Goal: Information Seeking & Learning: Learn about a topic

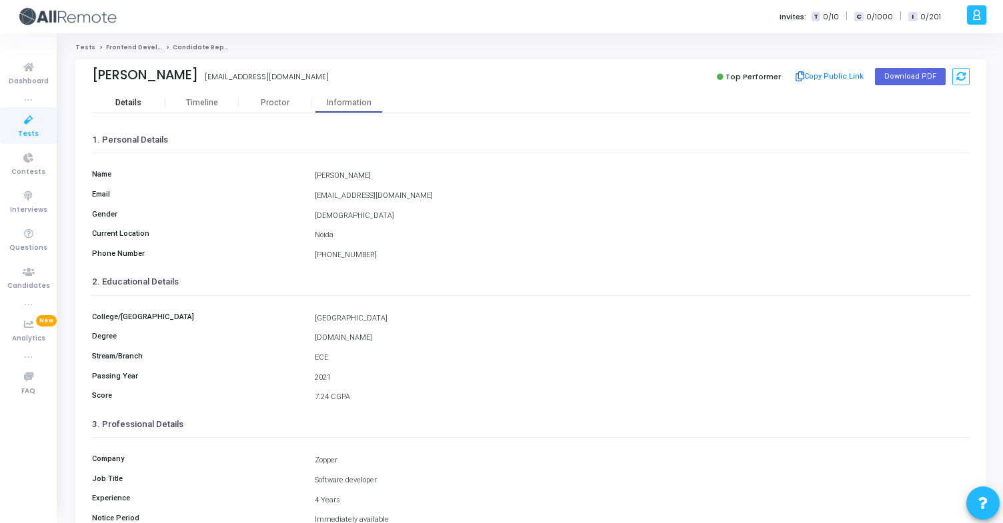
click at [137, 101] on div "Details" at bounding box center [128, 103] width 26 height 10
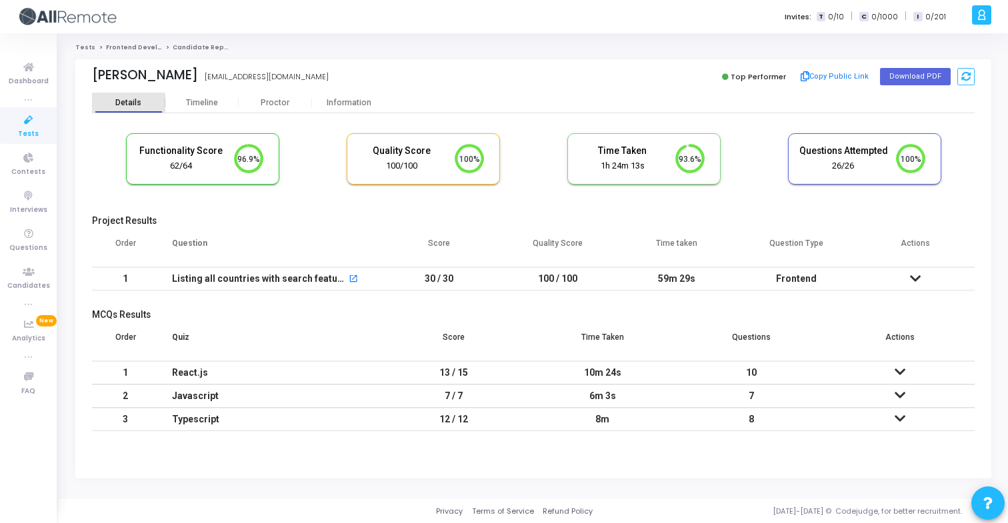
scroll to position [28, 34]
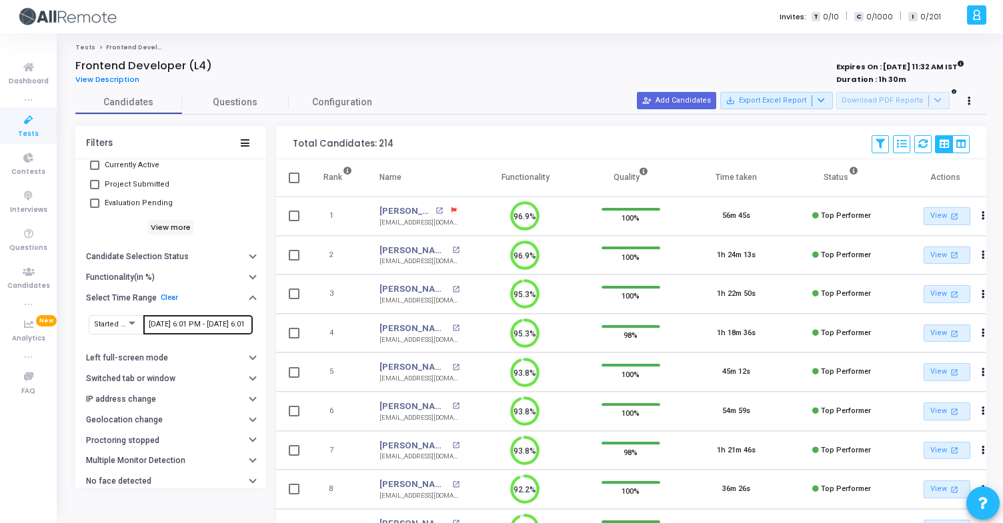
click at [207, 326] on input "10/10/2025, 6:01 PM - 10/13/2025, 6:01 PM" at bounding box center [198, 325] width 99 height 8
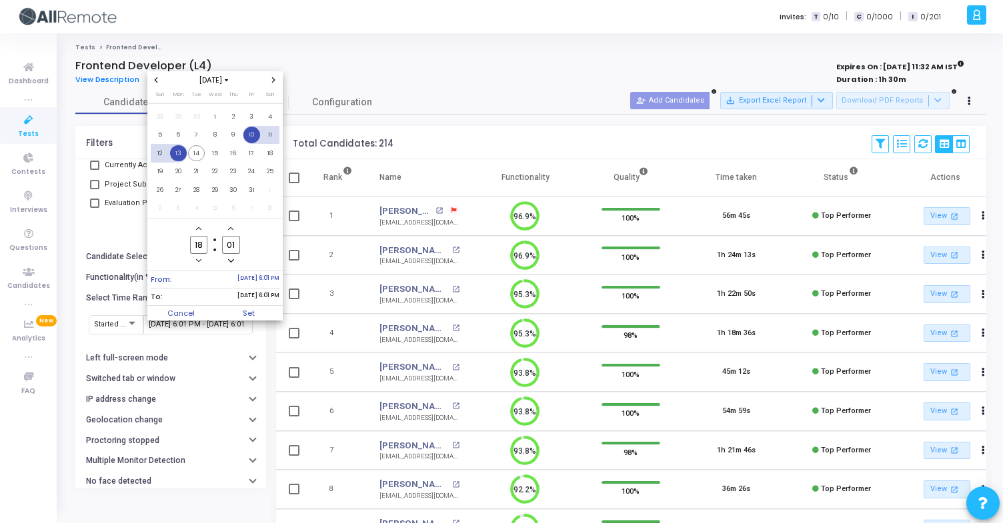
click at [248, 135] on span "10" at bounding box center [251, 135] width 17 height 17
click at [197, 154] on span "14" at bounding box center [196, 153] width 17 height 17
click at [261, 315] on span "Set" at bounding box center [249, 313] width 68 height 15
type input "10/10/2025, 6:01 PM - 10/14/2025, 6:01 PM"
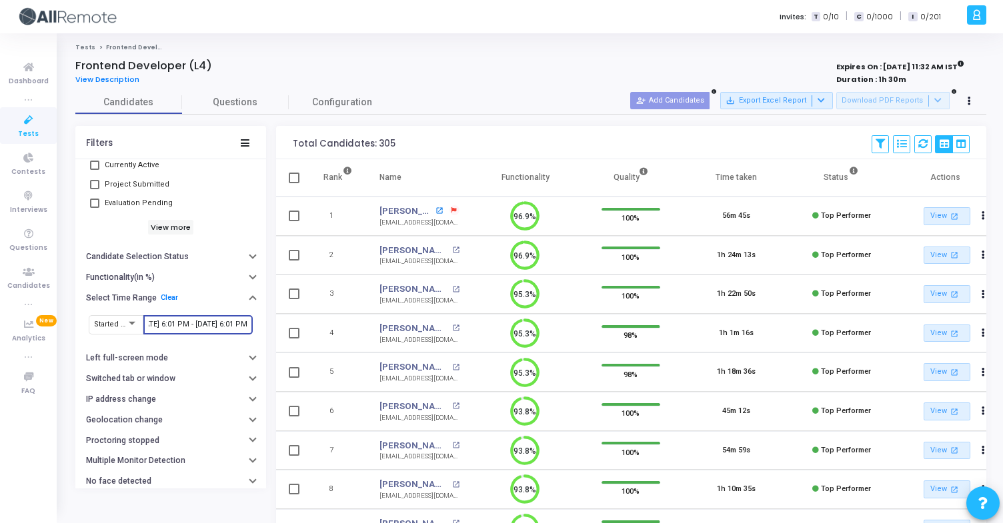
click at [435, 209] on mat-icon "open_in_new" at bounding box center [438, 210] width 7 height 7
click at [452, 249] on mat-icon "open_in_new" at bounding box center [455, 250] width 7 height 7
click at [455, 289] on mat-icon "open_in_new" at bounding box center [455, 289] width 7 height 7
click at [452, 329] on mat-icon "open_in_new" at bounding box center [455, 328] width 7 height 7
click at [452, 369] on mat-icon "open_in_new" at bounding box center [455, 367] width 7 height 7
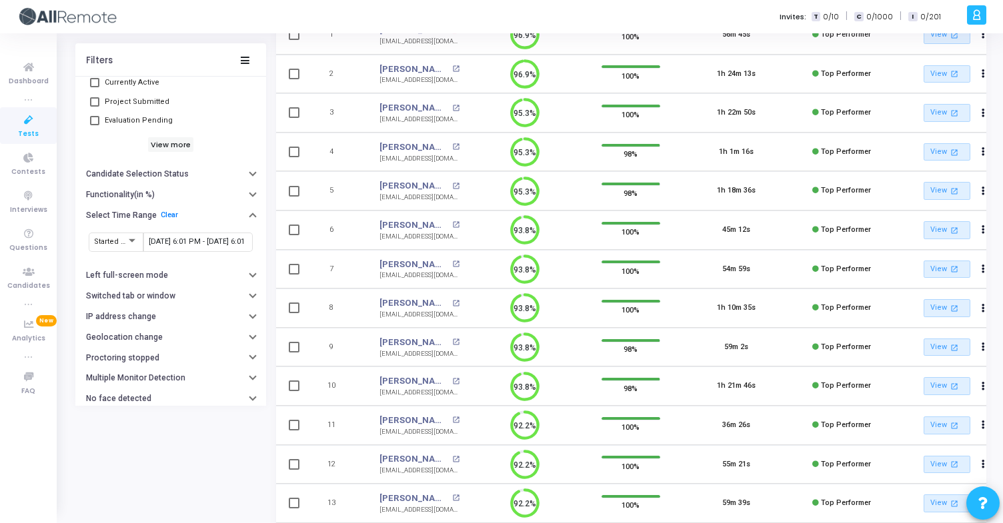
scroll to position [188, 0]
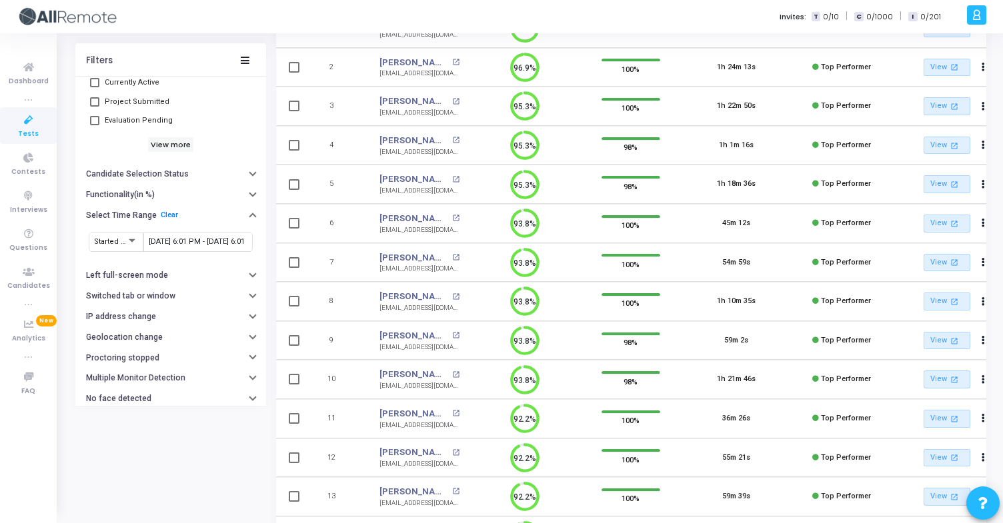
click at [433, 262] on div "Parag Saini open_in_new" at bounding box center [419, 257] width 80 height 13
click at [452, 259] on mat-icon "open_in_new" at bounding box center [455, 257] width 7 height 7
click at [444, 300] on div "Mayank Gupta open_in_new" at bounding box center [419, 296] width 80 height 13
click at [452, 295] on mat-icon "open_in_new" at bounding box center [455, 296] width 7 height 7
click at [452, 335] on mat-icon "open_in_new" at bounding box center [455, 335] width 7 height 7
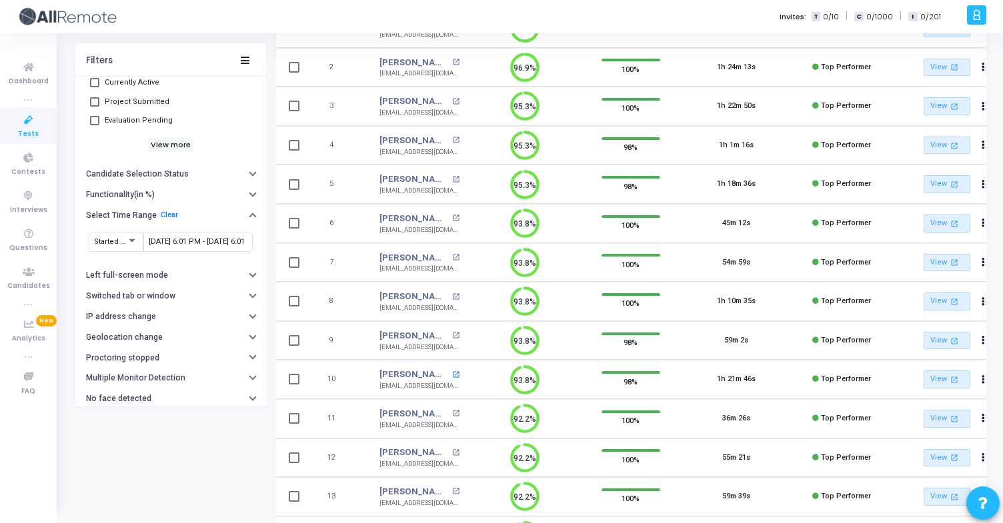
click at [452, 374] on mat-icon "open_in_new" at bounding box center [455, 374] width 7 height 7
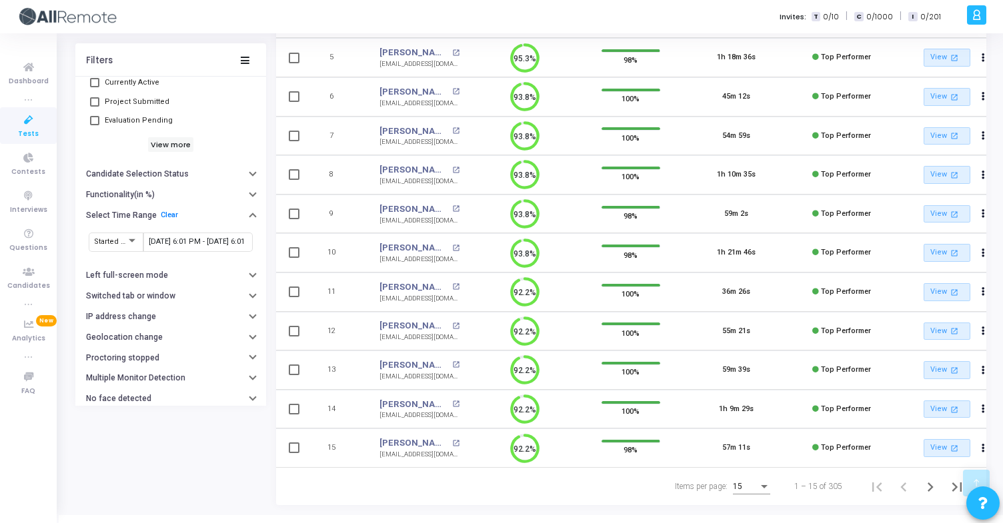
scroll to position [336, 0]
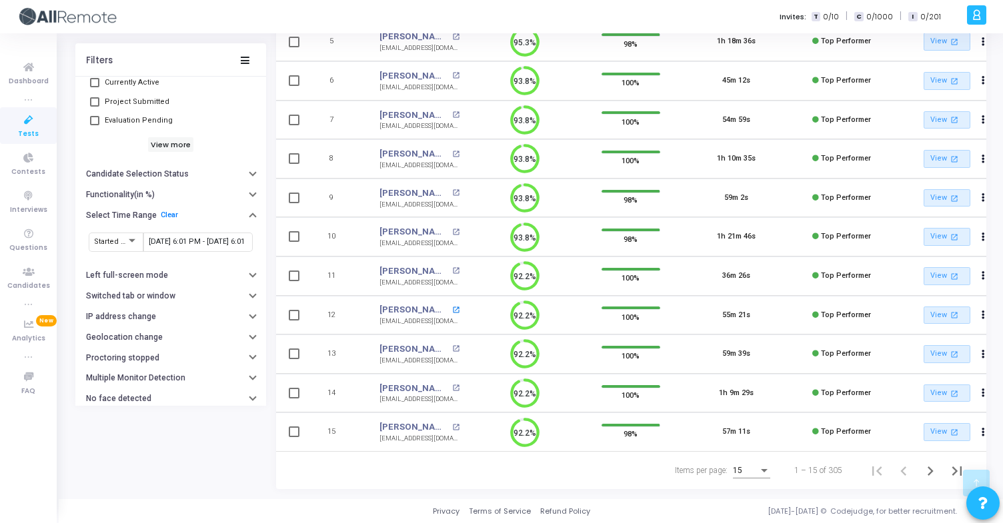
click at [452, 307] on mat-icon "open_in_new" at bounding box center [455, 310] width 7 height 7
click at [452, 346] on mat-icon "open_in_new" at bounding box center [455, 348] width 7 height 7
click at [452, 385] on mat-icon "open_in_new" at bounding box center [455, 388] width 7 height 7
click at [452, 424] on mat-icon "open_in_new" at bounding box center [455, 427] width 7 height 7
click at [927, 477] on icon "Next page" at bounding box center [930, 471] width 19 height 19
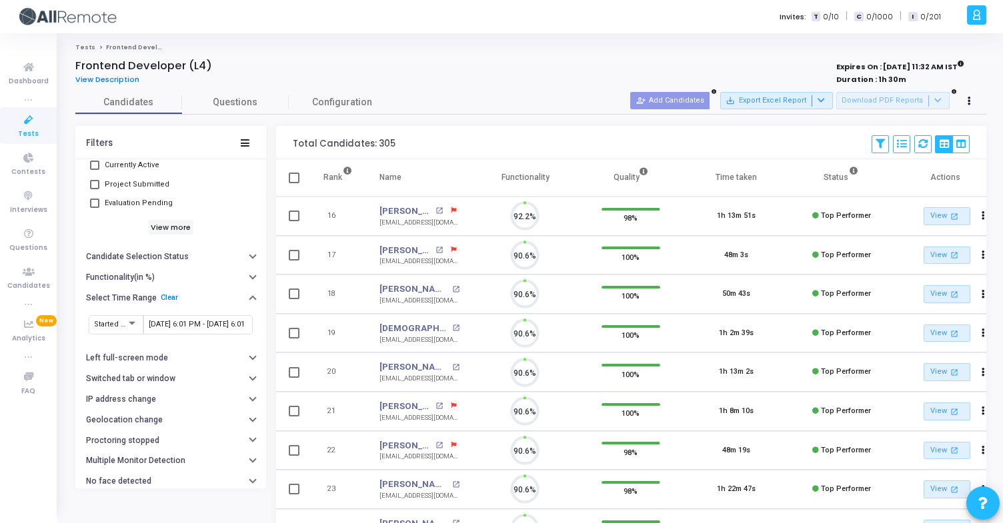
scroll to position [28, 34]
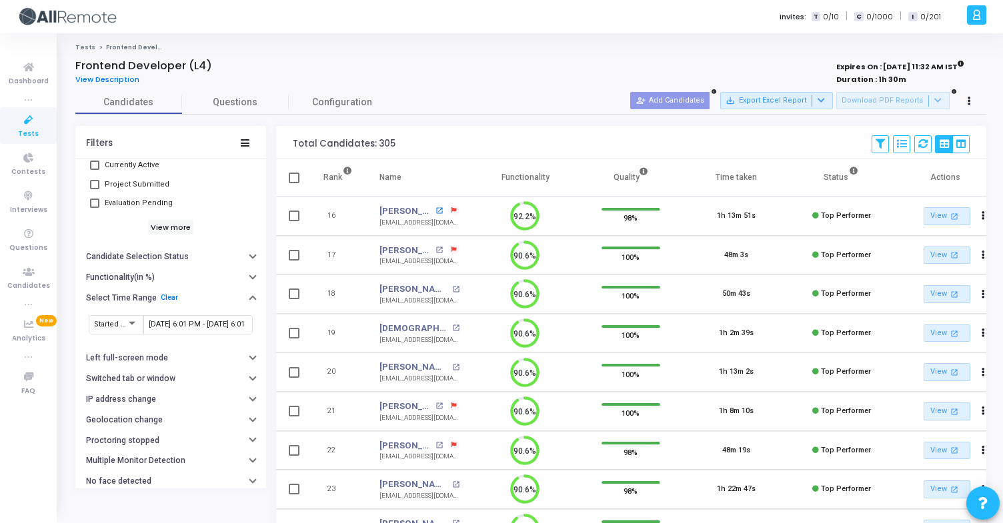
click at [435, 211] on mat-icon "open_in_new" at bounding box center [438, 210] width 7 height 7
click at [436, 249] on mat-icon "open_in_new" at bounding box center [438, 250] width 7 height 7
click at [452, 287] on mat-icon "open_in_new" at bounding box center [455, 289] width 7 height 7
click at [452, 327] on mat-icon "open_in_new" at bounding box center [455, 328] width 7 height 7
click at [452, 367] on mat-icon "open_in_new" at bounding box center [455, 367] width 7 height 7
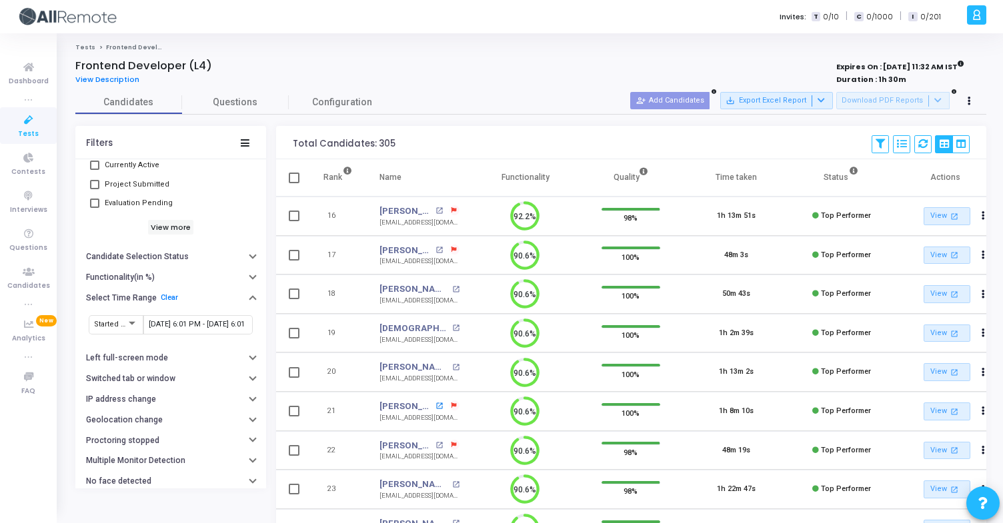
click at [435, 407] on mat-icon "open_in_new" at bounding box center [438, 406] width 7 height 7
click at [435, 446] on mat-icon "open_in_new" at bounding box center [438, 445] width 7 height 7
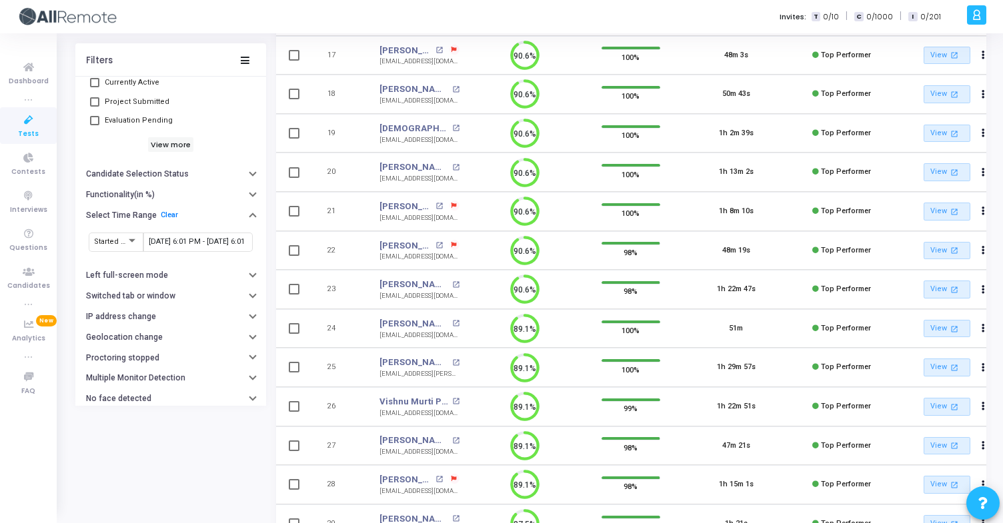
scroll to position [203, 0]
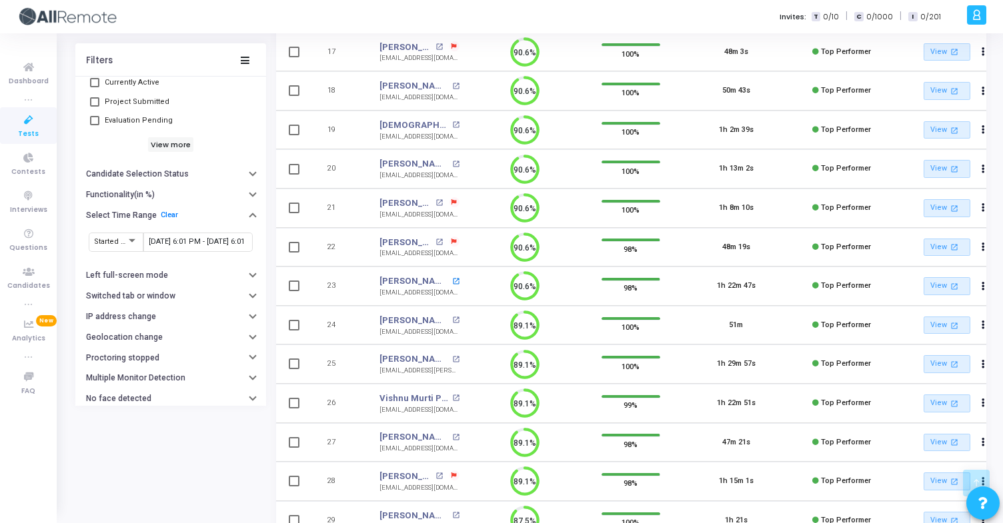
click at [457, 279] on mat-icon "open_in_new" at bounding box center [455, 281] width 7 height 7
click at [452, 321] on mat-icon "open_in_new" at bounding box center [455, 320] width 7 height 7
click at [452, 360] on mat-icon "open_in_new" at bounding box center [455, 359] width 7 height 7
click at [457, 399] on mat-icon "open_in_new" at bounding box center [455, 398] width 7 height 7
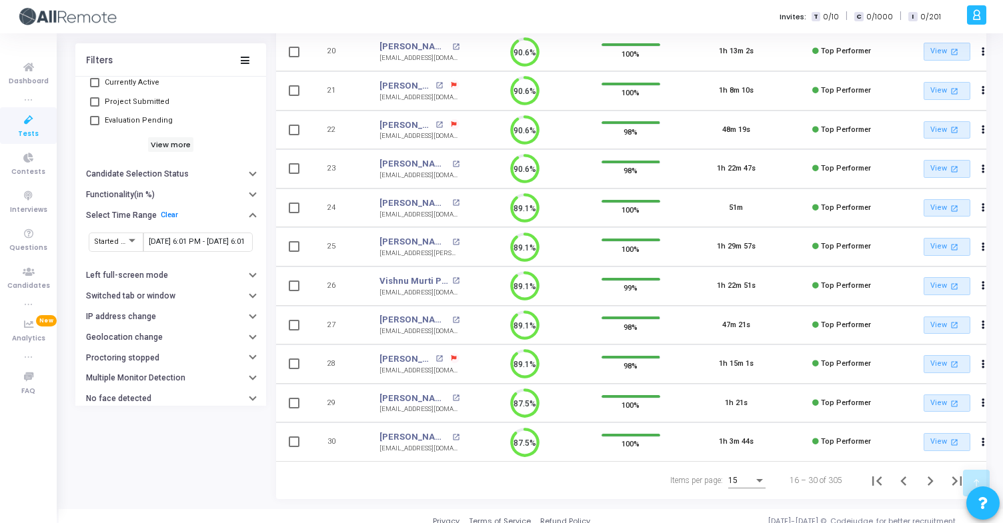
scroll to position [336, 0]
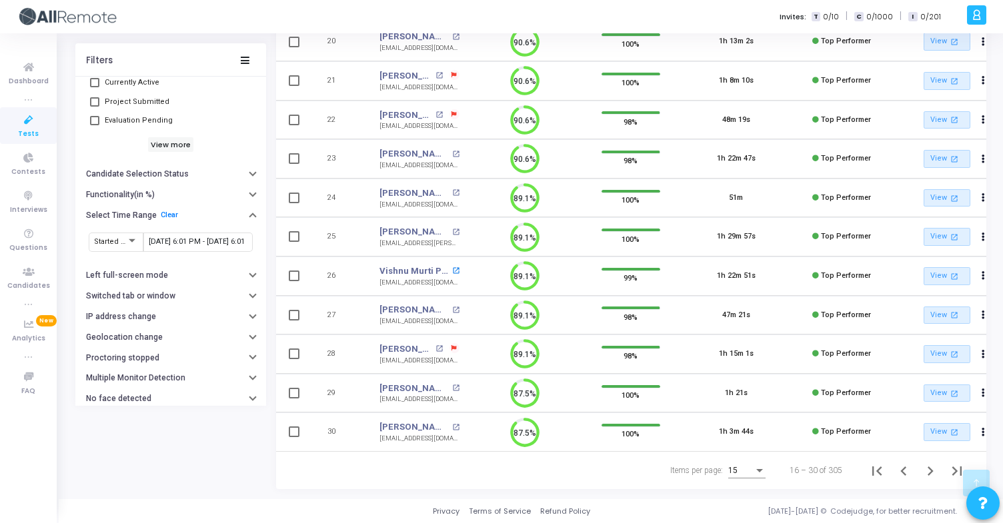
click at [456, 267] on mat-icon "open_in_new" at bounding box center [455, 270] width 7 height 7
click at [435, 346] on mat-icon "open_in_new" at bounding box center [438, 348] width 7 height 7
click at [455, 385] on mat-icon "open_in_new" at bounding box center [455, 388] width 7 height 7
click at [452, 424] on mat-icon "open_in_new" at bounding box center [455, 427] width 7 height 7
click at [924, 467] on icon "Next page" at bounding box center [930, 471] width 19 height 19
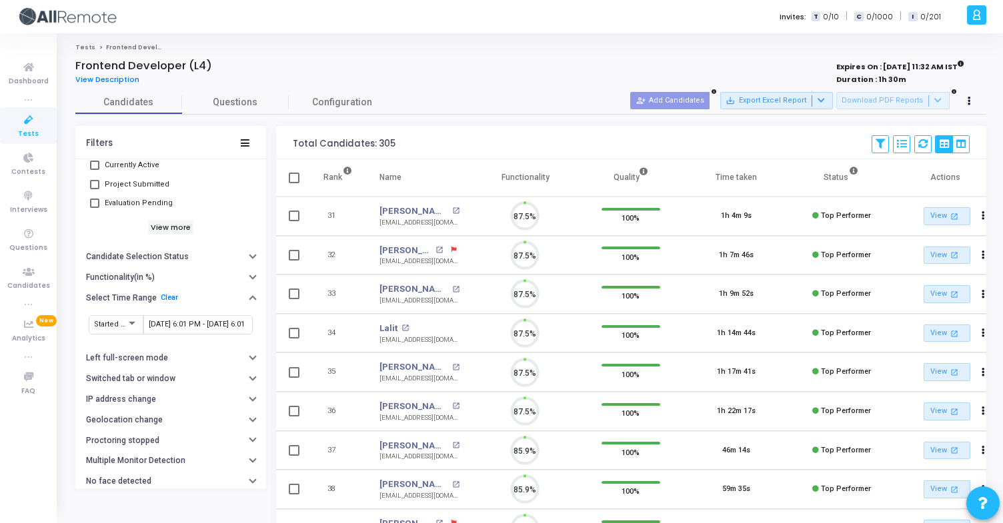
scroll to position [6, 6]
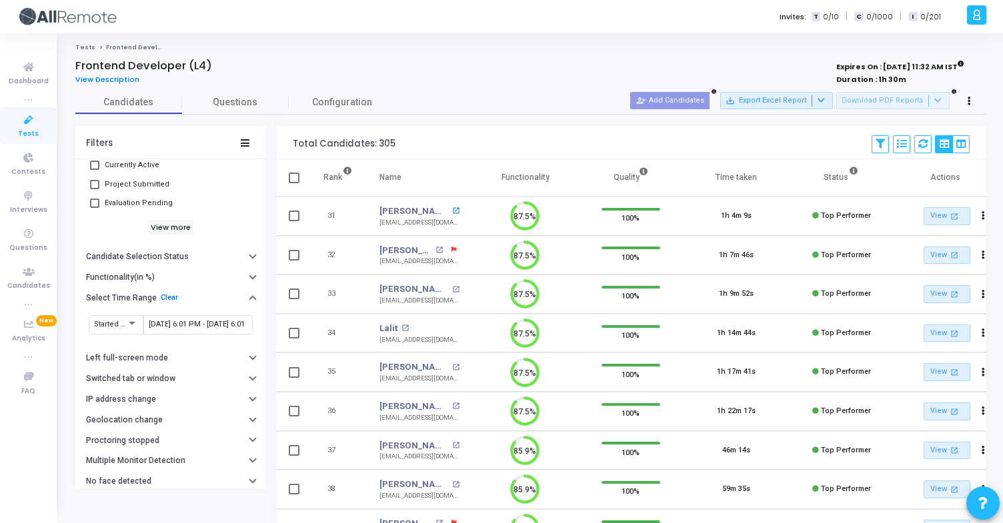
click at [452, 209] on mat-icon "open_in_new" at bounding box center [455, 210] width 7 height 7
click at [437, 252] on mat-icon "open_in_new" at bounding box center [438, 250] width 7 height 7
click at [453, 286] on mat-icon "open_in_new" at bounding box center [455, 289] width 7 height 7
click at [403, 331] on mat-icon "open_in_new" at bounding box center [404, 328] width 7 height 7
click at [452, 365] on mat-icon "open_in_new" at bounding box center [455, 367] width 7 height 7
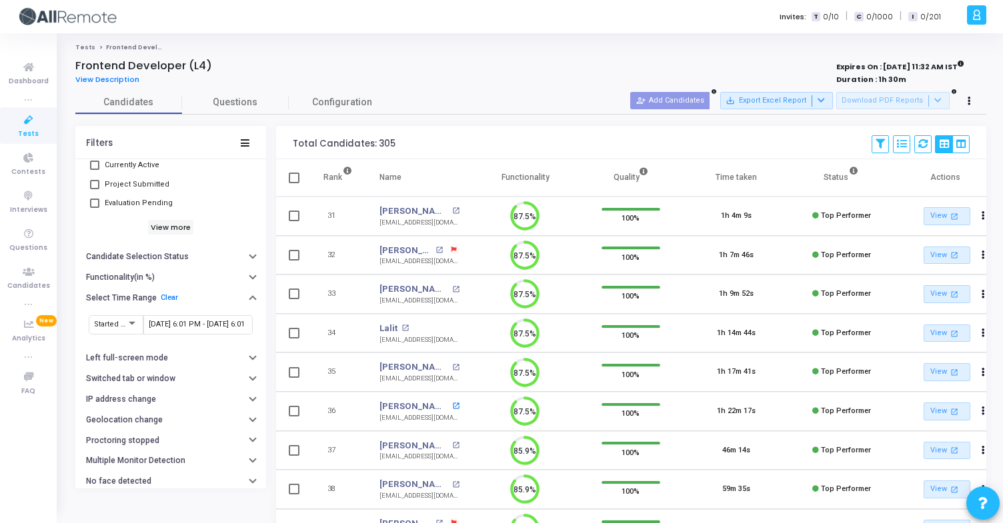
click at [452, 408] on mat-icon "open_in_new" at bounding box center [455, 406] width 7 height 7
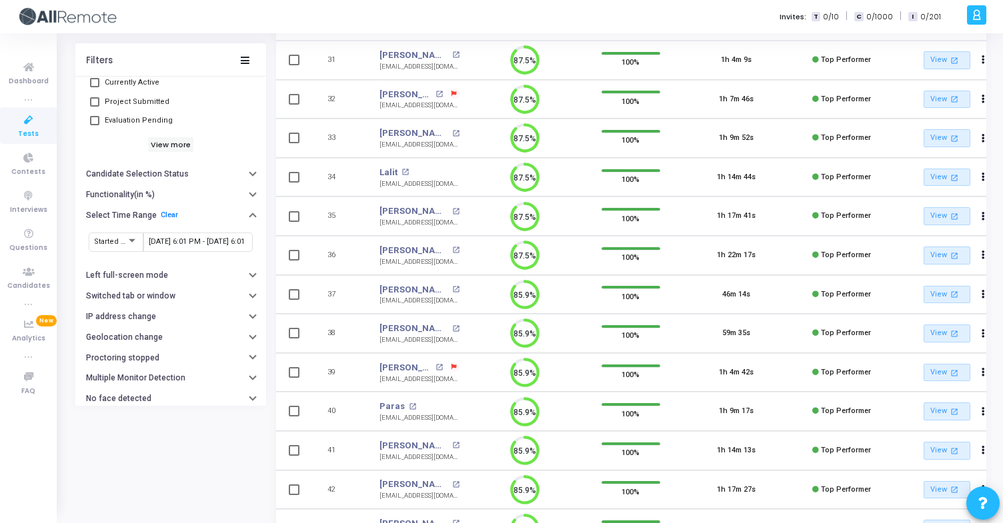
scroll to position [169, 0]
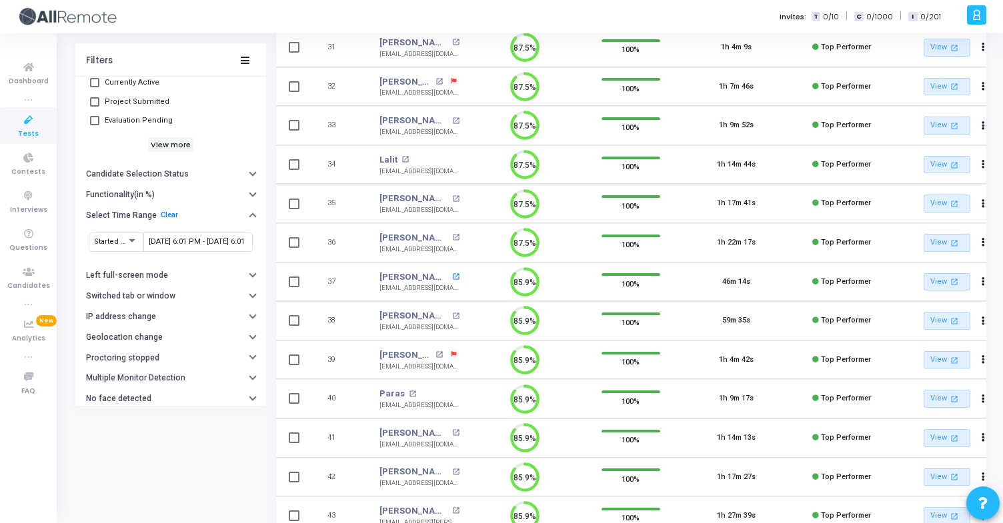
click at [452, 277] on mat-icon "open_in_new" at bounding box center [455, 276] width 7 height 7
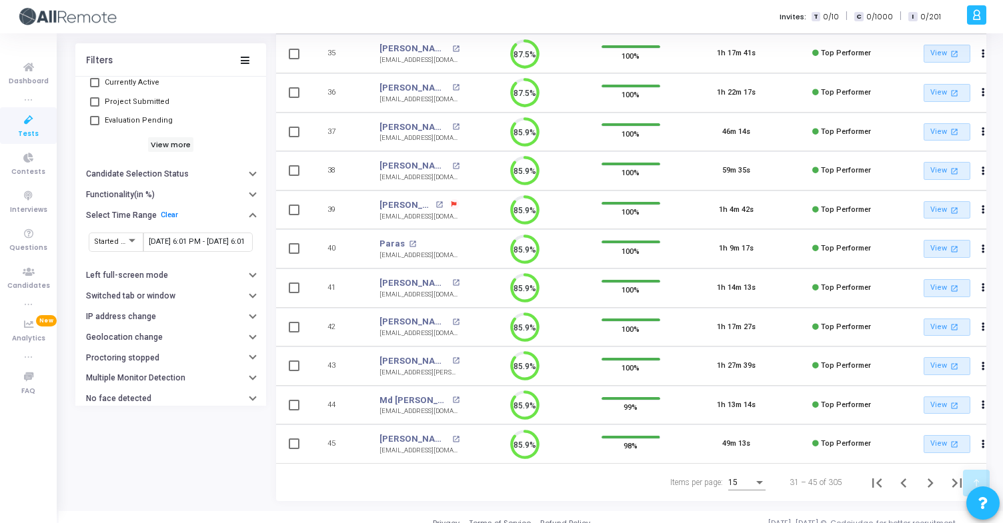
scroll to position [336, 0]
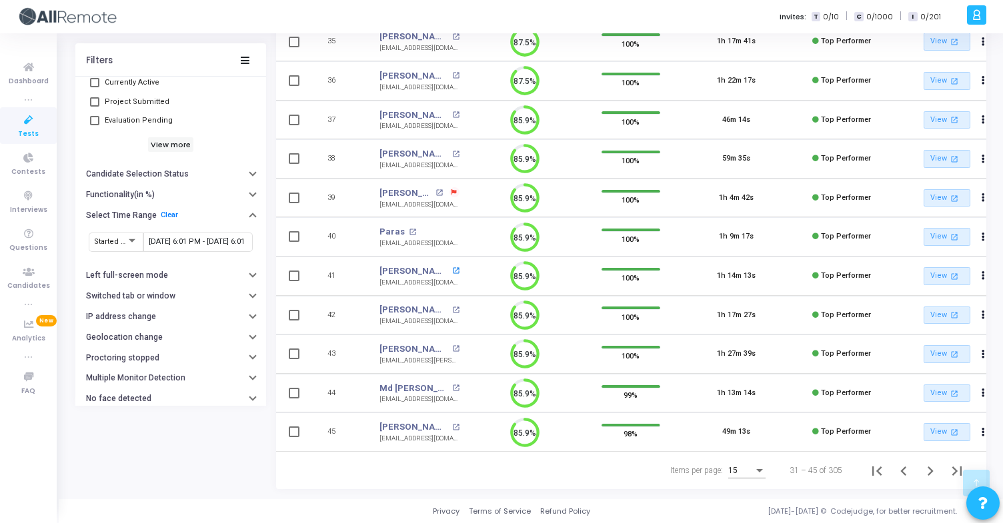
click at [452, 267] on mat-icon "open_in_new" at bounding box center [455, 270] width 7 height 7
click at [452, 307] on mat-icon "open_in_new" at bounding box center [455, 310] width 7 height 7
click at [453, 385] on mat-icon "open_in_new" at bounding box center [455, 388] width 7 height 7
click at [452, 424] on mat-icon "open_in_new" at bounding box center [455, 427] width 7 height 7
click at [931, 468] on icon "Next page" at bounding box center [930, 471] width 19 height 19
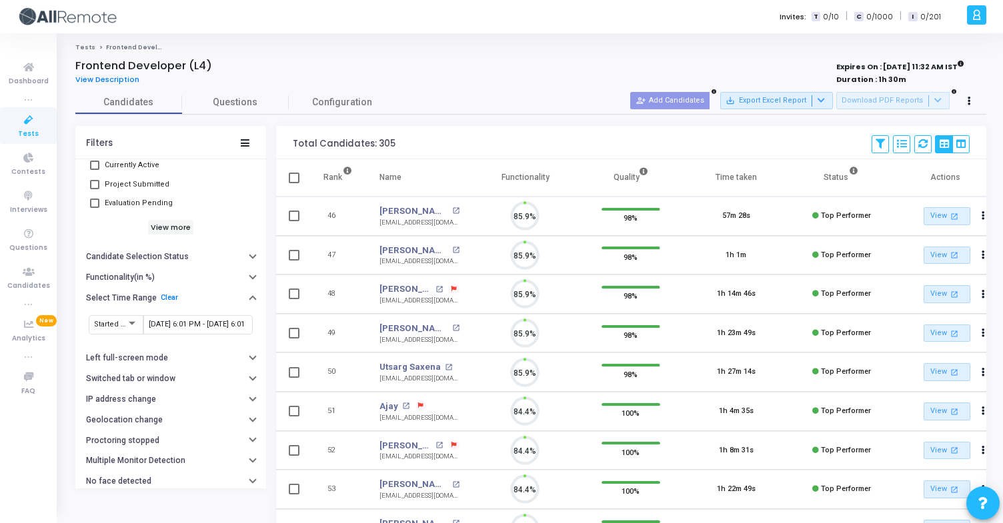
scroll to position [28, 34]
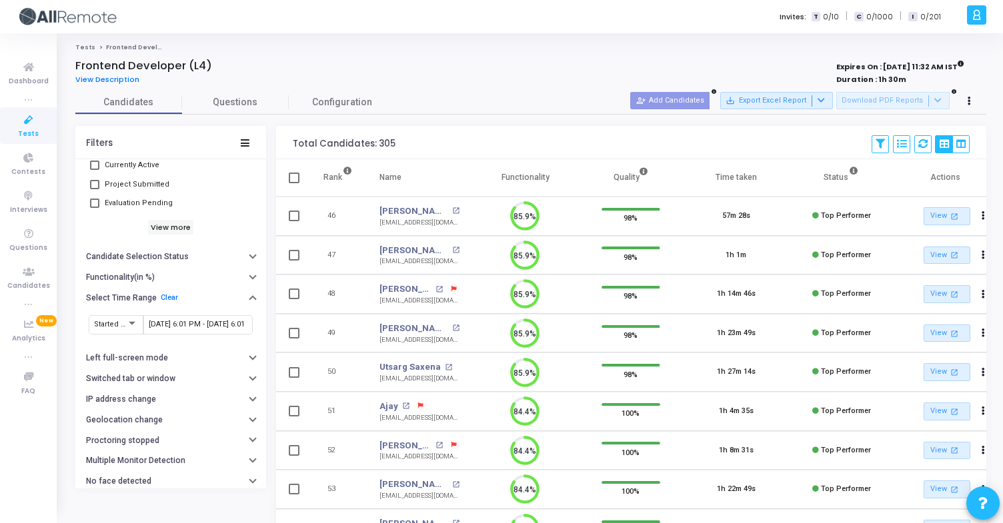
click at [429, 207] on div "Rohit Negi open_in_new" at bounding box center [419, 211] width 80 height 13
click at [452, 211] on mat-icon "open_in_new" at bounding box center [455, 210] width 7 height 7
click at [452, 249] on mat-icon "open_in_new" at bounding box center [455, 250] width 7 height 7
click at [441, 289] on mat-icon "open_in_new" at bounding box center [438, 289] width 7 height 7
click at [452, 327] on mat-icon "open_in_new" at bounding box center [455, 328] width 7 height 7
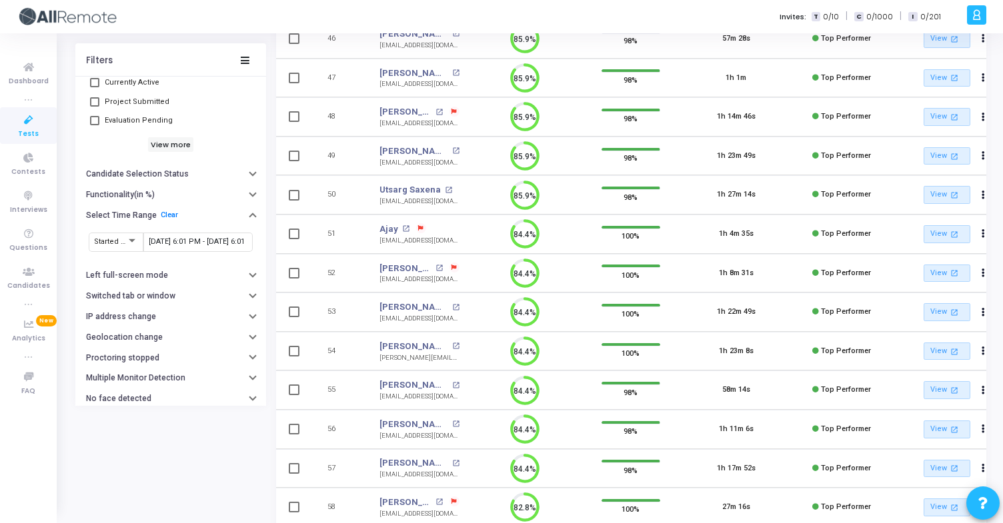
scroll to position [179, 0]
click at [445, 187] on mat-icon "open_in_new" at bounding box center [448, 188] width 7 height 7
click at [402, 229] on mat-icon "open_in_new" at bounding box center [405, 227] width 7 height 7
click at [443, 267] on div at bounding box center [451, 266] width 17 height 11
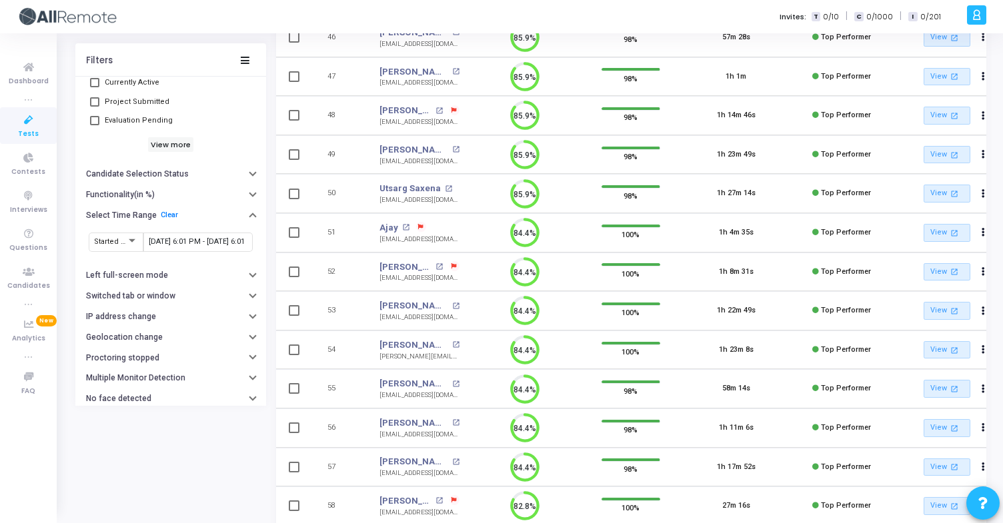
click at [443, 267] on div at bounding box center [451, 266] width 17 height 11
click at [439, 267] on mat-icon "open_in_new" at bounding box center [438, 266] width 7 height 7
click at [452, 306] on mat-icon "open_in_new" at bounding box center [455, 306] width 7 height 7
click at [452, 341] on mat-icon "open_in_new" at bounding box center [455, 344] width 7 height 7
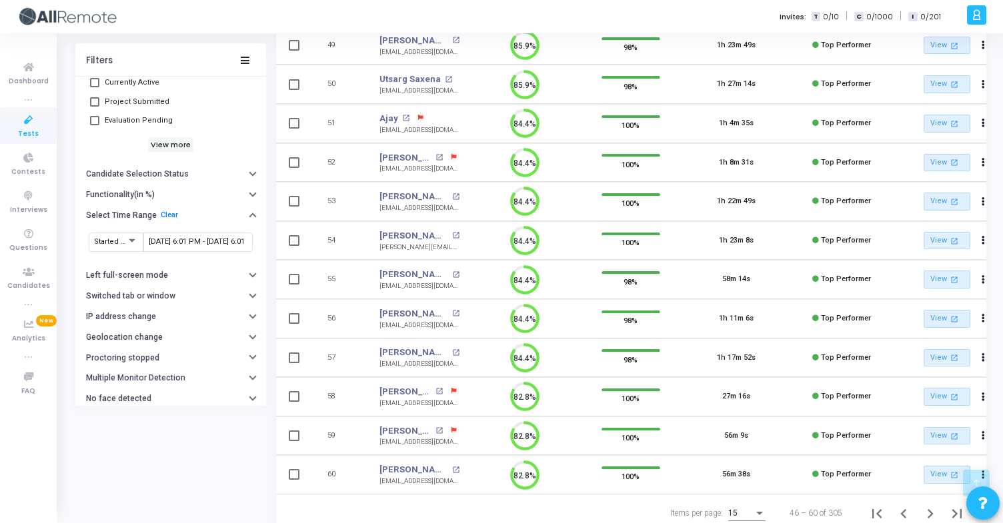
scroll to position [296, 0]
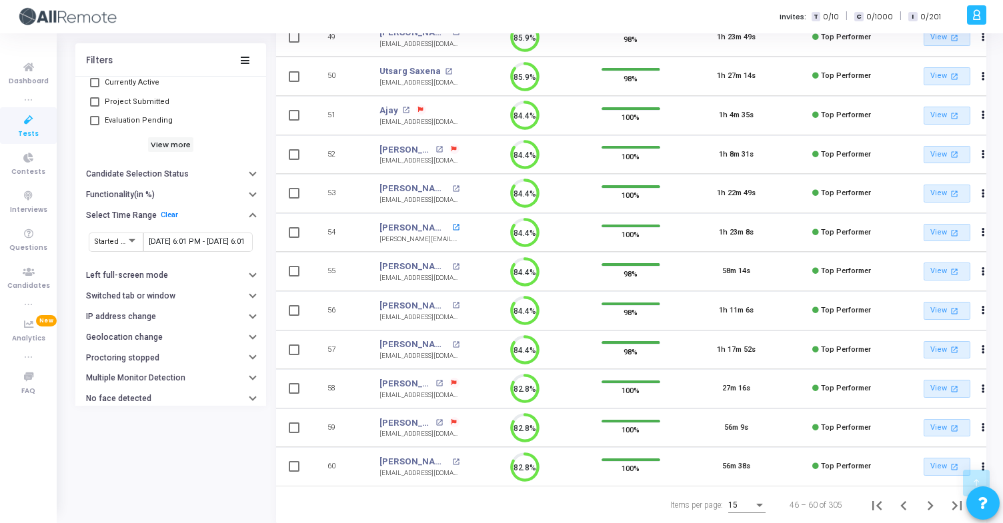
click at [452, 230] on mat-icon "open_in_new" at bounding box center [455, 227] width 7 height 7
click at [457, 265] on mat-icon "open_in_new" at bounding box center [455, 266] width 7 height 7
click at [452, 307] on mat-icon "open_in_new" at bounding box center [455, 305] width 7 height 7
click at [448, 348] on div "Prakash Singh open_in_new" at bounding box center [419, 344] width 80 height 13
click at [452, 343] on mat-icon "open_in_new" at bounding box center [455, 344] width 7 height 7
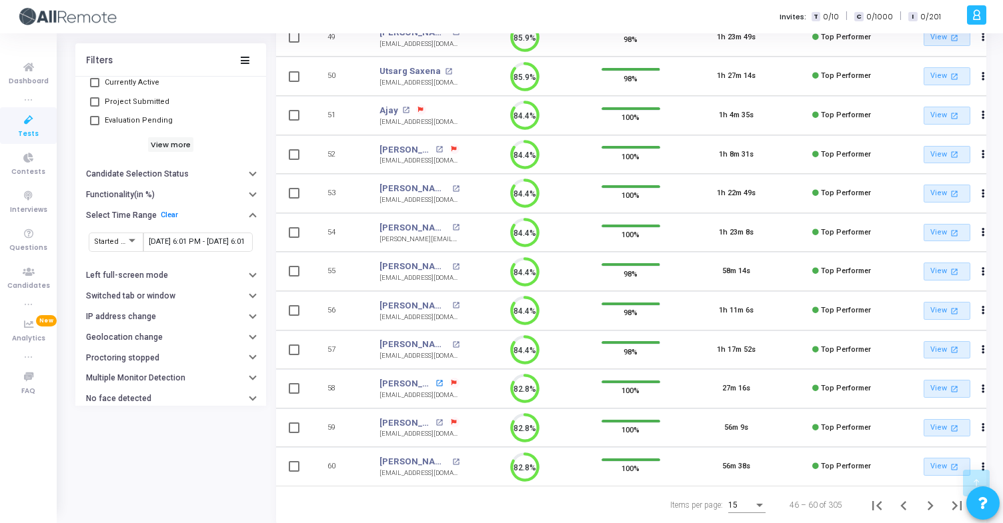
click at [439, 385] on mat-icon "open_in_new" at bounding box center [438, 383] width 7 height 7
click at [435, 420] on mat-icon "open_in_new" at bounding box center [438, 422] width 7 height 7
click at [452, 463] on mat-icon "open_in_new" at bounding box center [455, 462] width 7 height 7
click at [933, 505] on icon "Next page" at bounding box center [930, 506] width 19 height 19
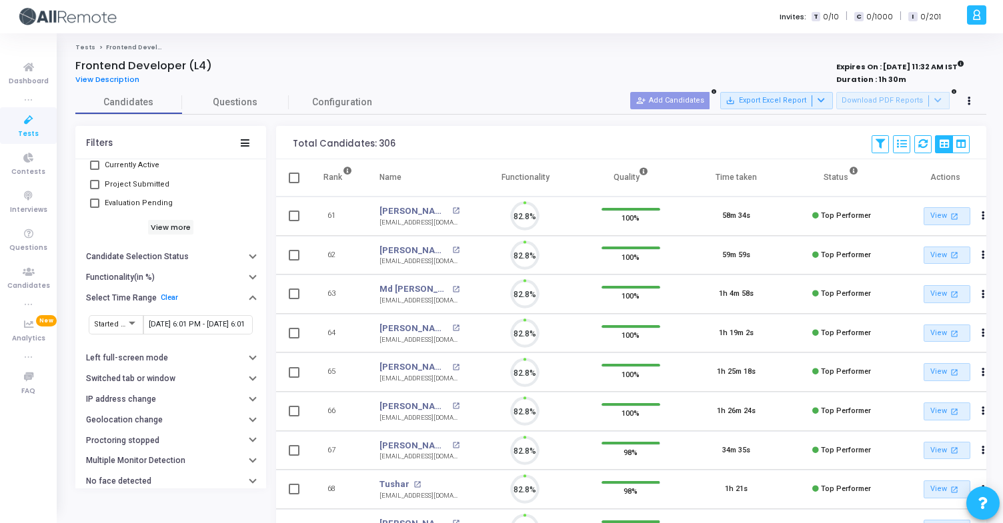
scroll to position [28, 34]
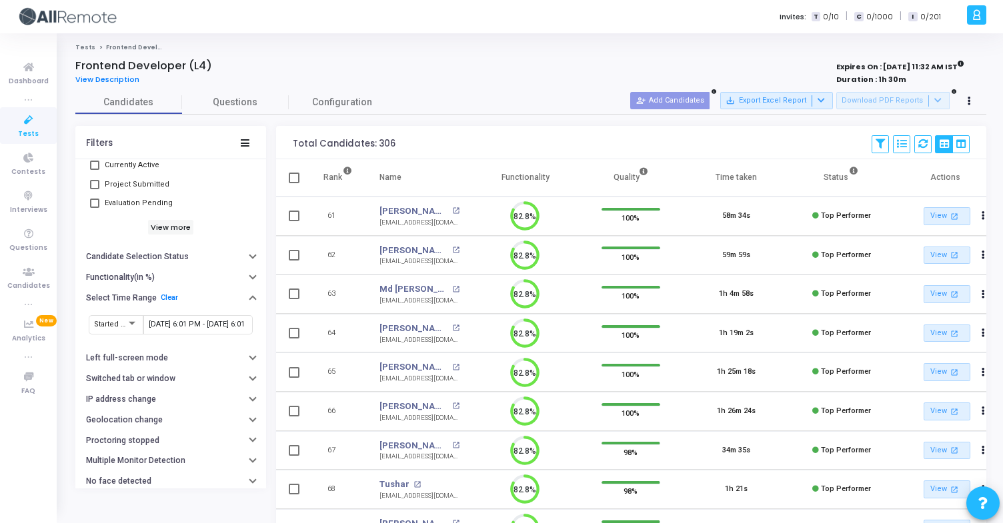
click at [459, 210] on td "Deepak Aggarwal Deepak Aggarwal open_in_new deep.agg2299@gmail.com" at bounding box center [419, 216] width 107 height 39
click at [459, 210] on td "Deepak Aggarwal open_in_new deep.agg2299@gmail.com" at bounding box center [419, 216] width 107 height 39
click at [455, 210] on mat-icon "open_in_new" at bounding box center [455, 210] width 7 height 7
click at [452, 249] on mat-icon "open_in_new" at bounding box center [455, 250] width 7 height 7
click at [457, 289] on mat-icon "open_in_new" at bounding box center [455, 289] width 7 height 7
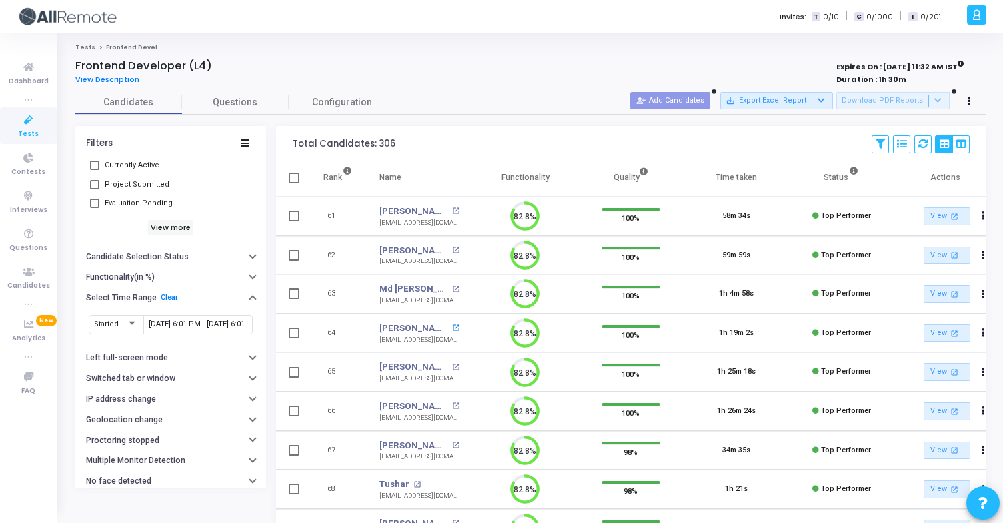
click at [452, 327] on mat-icon "open_in_new" at bounding box center [455, 328] width 7 height 7
click at [455, 409] on mat-icon "open_in_new" at bounding box center [455, 406] width 7 height 7
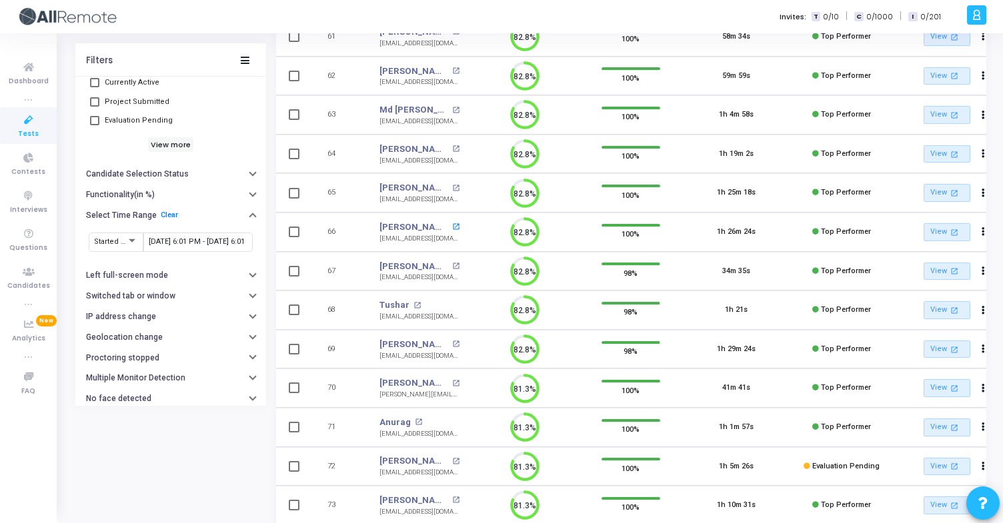
click at [458, 228] on mat-icon "open_in_new" at bounding box center [455, 226] width 7 height 7
click at [430, 183] on div "Shiv Kumar open_in_new" at bounding box center [419, 187] width 80 height 13
click at [452, 187] on mat-icon "open_in_new" at bounding box center [455, 188] width 7 height 7
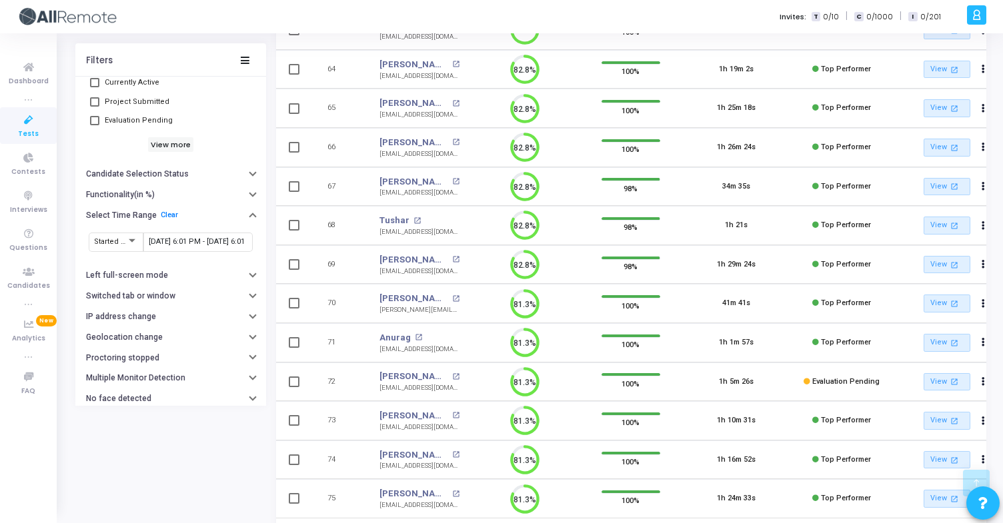
scroll to position [283, 0]
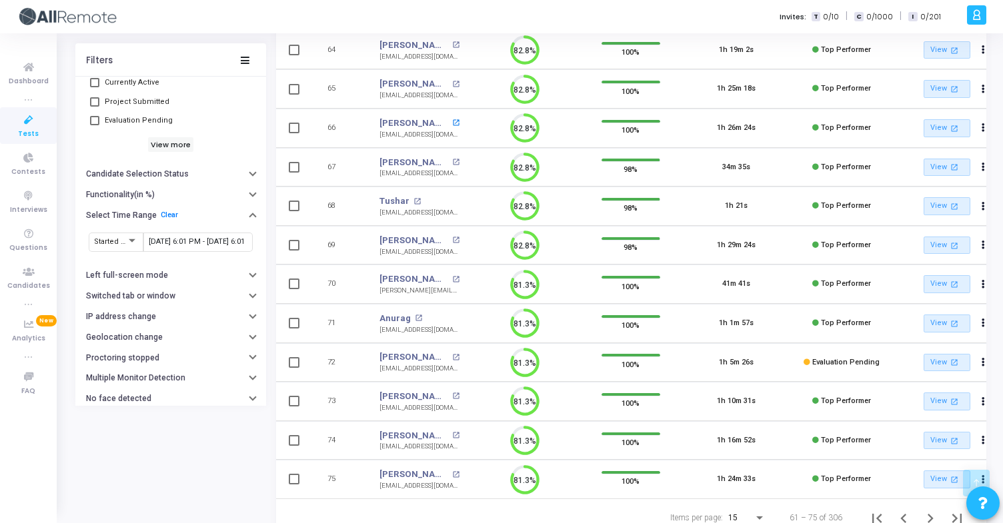
click at [456, 123] on mat-icon "open_in_new" at bounding box center [455, 122] width 7 height 7
click at [452, 163] on mat-icon "open_in_new" at bounding box center [455, 162] width 7 height 7
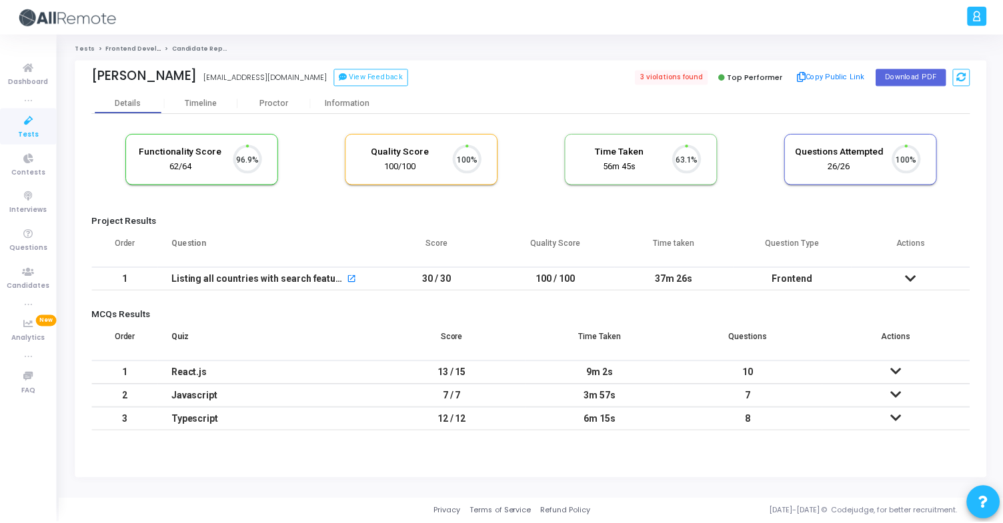
scroll to position [28, 34]
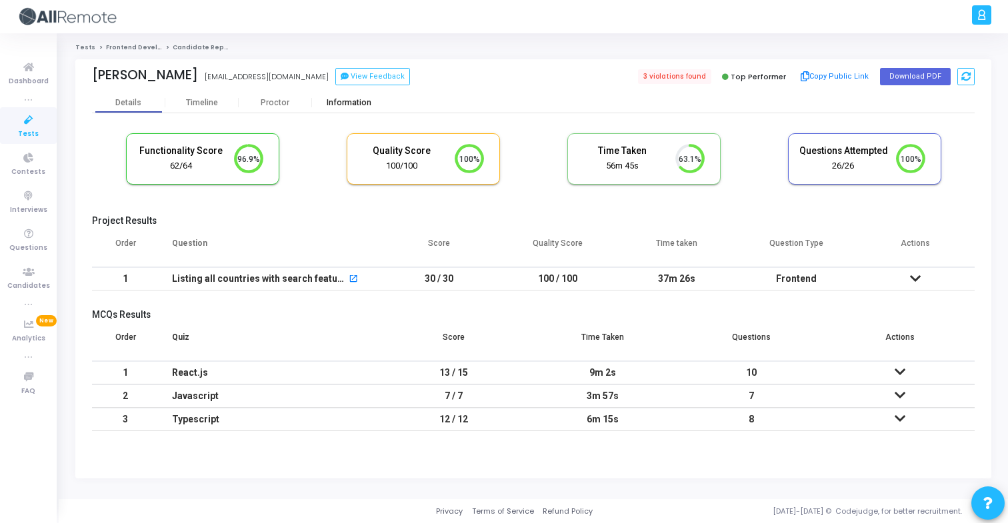
click at [359, 95] on div "Information" at bounding box center [348, 103] width 73 height 20
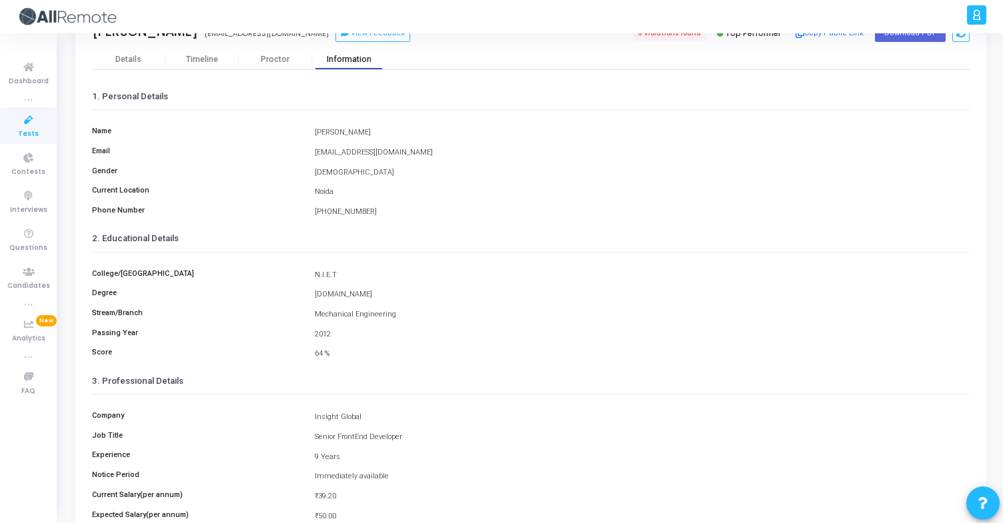
scroll to position [174, 0]
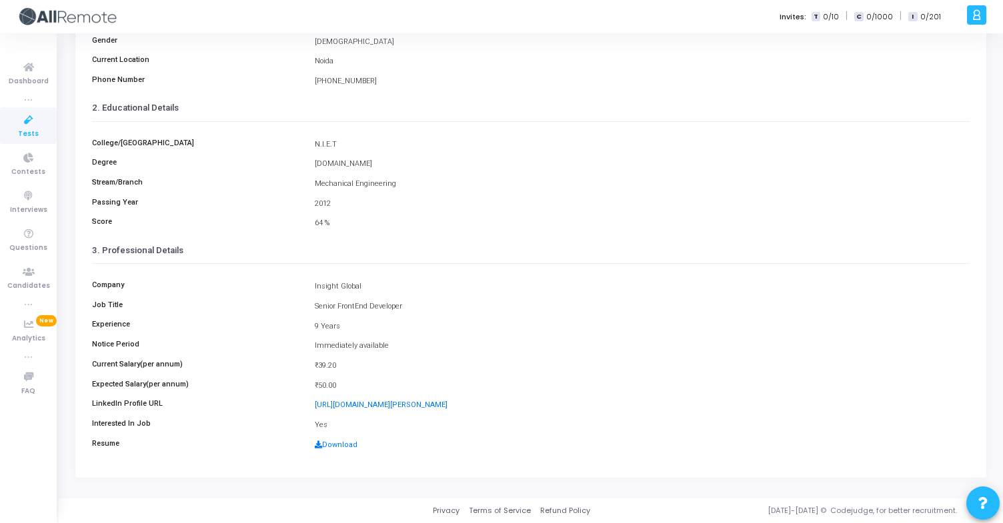
drag, startPoint x: 308, startPoint y: 287, endPoint x: 382, endPoint y: 288, distance: 74.0
click at [382, 288] on div "Insight Global" at bounding box center [642, 286] width 668 height 11
copy div "Insight Global"
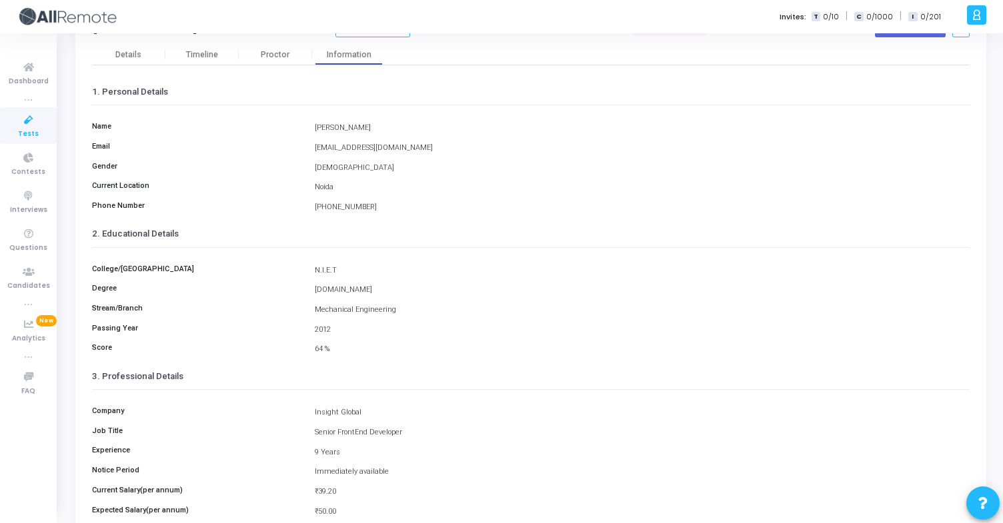
scroll to position [0, 0]
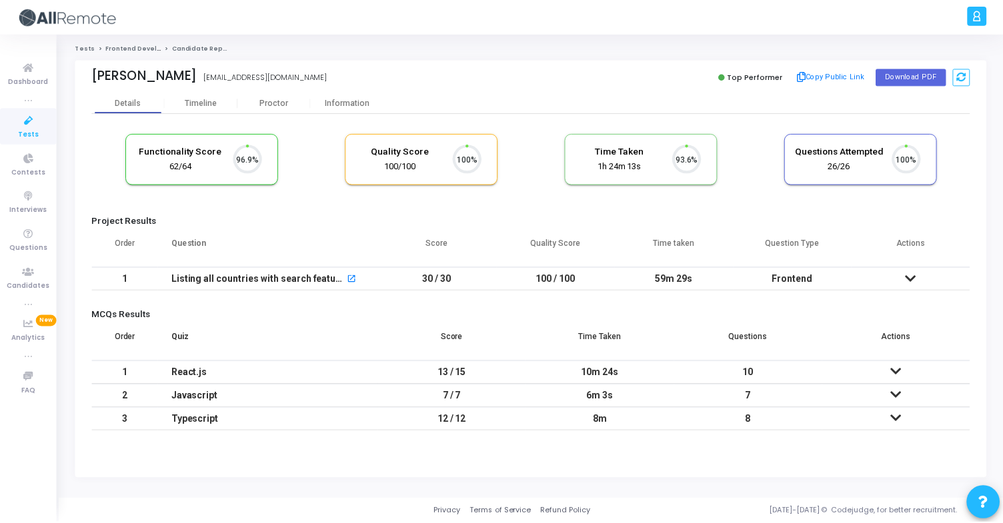
scroll to position [28, 34]
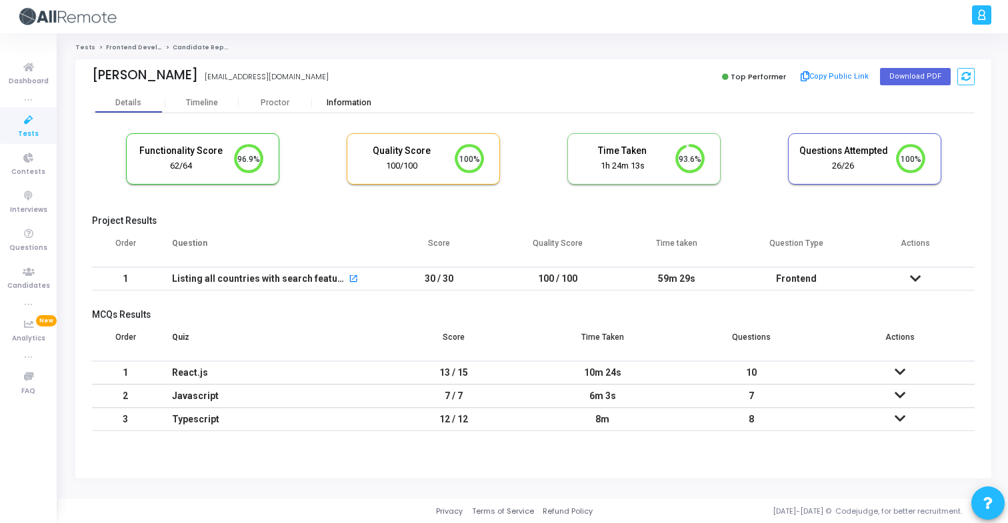
click at [343, 99] on div "Information" at bounding box center [348, 103] width 73 height 10
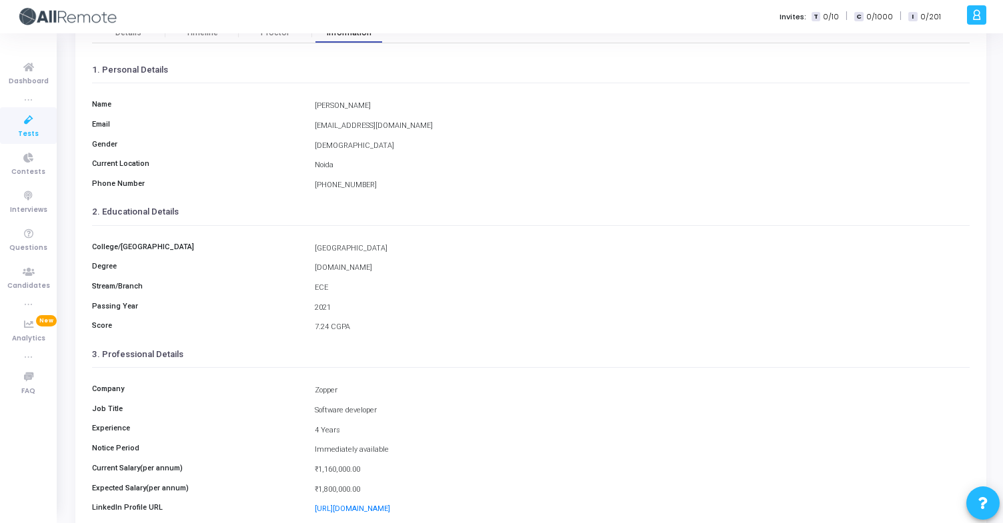
scroll to position [174, 0]
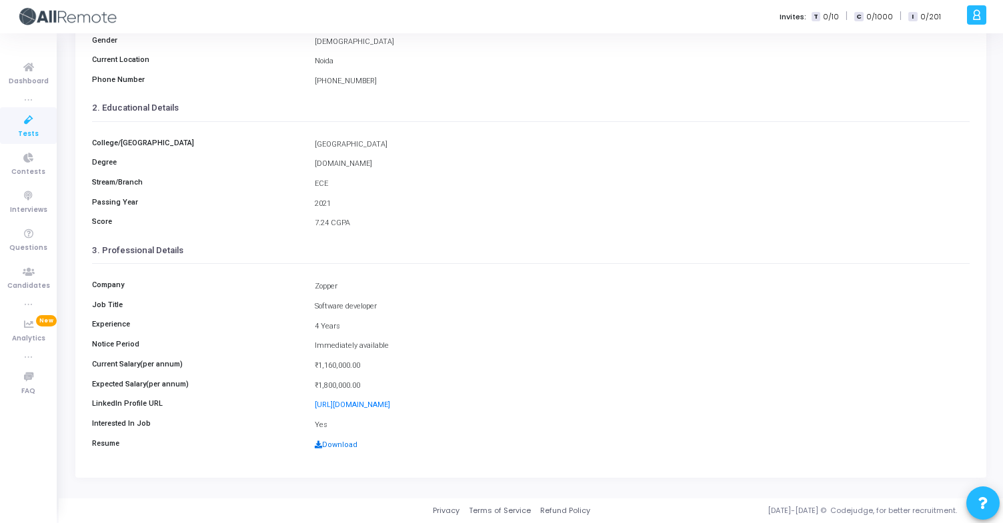
click at [345, 447] on link "Download" at bounding box center [336, 445] width 43 height 9
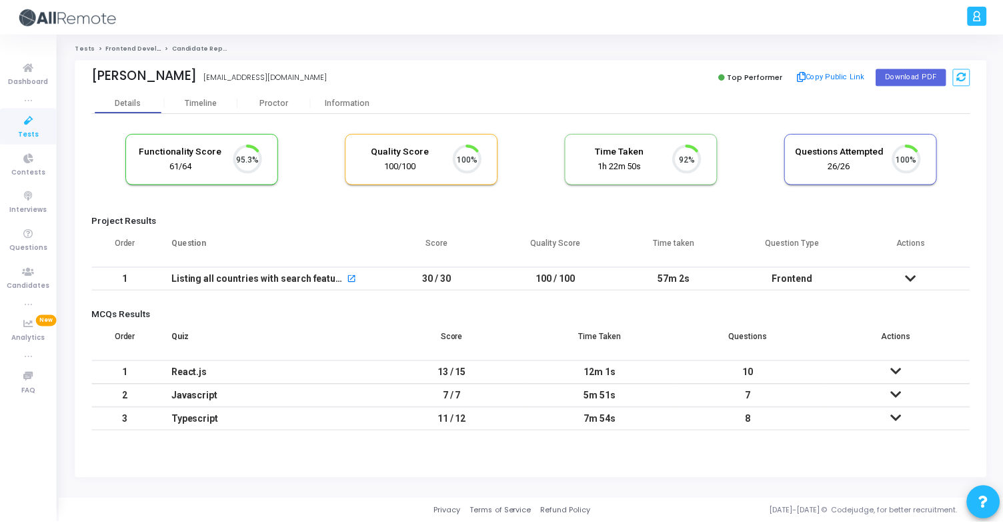
scroll to position [28, 34]
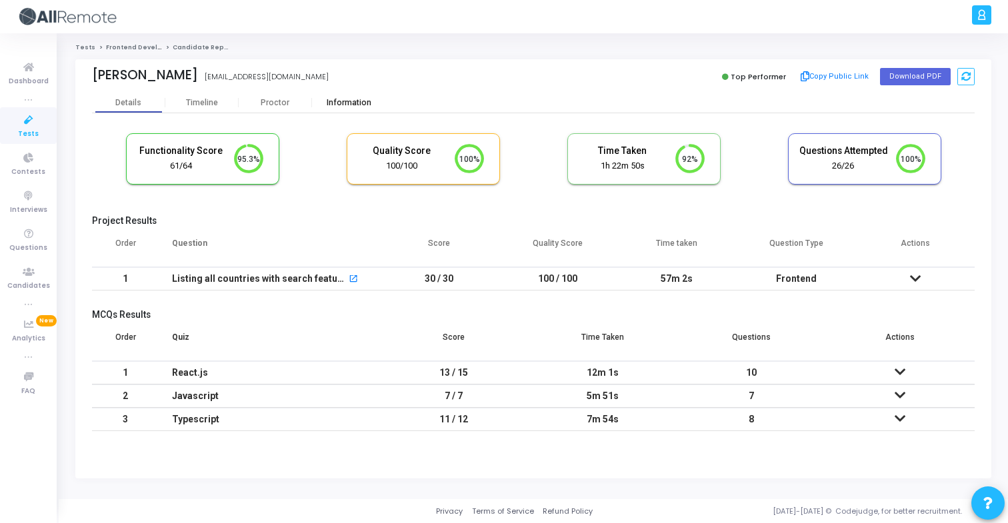
click at [341, 101] on div "Information" at bounding box center [348, 103] width 73 height 10
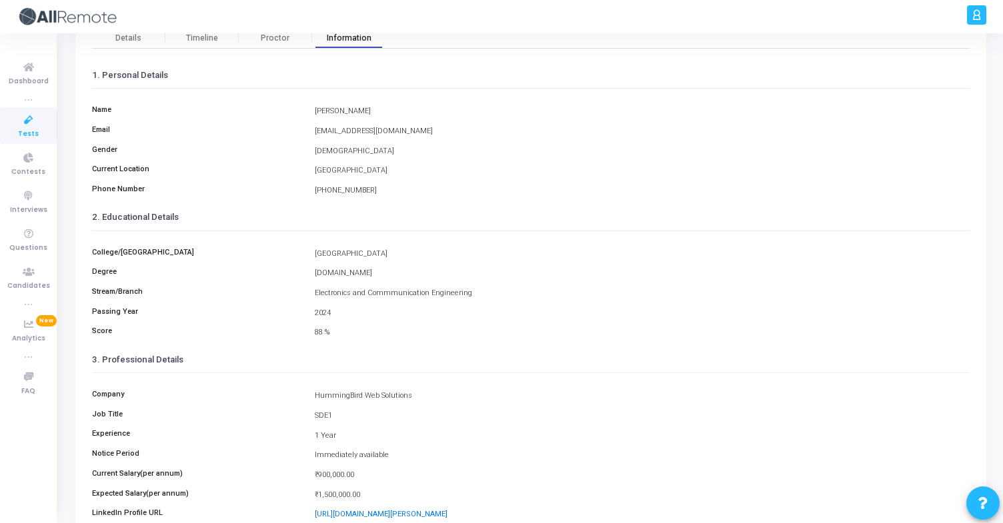
scroll to position [174, 0]
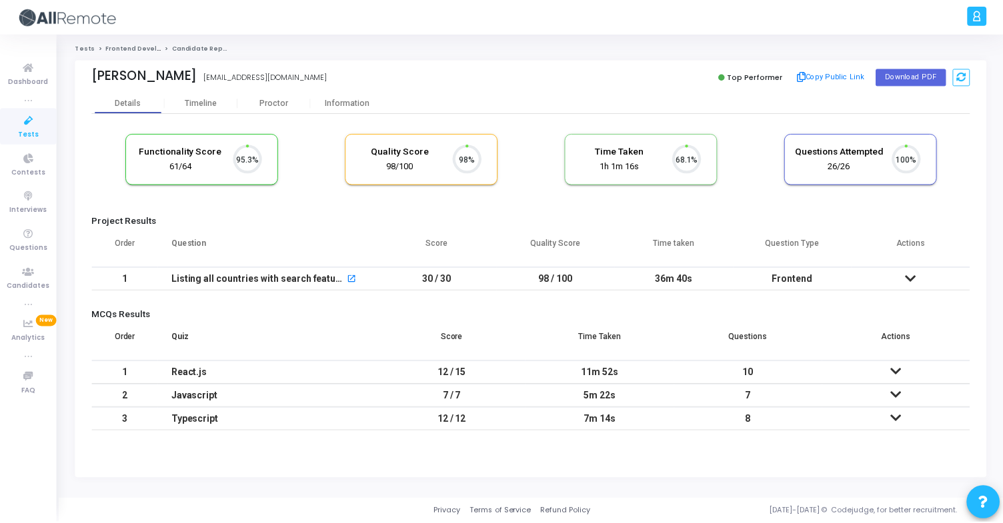
scroll to position [28, 34]
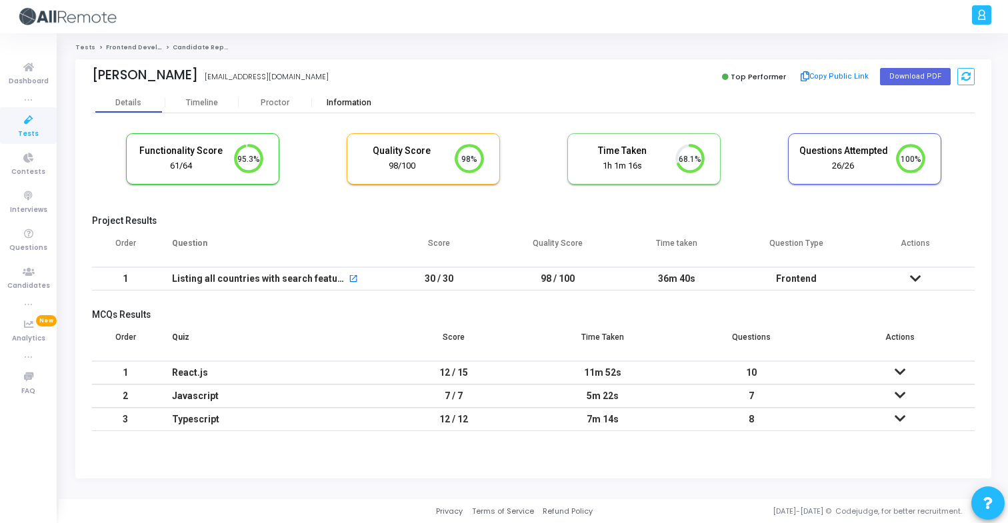
click at [363, 109] on div "Information" at bounding box center [348, 103] width 73 height 20
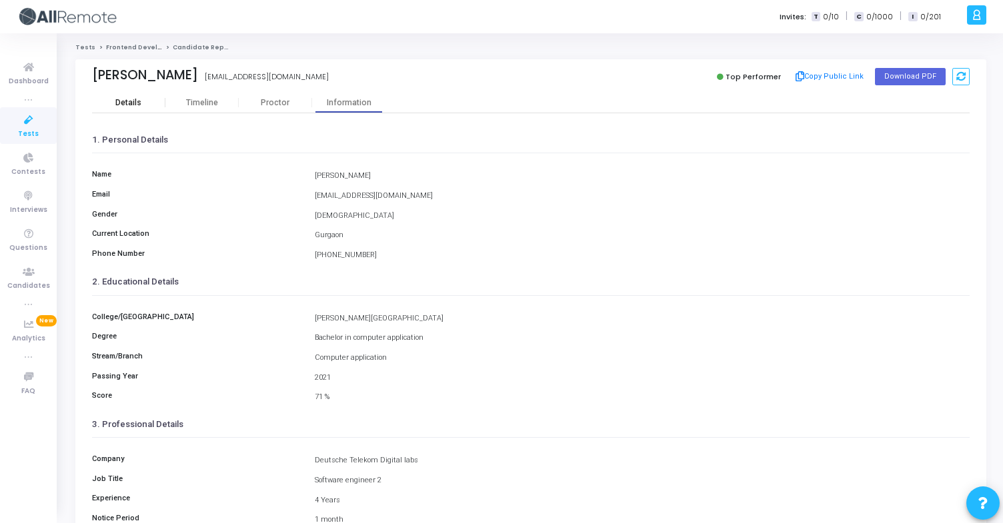
click at [109, 98] on div "Details" at bounding box center [128, 103] width 73 height 10
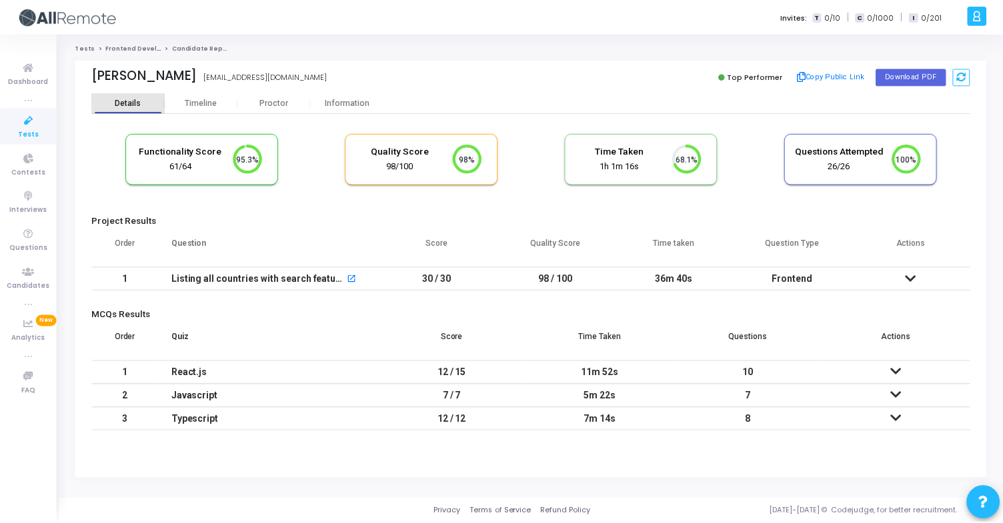
scroll to position [28, 34]
click at [361, 110] on div "Information" at bounding box center [348, 103] width 73 height 20
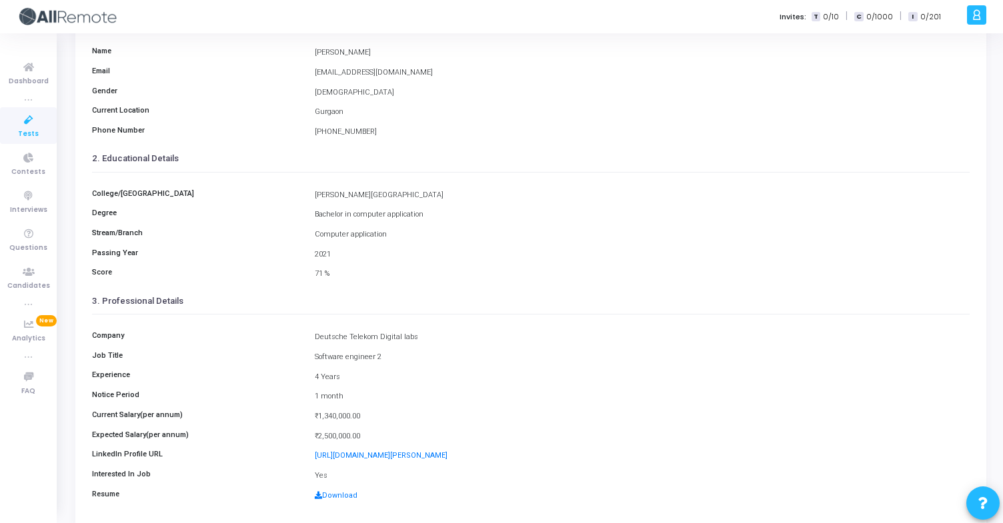
scroll to position [174, 0]
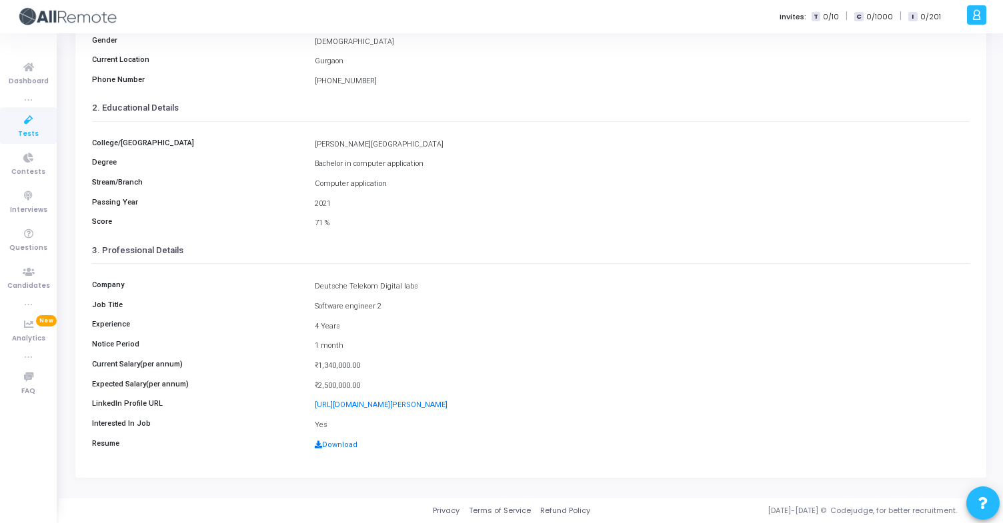
click at [326, 445] on link "Download" at bounding box center [336, 445] width 43 height 9
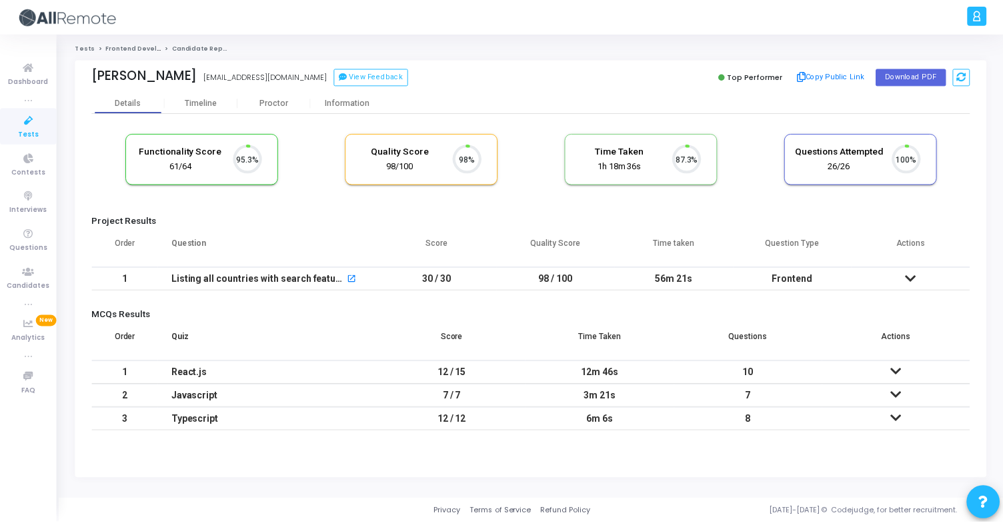
scroll to position [28, 34]
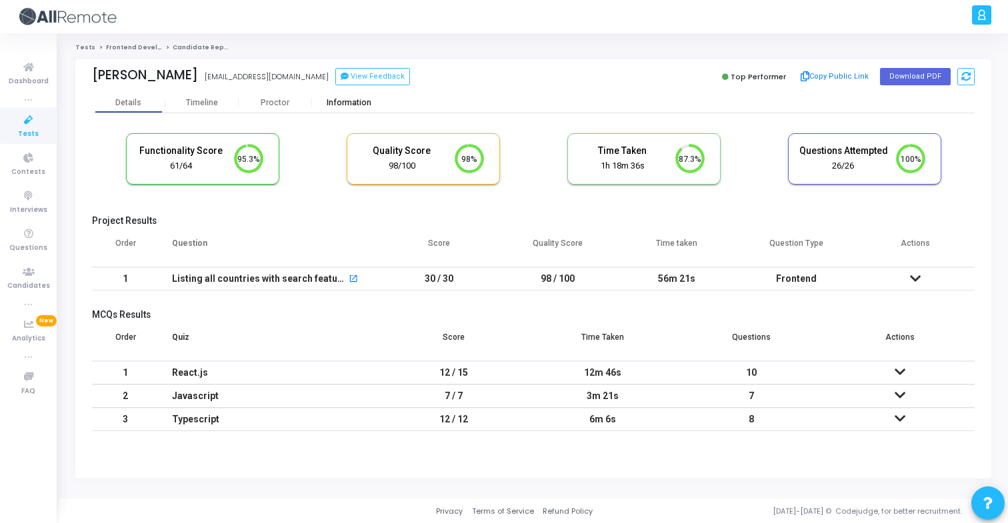
click at [349, 97] on div "Information" at bounding box center [348, 103] width 73 height 20
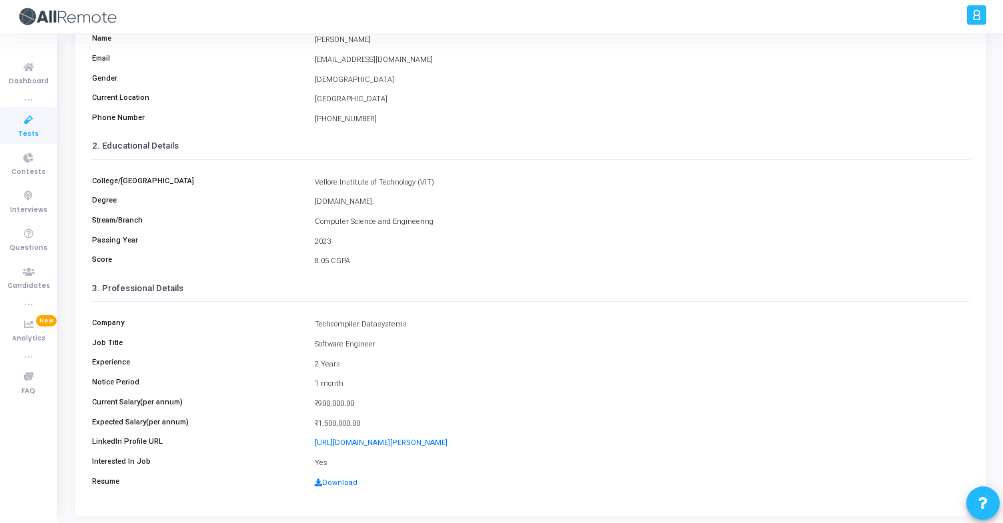
scroll to position [174, 0]
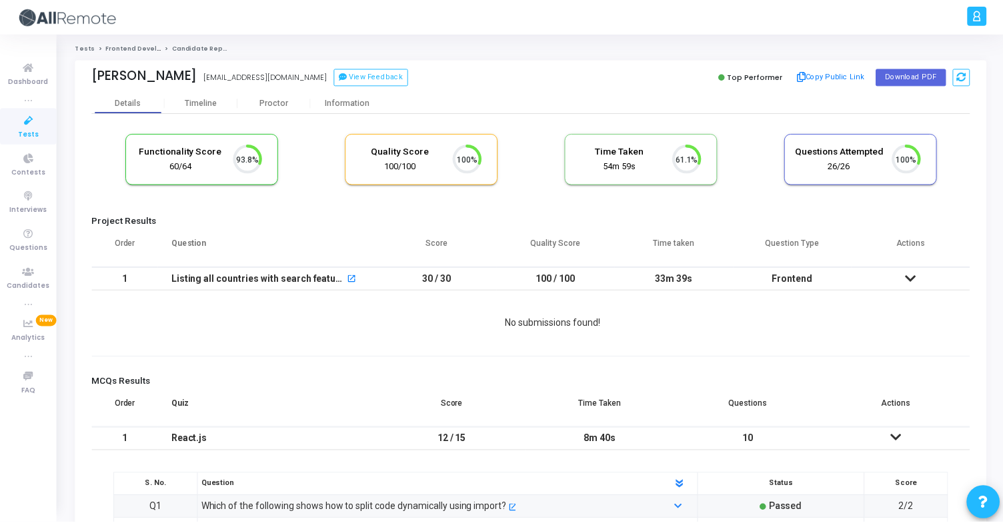
scroll to position [28, 34]
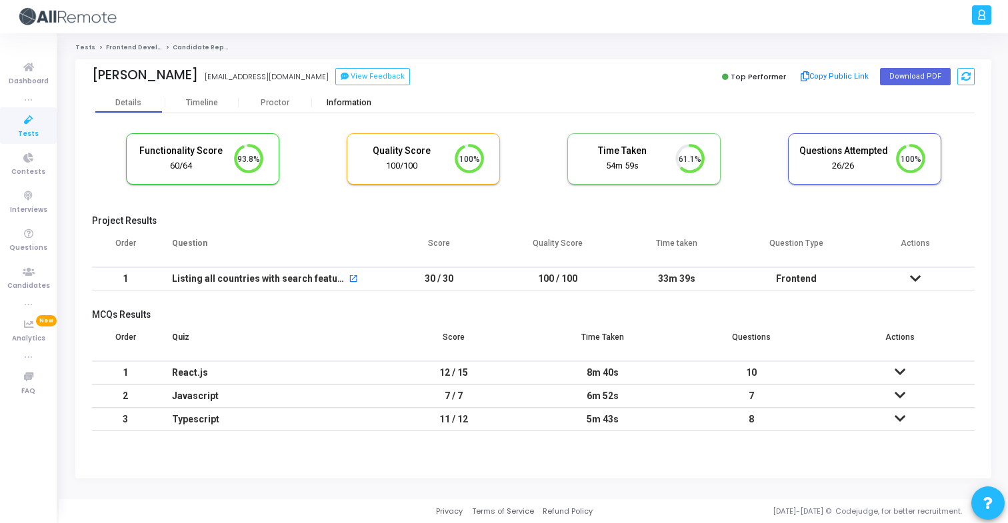
click at [337, 107] on div "Information" at bounding box center [348, 103] width 73 height 10
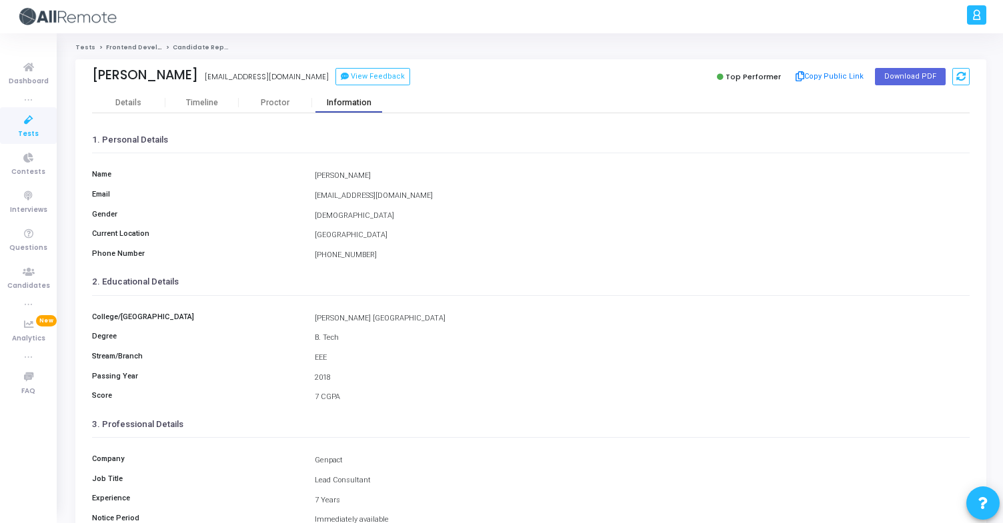
scroll to position [174, 0]
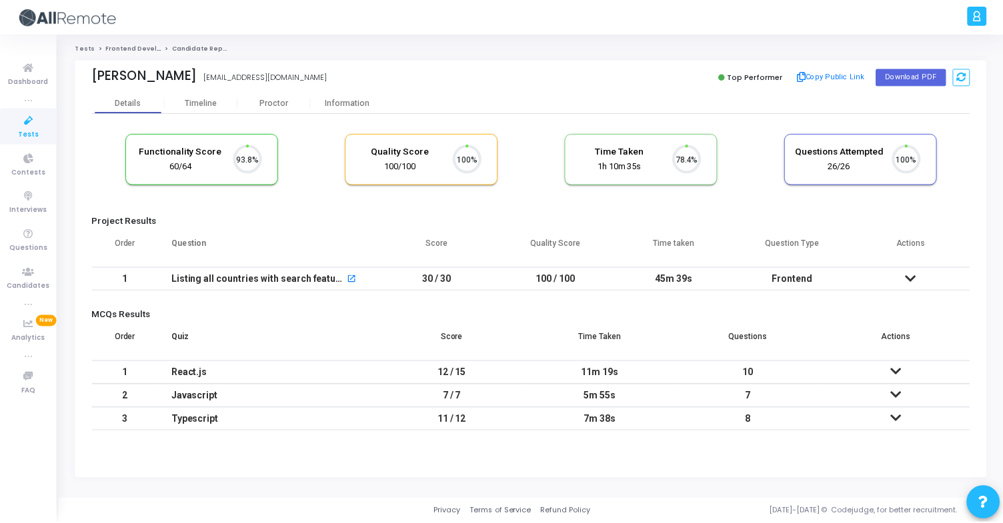
scroll to position [28, 34]
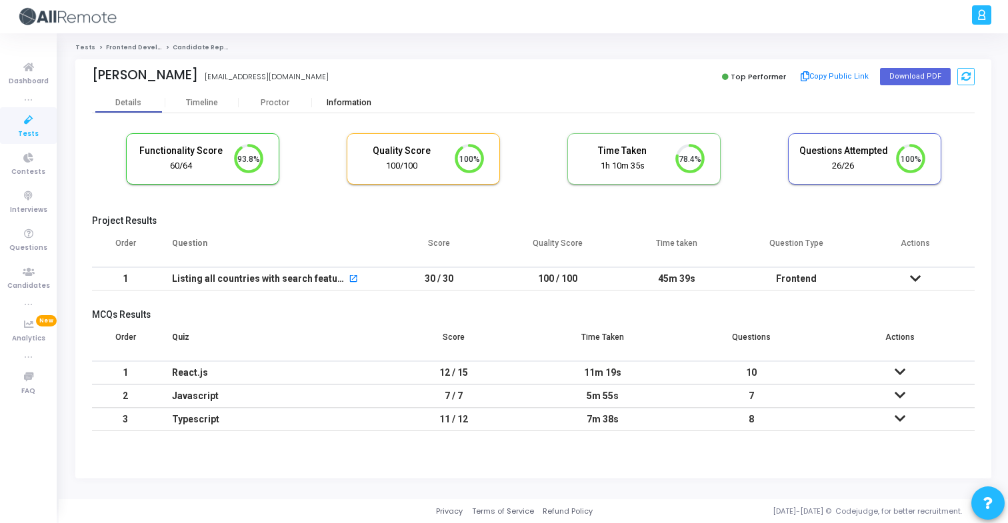
click at [341, 96] on div "Information" at bounding box center [348, 103] width 73 height 20
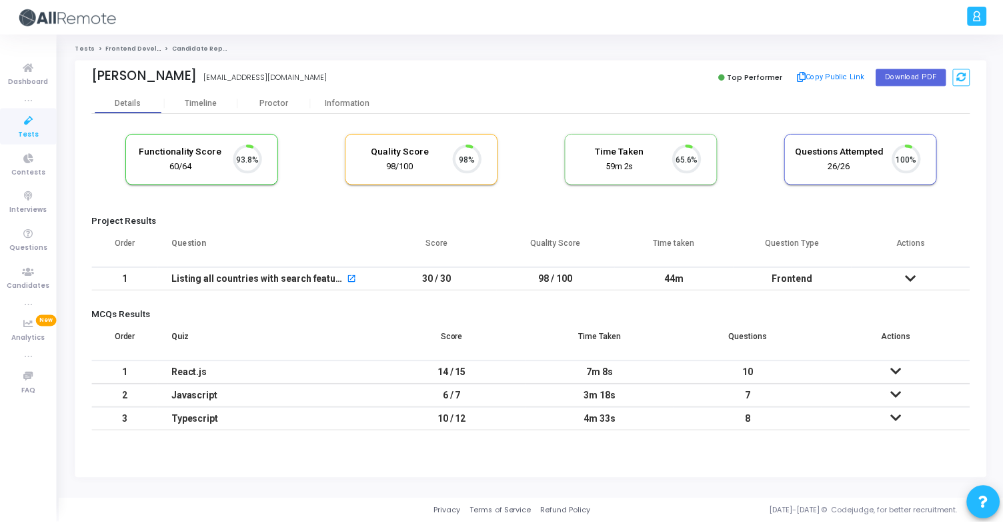
scroll to position [28, 34]
click at [353, 111] on div "Information" at bounding box center [348, 103] width 73 height 20
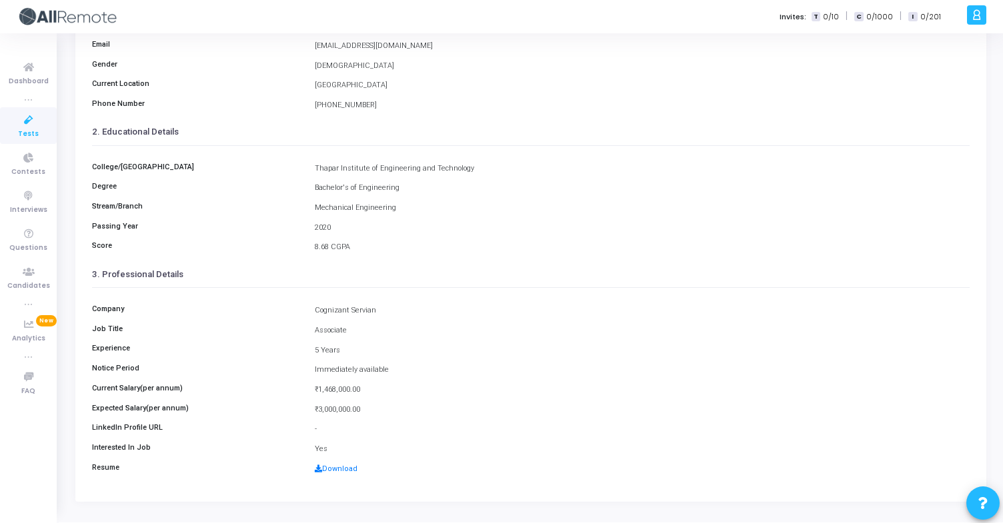
scroll to position [174, 0]
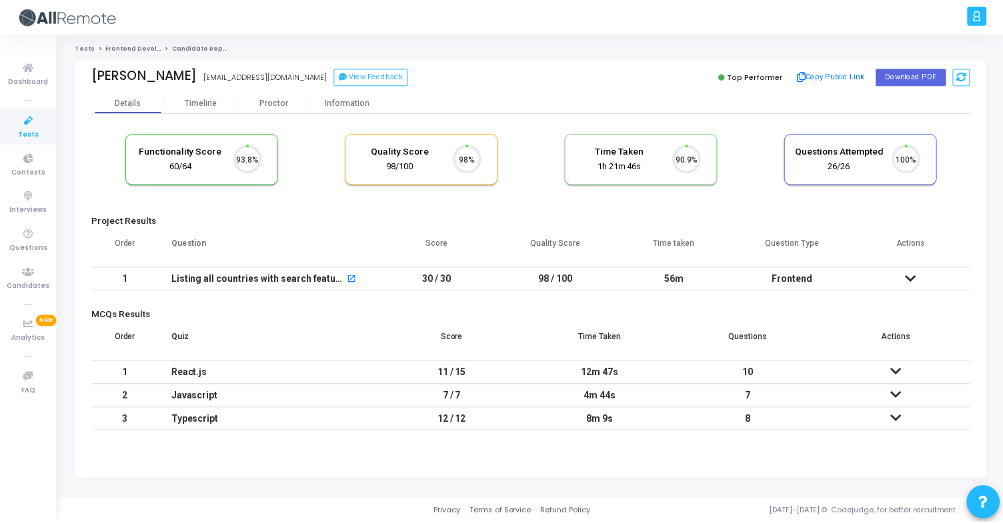
scroll to position [28, 34]
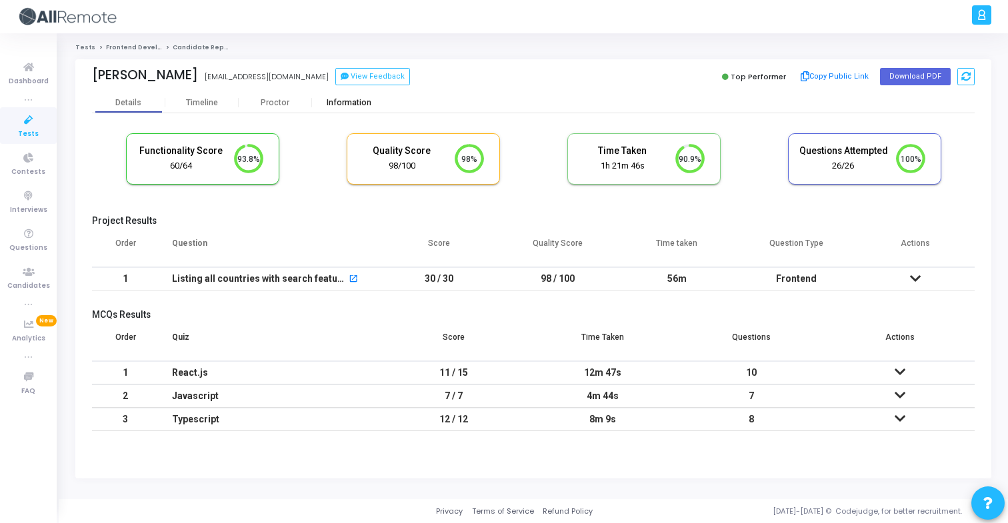
click at [351, 104] on div "Information" at bounding box center [348, 103] width 73 height 10
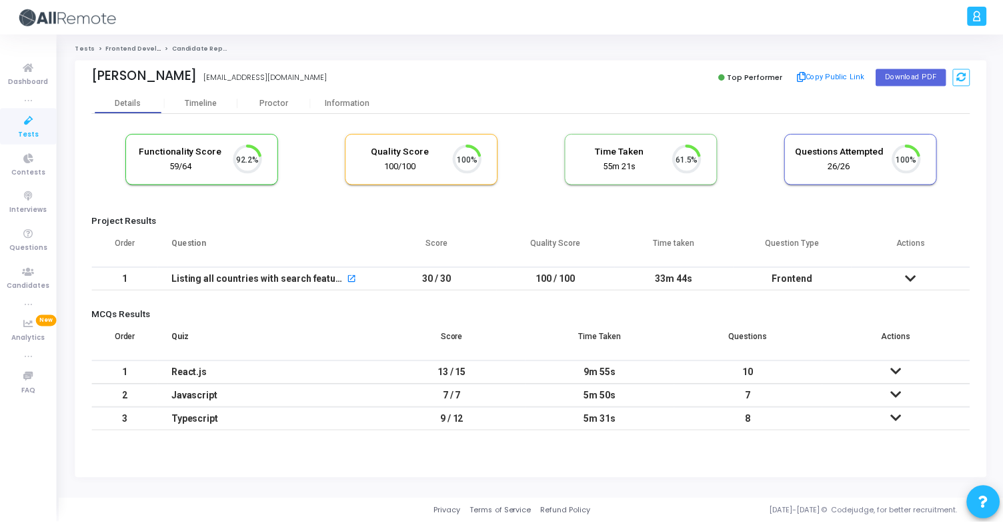
scroll to position [28, 34]
click at [355, 104] on div "Information" at bounding box center [348, 103] width 73 height 10
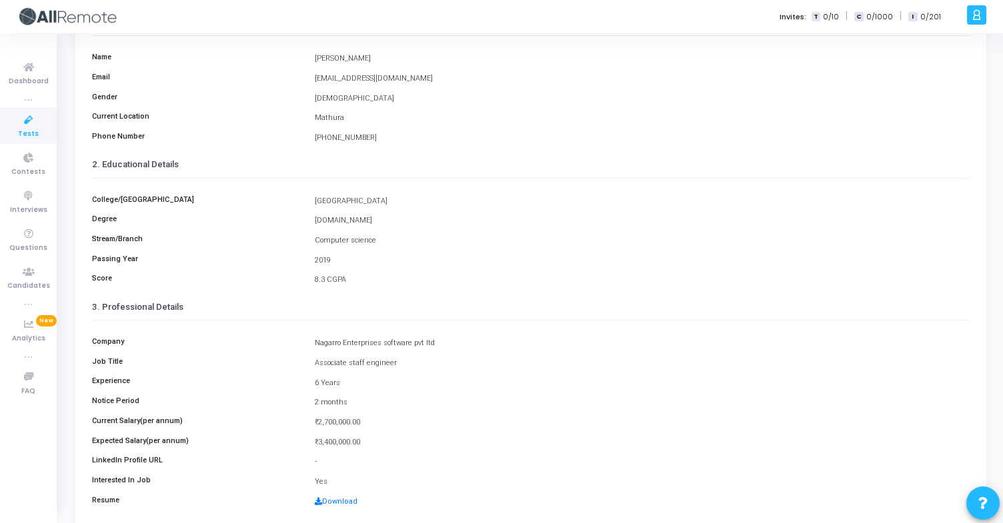
scroll to position [174, 0]
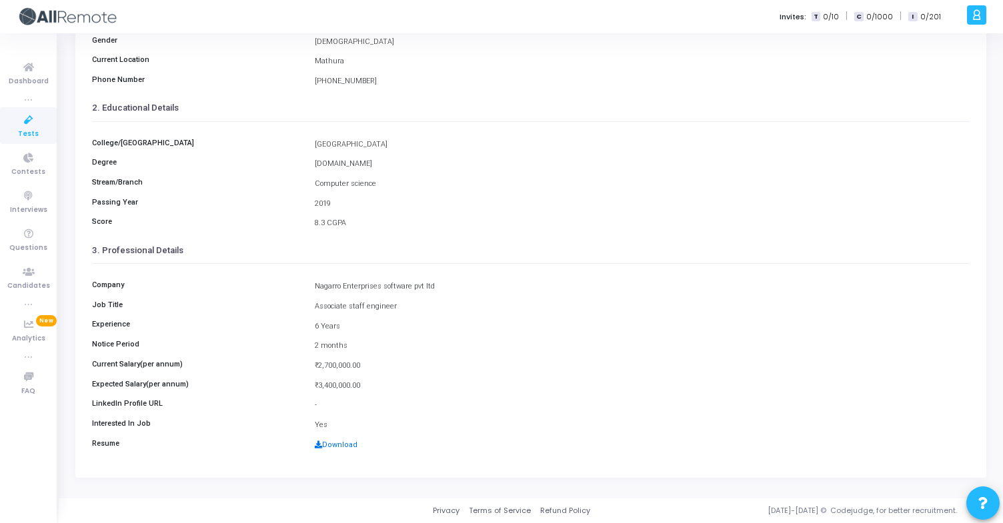
click at [351, 446] on link "Download" at bounding box center [336, 445] width 43 height 9
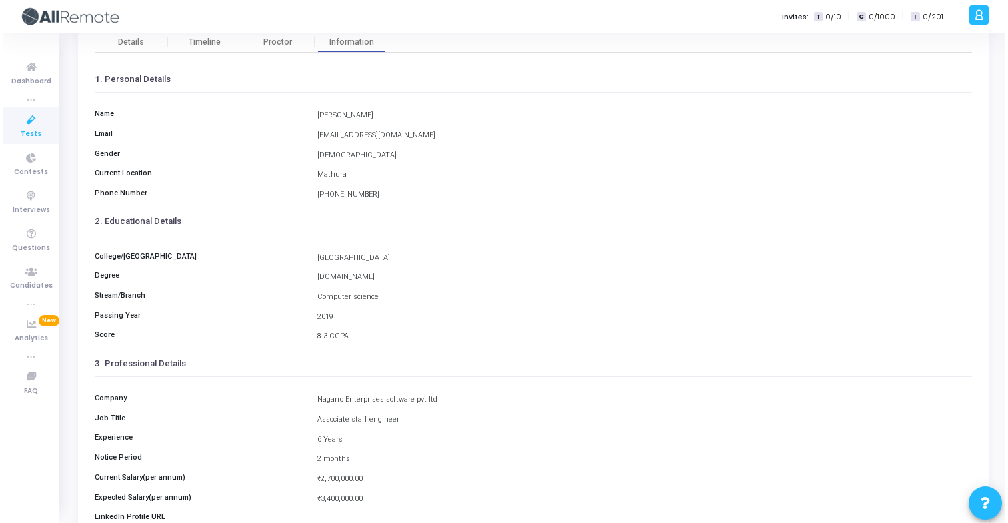
scroll to position [0, 0]
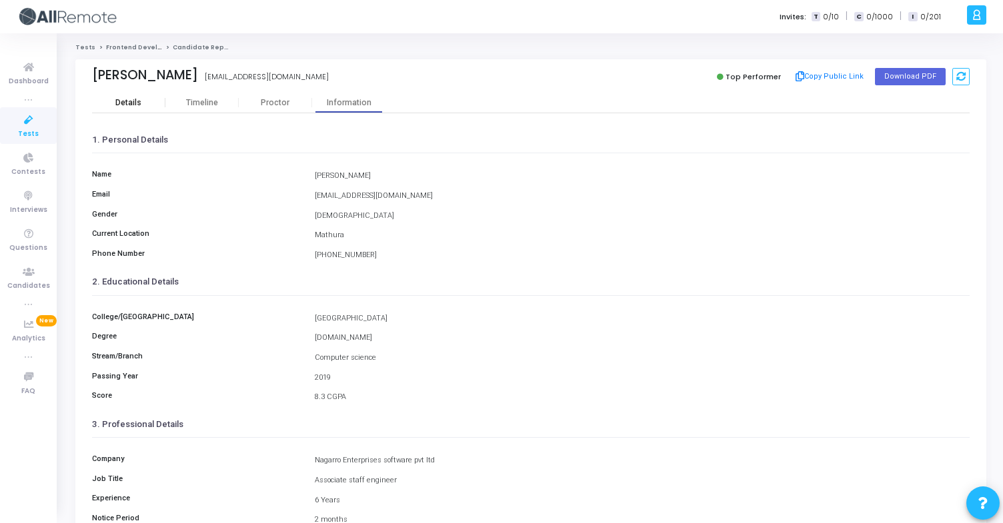
click at [140, 102] on div "Details" at bounding box center [128, 103] width 26 height 10
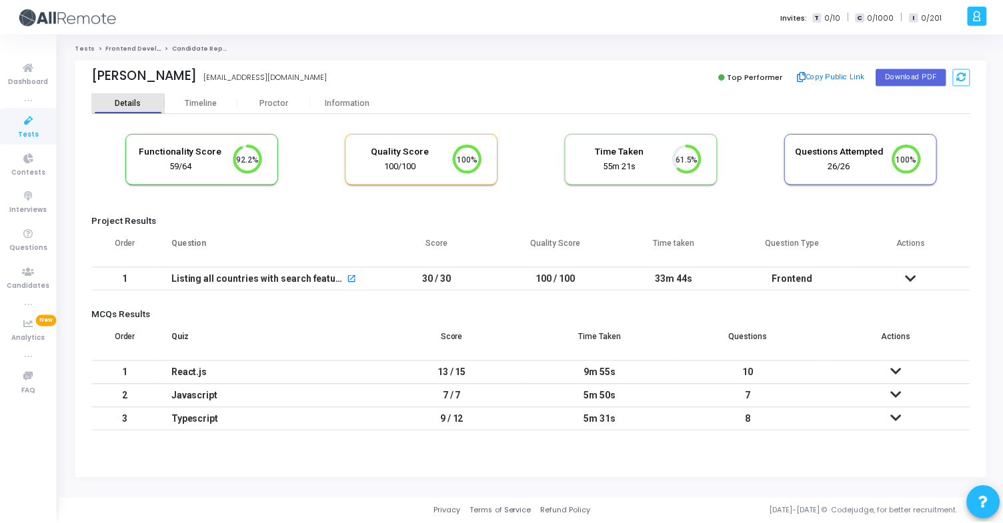
scroll to position [28, 34]
click at [365, 99] on div "Information" at bounding box center [348, 103] width 73 height 10
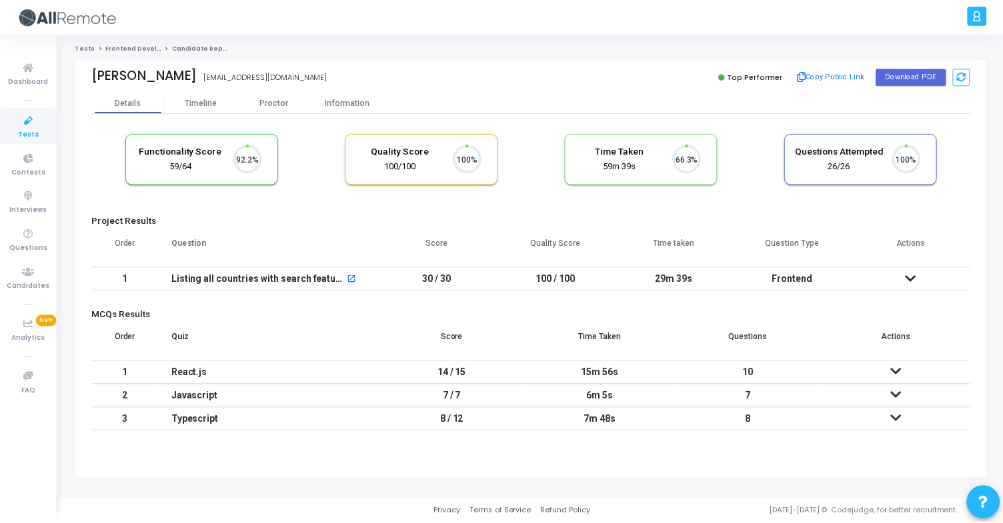
scroll to position [28, 34]
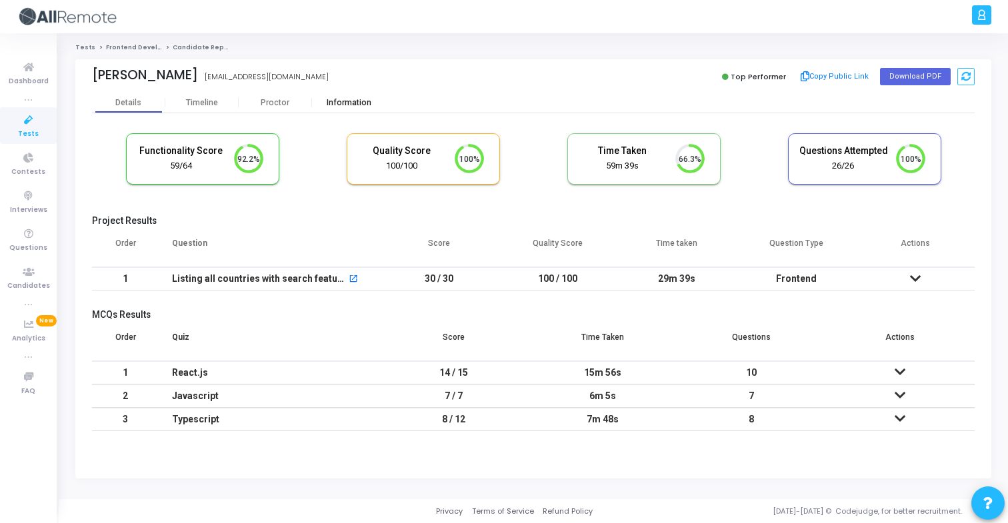
click at [357, 98] on div "Information" at bounding box center [348, 103] width 73 height 10
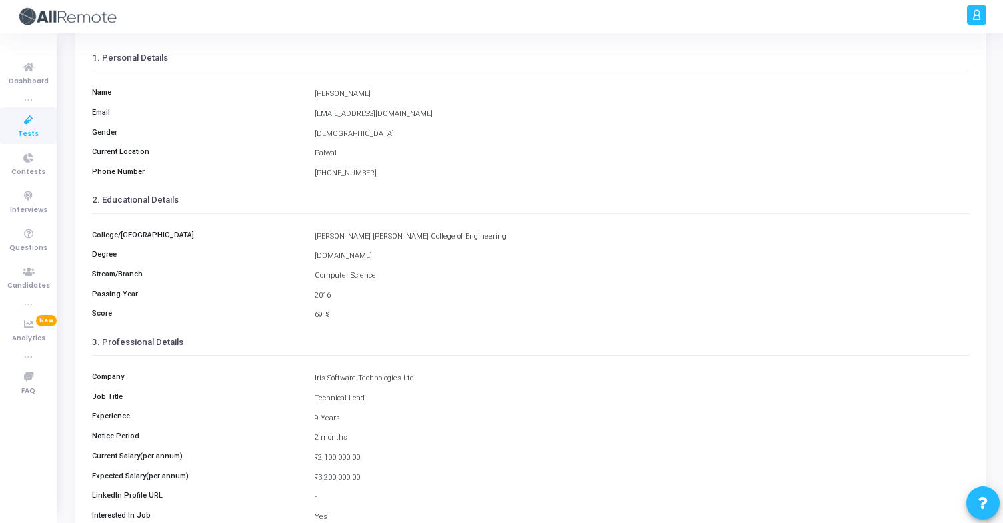
scroll to position [174, 0]
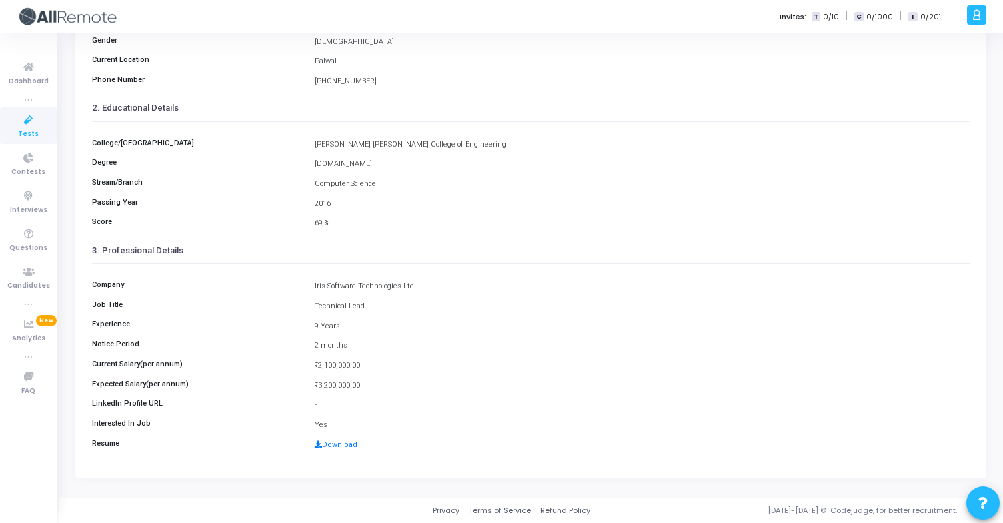
drag, startPoint x: 314, startPoint y: 285, endPoint x: 427, endPoint y: 296, distance: 113.9
click at [428, 296] on div "Company Iris Software Technologies Ltd. Job Title Technical Lead Experience 9 Y…" at bounding box center [530, 361] width 877 height 195
copy div "Iris Software Technologies Ltd."
click at [487, 135] on div "College/[GEOGRAPHIC_DATA][PERSON_NAME][PERSON_NAME] of Engineering Degree [DOMA…" at bounding box center [530, 179] width 877 height 115
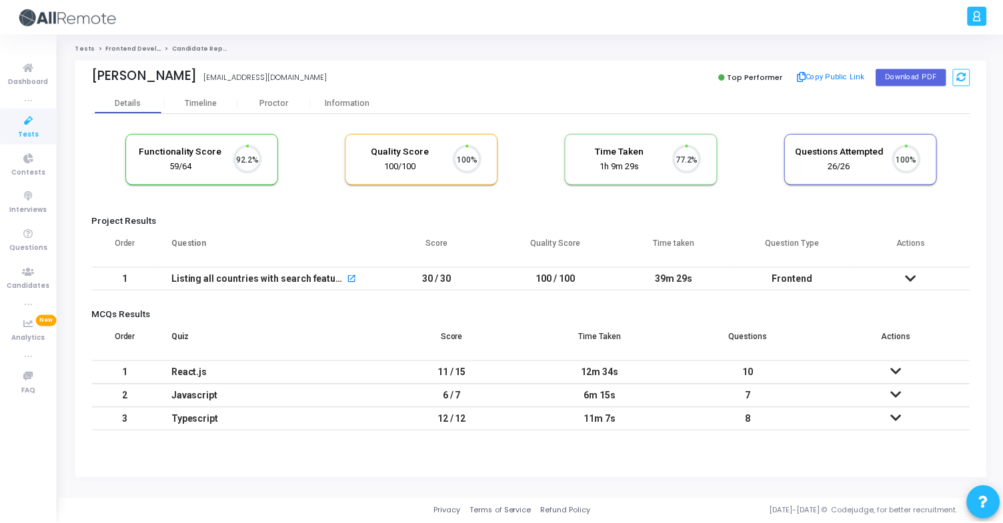
scroll to position [28, 34]
click at [356, 96] on div "Information" at bounding box center [348, 103] width 73 height 20
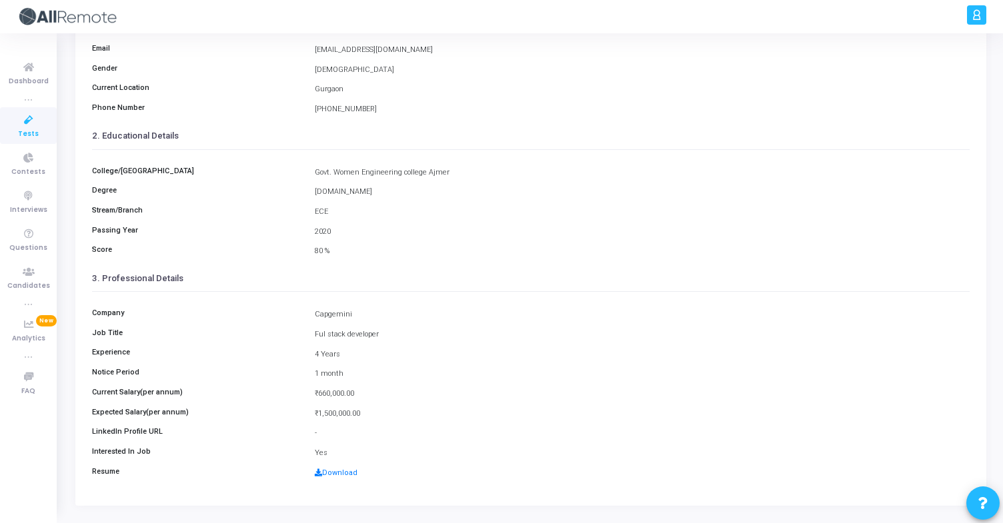
scroll to position [174, 0]
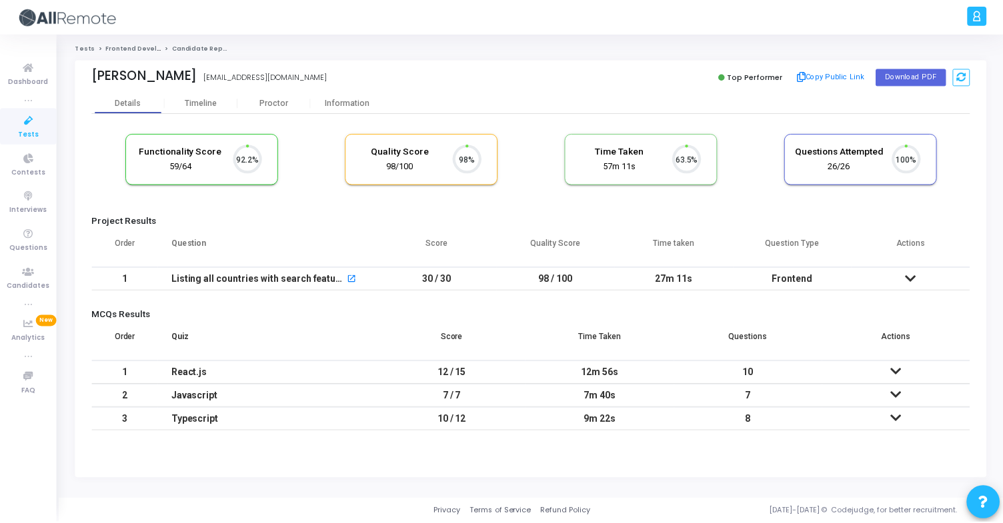
scroll to position [28, 34]
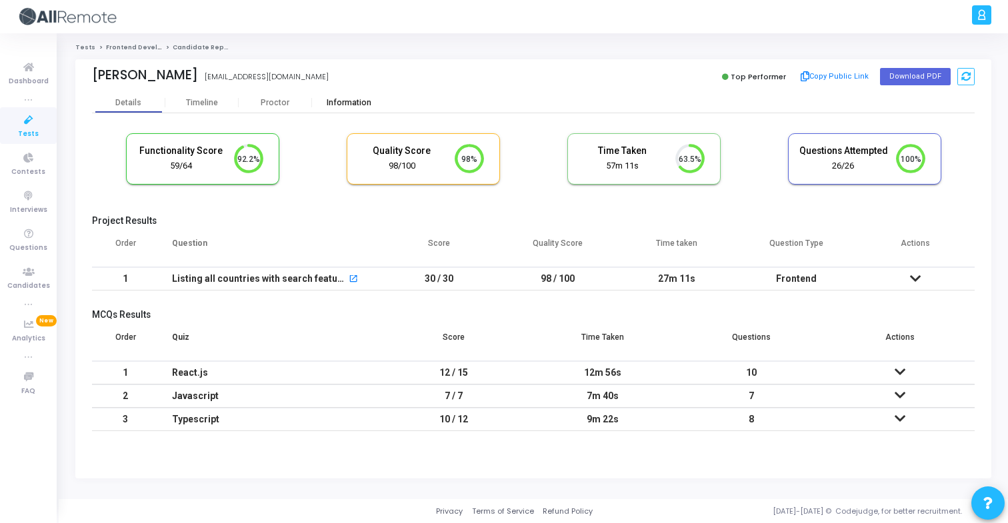
click at [343, 111] on div "Information" at bounding box center [348, 103] width 73 height 20
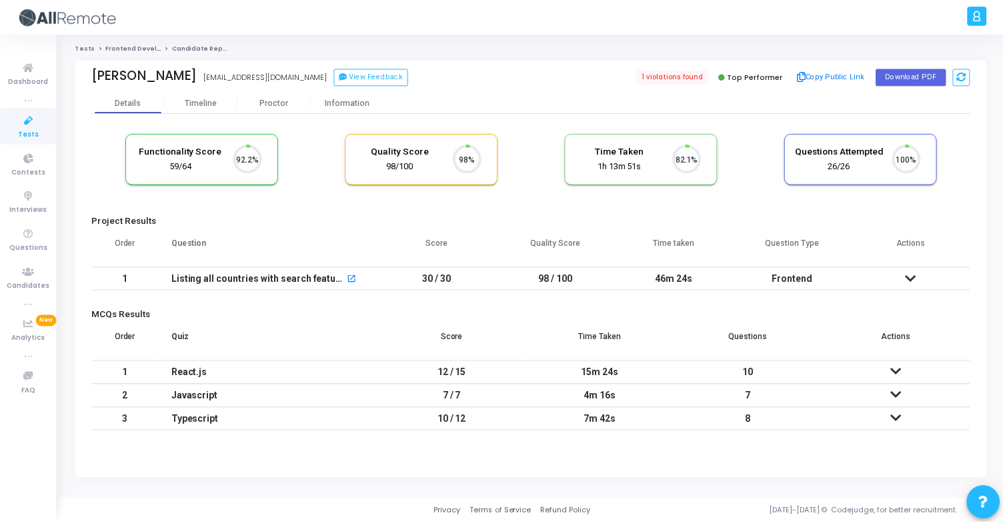
scroll to position [28, 34]
click at [327, 100] on div "Information" at bounding box center [348, 103] width 73 height 10
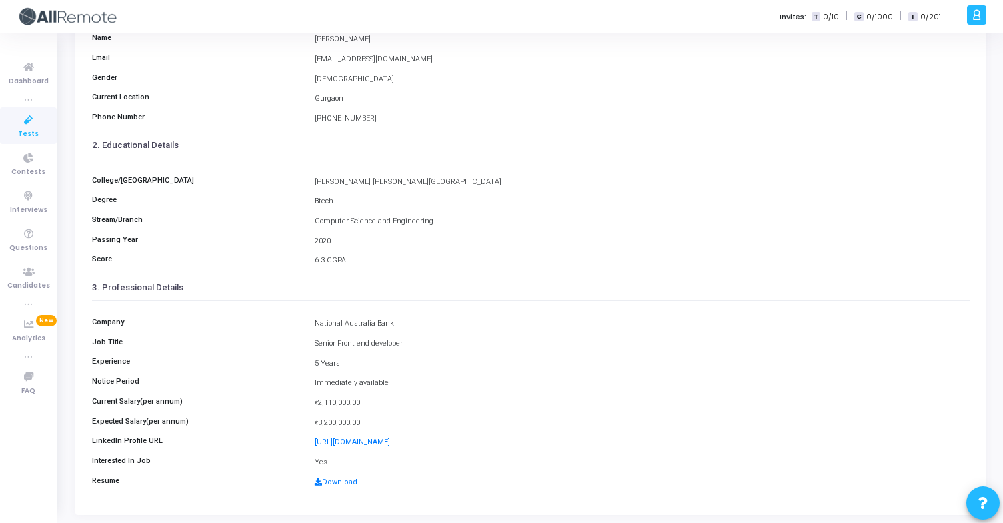
scroll to position [135, 0]
click at [339, 483] on link "Download" at bounding box center [336, 483] width 43 height 9
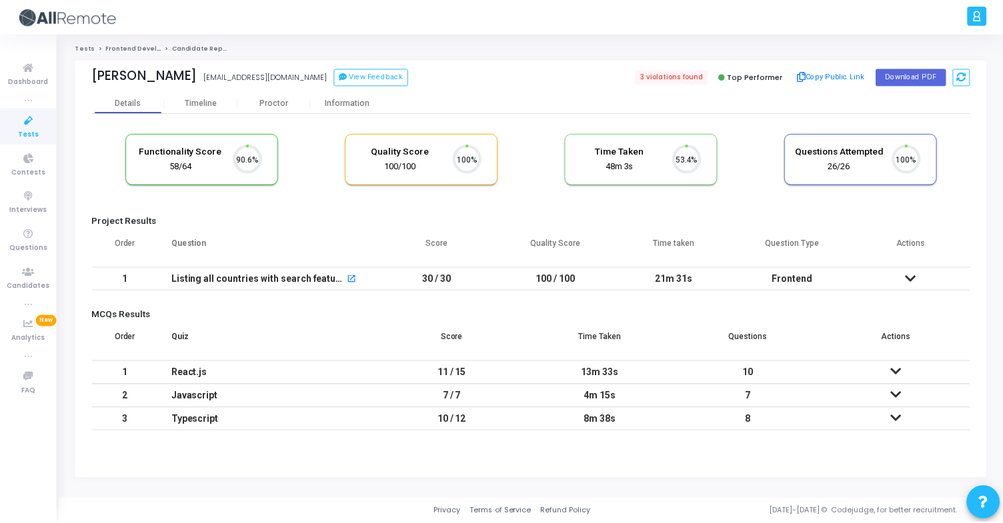
scroll to position [28, 34]
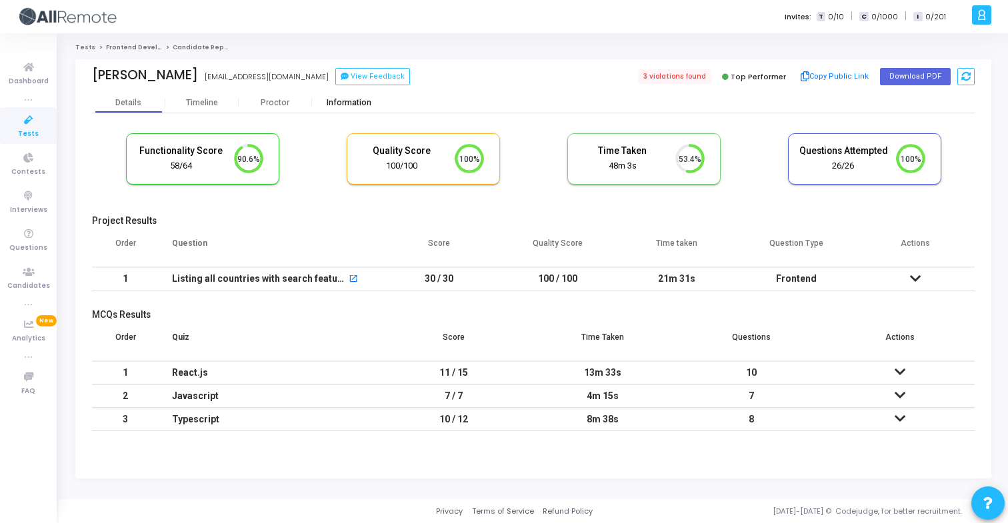
click at [355, 111] on div "Information" at bounding box center [348, 103] width 73 height 20
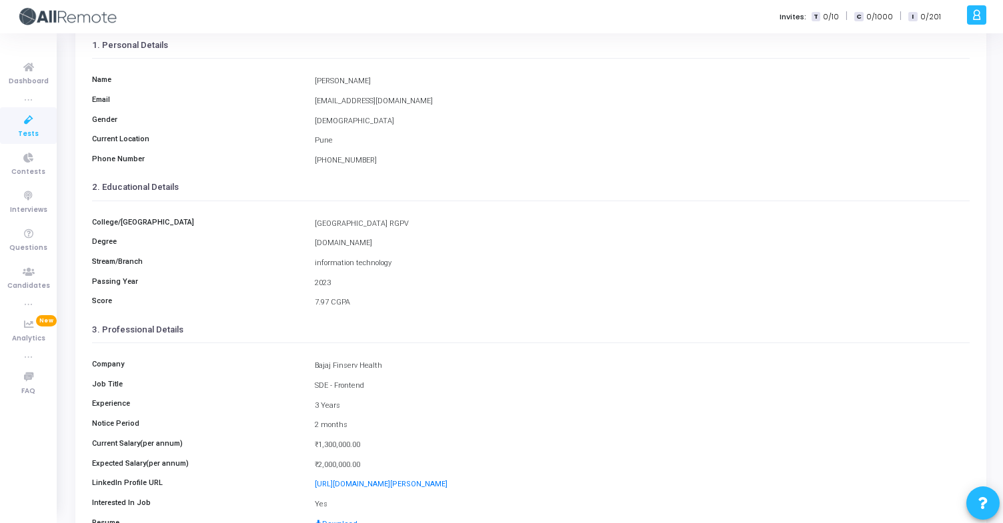
scroll to position [174, 0]
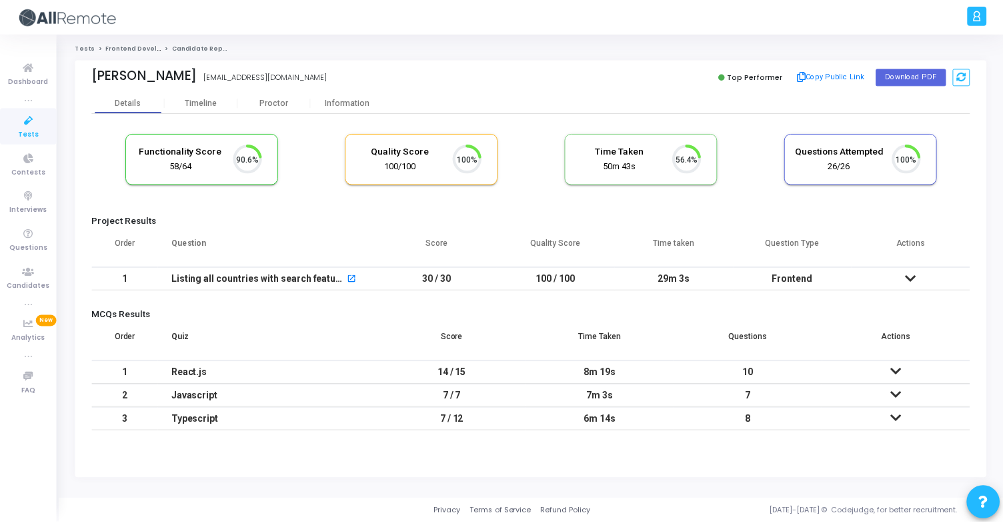
scroll to position [28, 34]
click at [341, 109] on div "Information" at bounding box center [348, 103] width 73 height 20
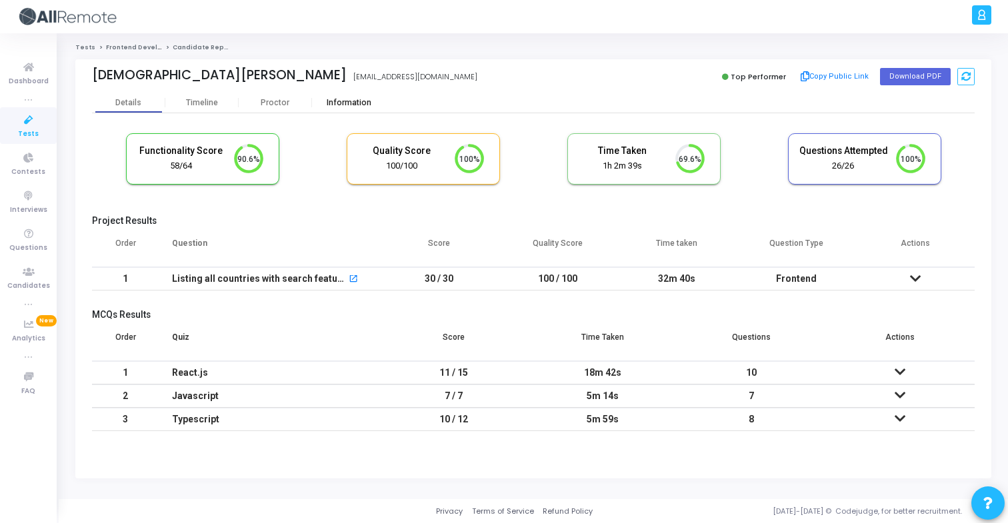
click at [345, 105] on div "Information" at bounding box center [348, 103] width 73 height 10
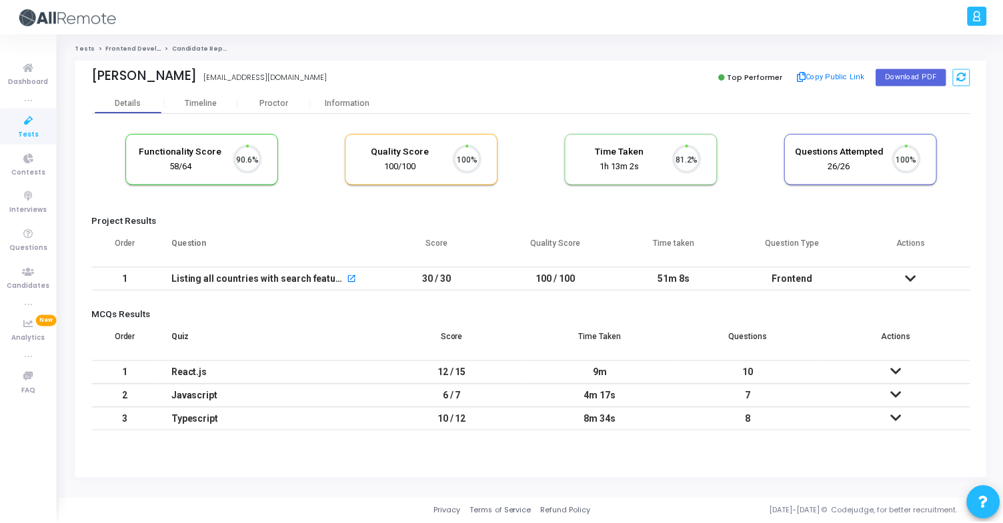
scroll to position [28, 34]
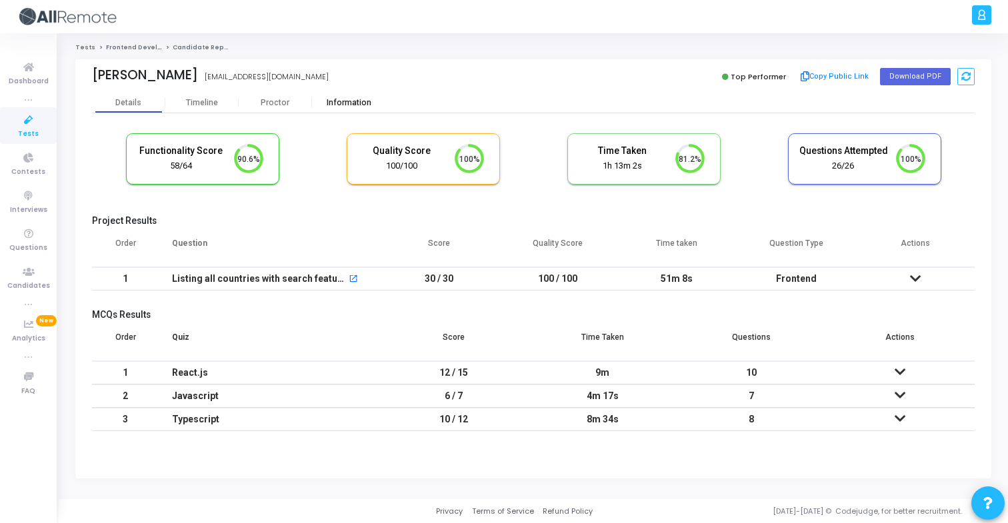
click at [331, 97] on div "Information" at bounding box center [348, 103] width 73 height 20
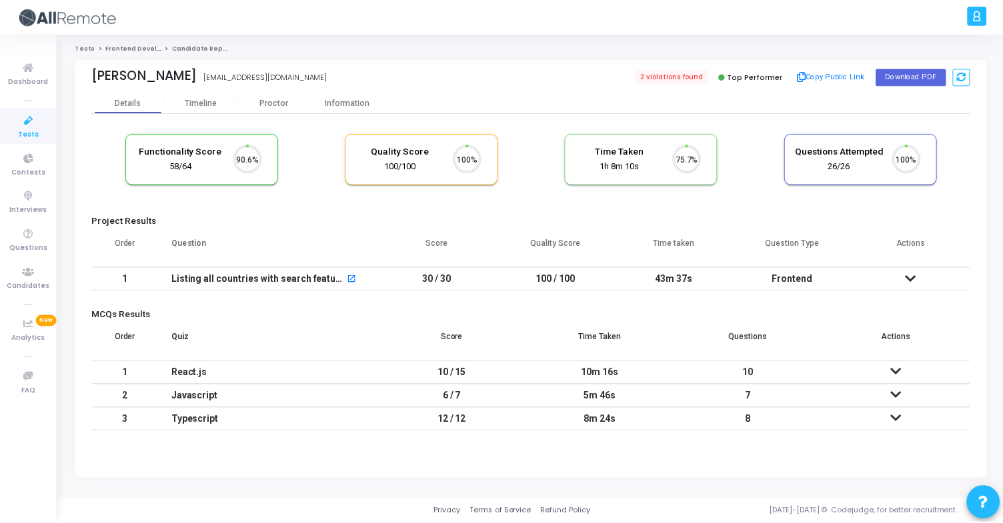
scroll to position [28, 34]
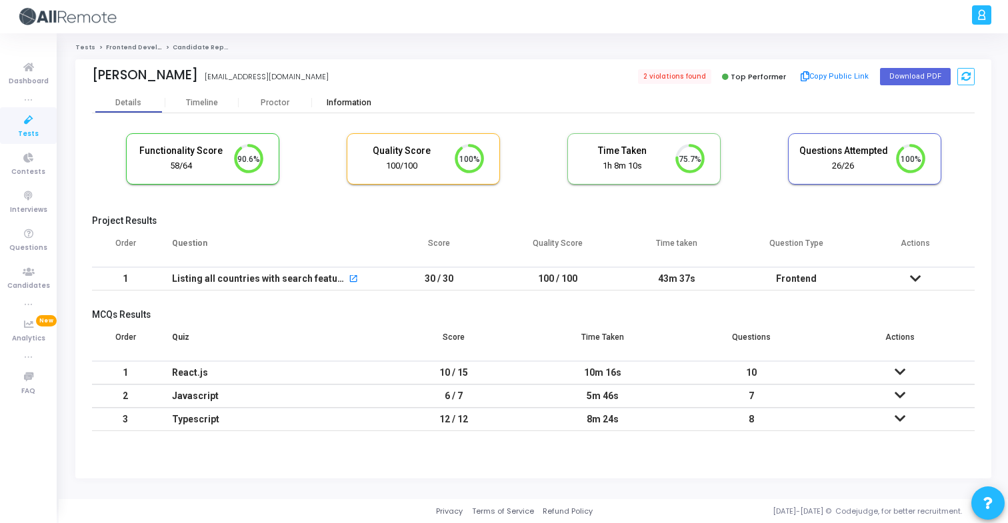
click at [355, 102] on div "Information" at bounding box center [348, 103] width 73 height 10
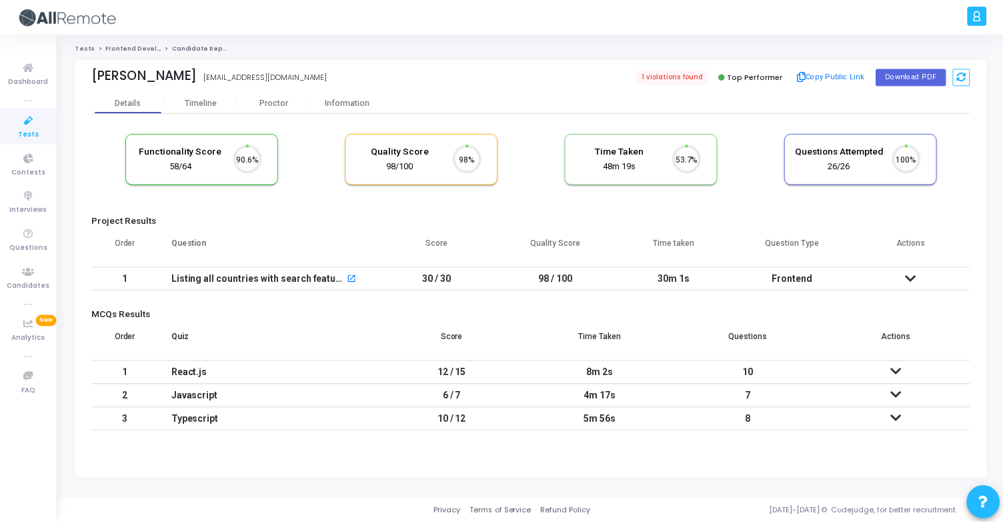
scroll to position [28, 34]
click at [329, 110] on div "Information" at bounding box center [348, 103] width 73 height 20
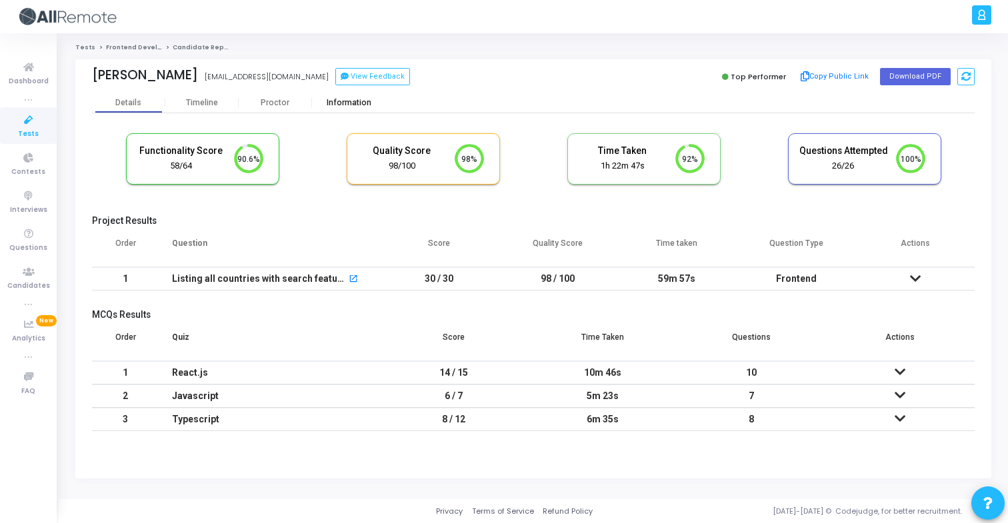
click at [359, 107] on div "Information" at bounding box center [348, 103] width 73 height 20
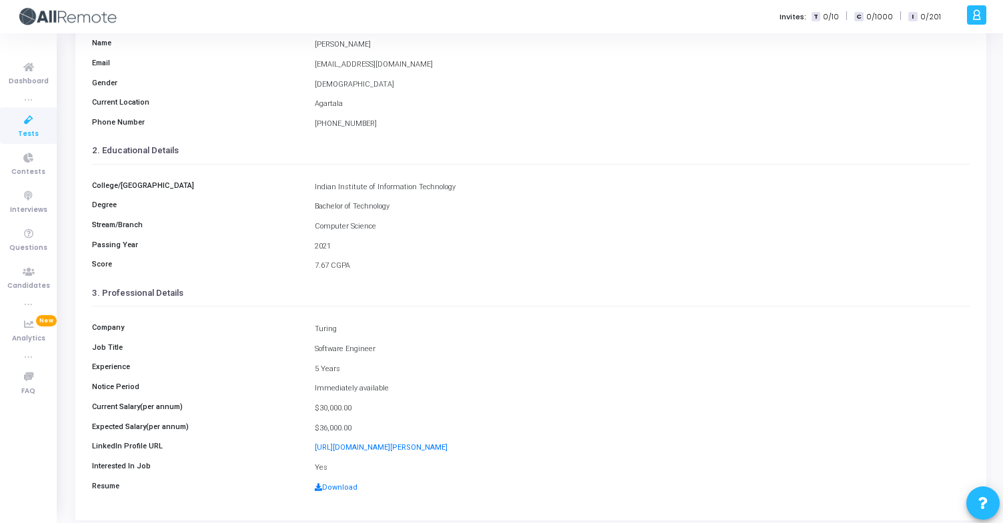
scroll to position [174, 0]
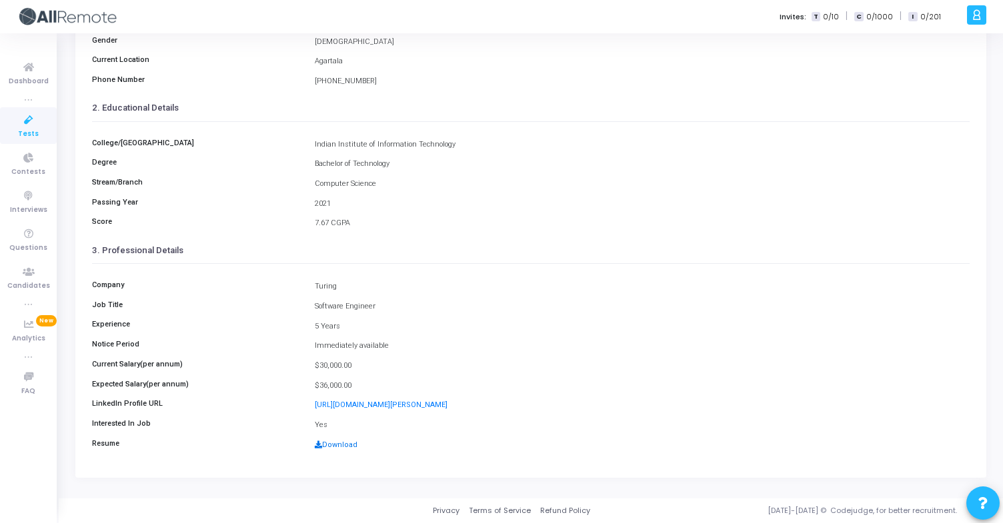
click at [352, 448] on link "Download" at bounding box center [336, 445] width 43 height 9
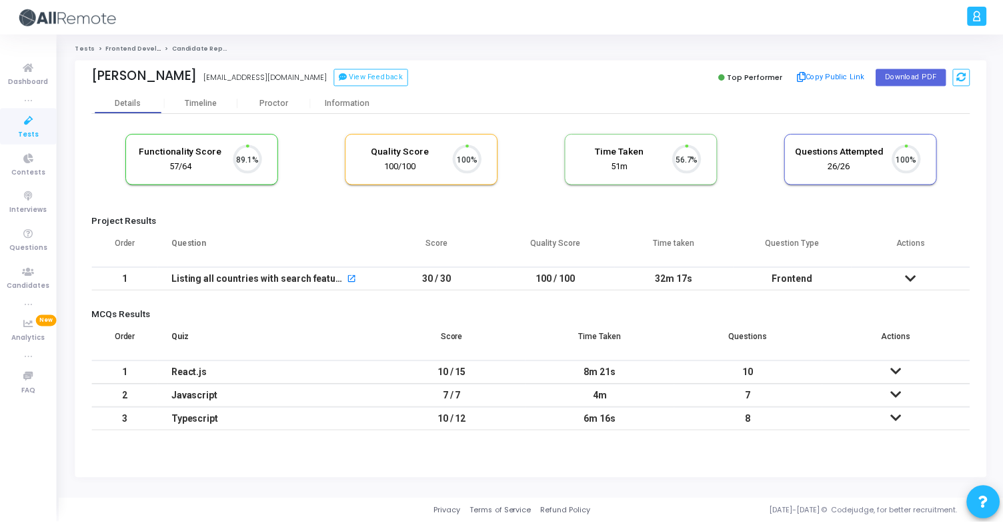
scroll to position [28, 34]
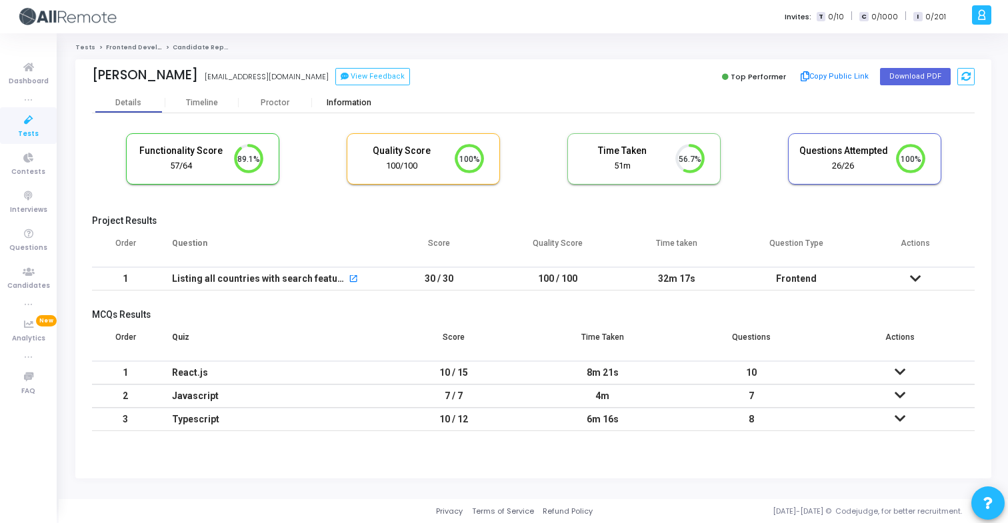
click at [366, 97] on div "Information" at bounding box center [348, 103] width 73 height 20
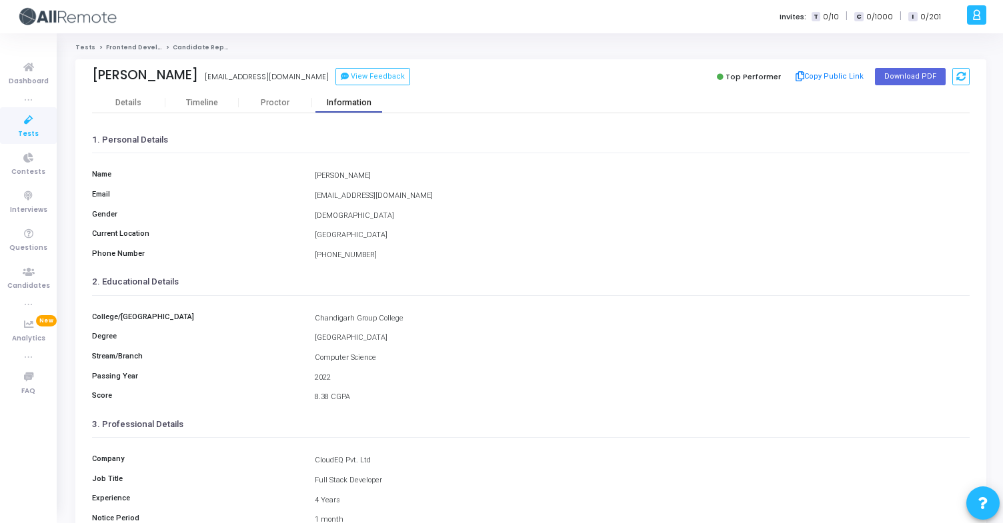
scroll to position [174, 0]
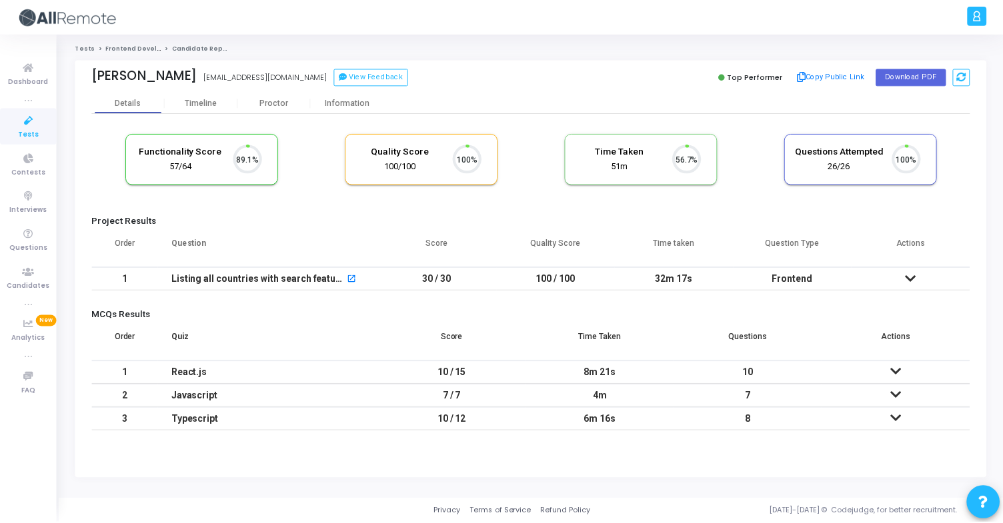
scroll to position [28, 34]
click at [365, 103] on div "Information" at bounding box center [348, 103] width 73 height 10
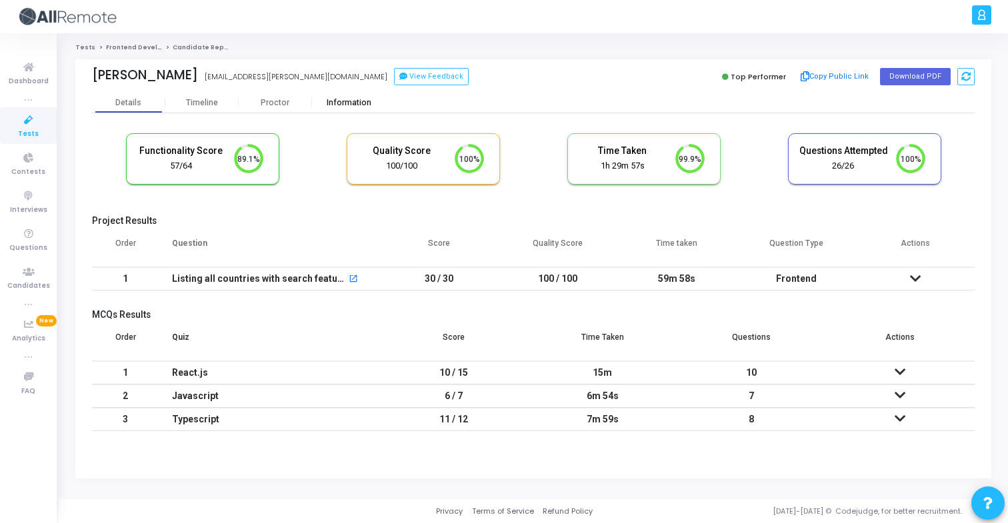
click at [352, 111] on div "Information" at bounding box center [348, 103] width 73 height 20
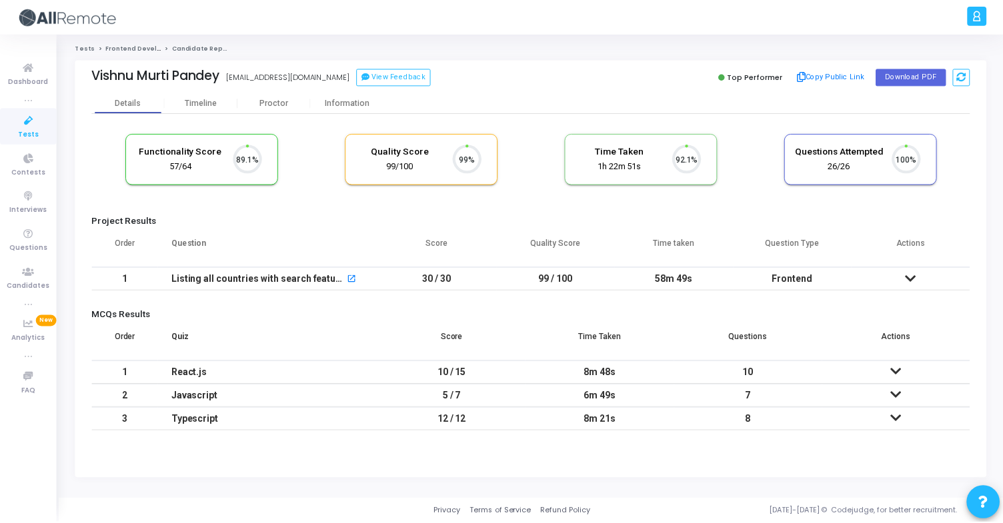
scroll to position [28, 34]
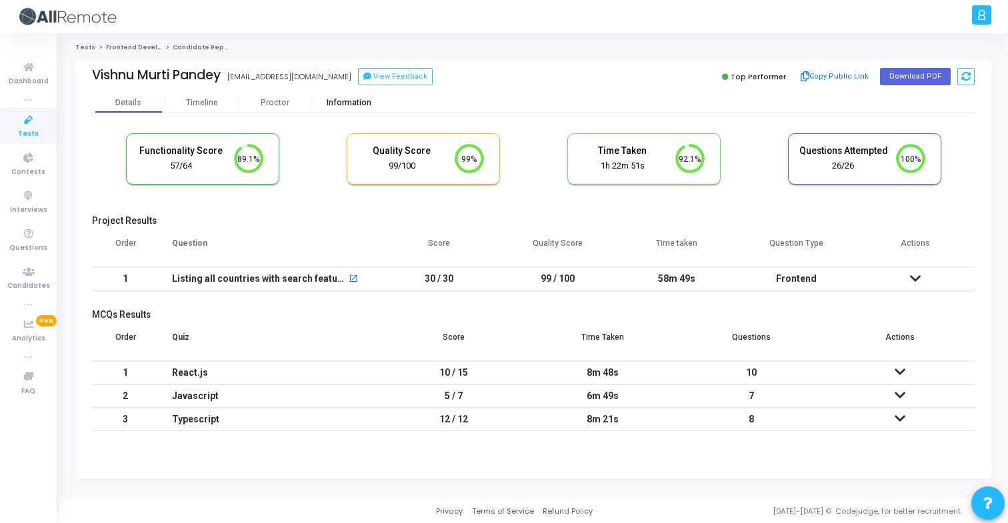
click at [380, 112] on div "Information" at bounding box center [348, 103] width 73 height 20
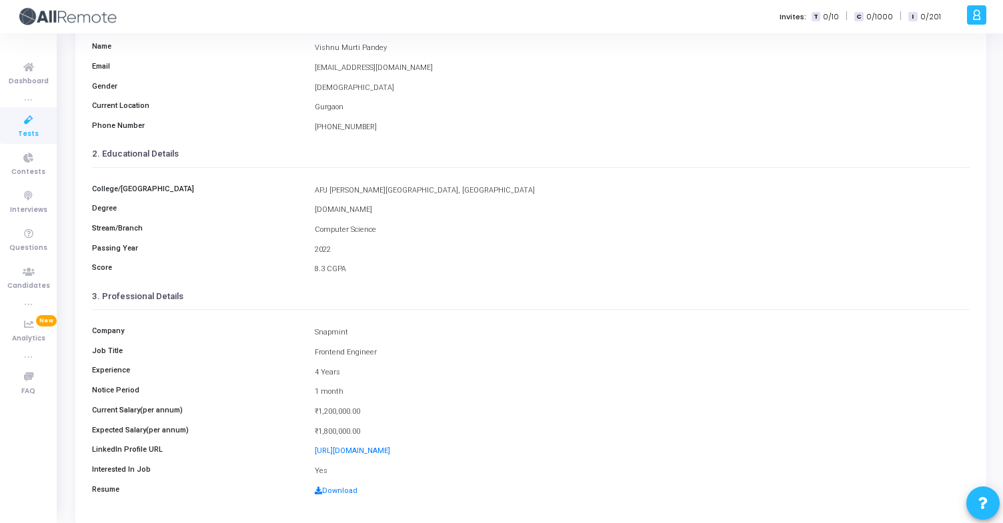
scroll to position [174, 0]
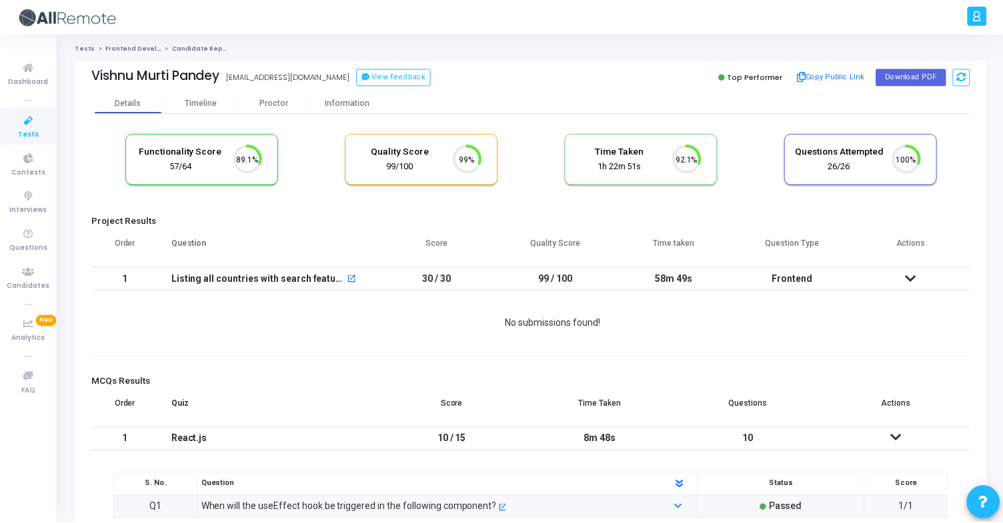
scroll to position [28, 34]
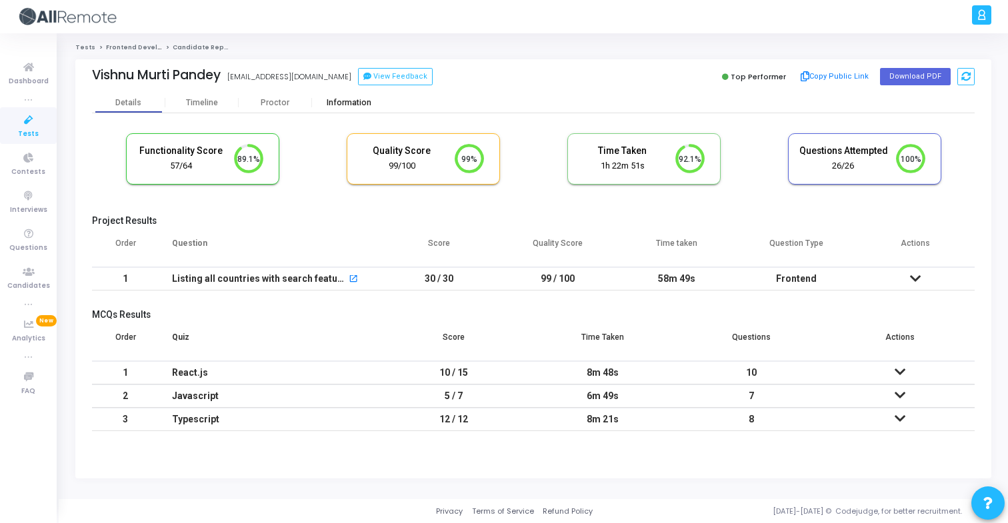
click at [359, 111] on div "Information" at bounding box center [348, 103] width 73 height 20
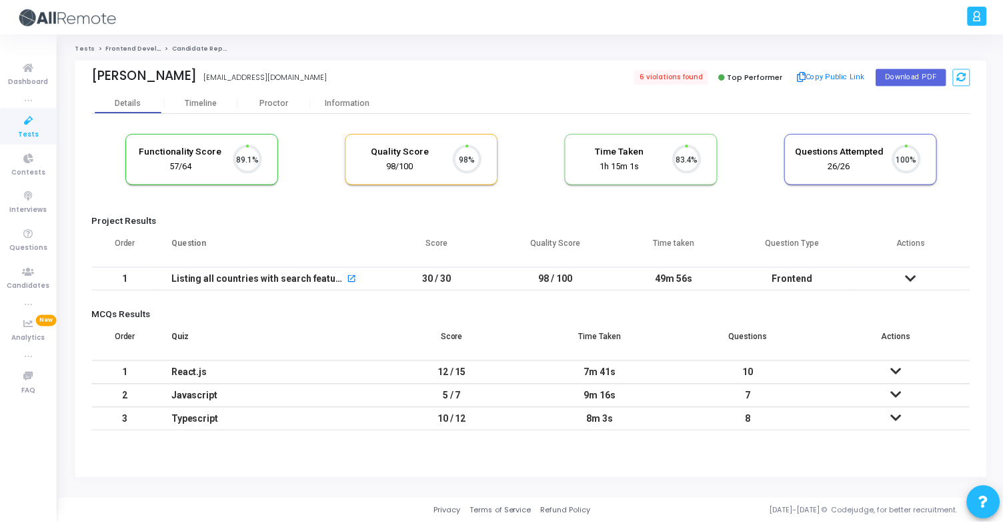
scroll to position [28, 34]
click at [360, 102] on div "Information" at bounding box center [348, 103] width 73 height 10
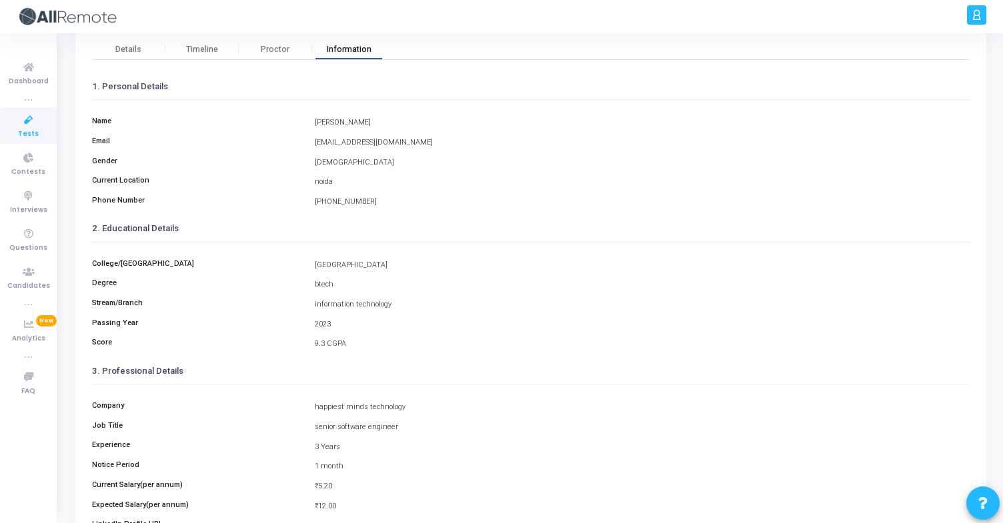
scroll to position [174, 0]
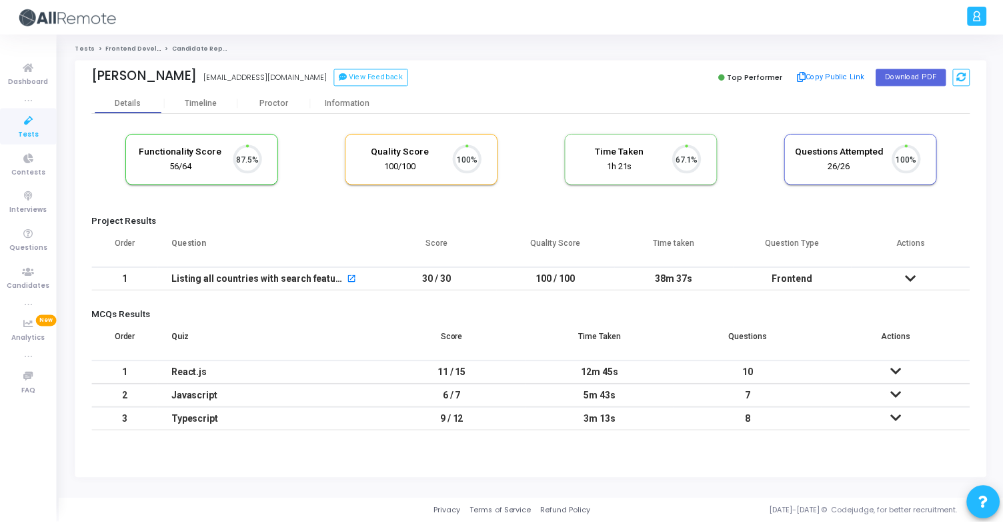
scroll to position [28, 34]
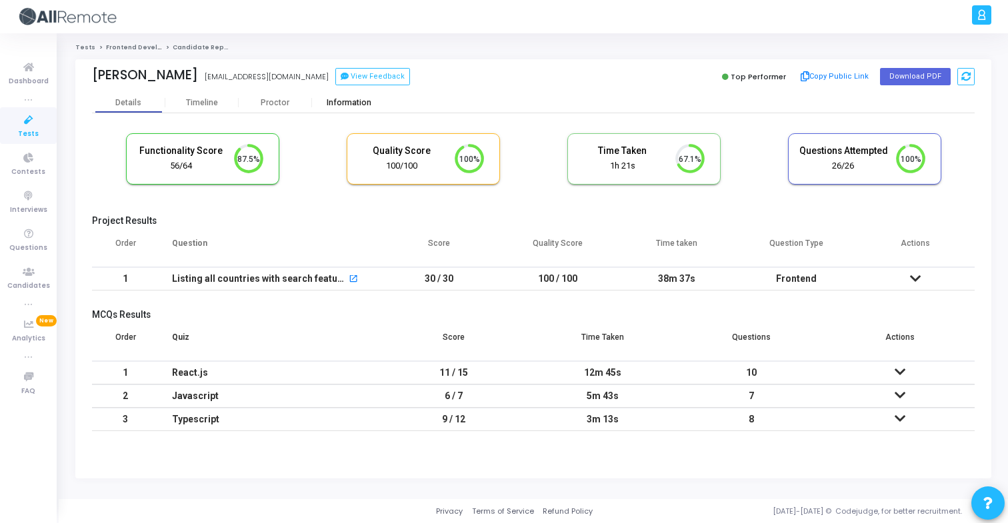
click at [379, 98] on div "Information" at bounding box center [348, 103] width 73 height 10
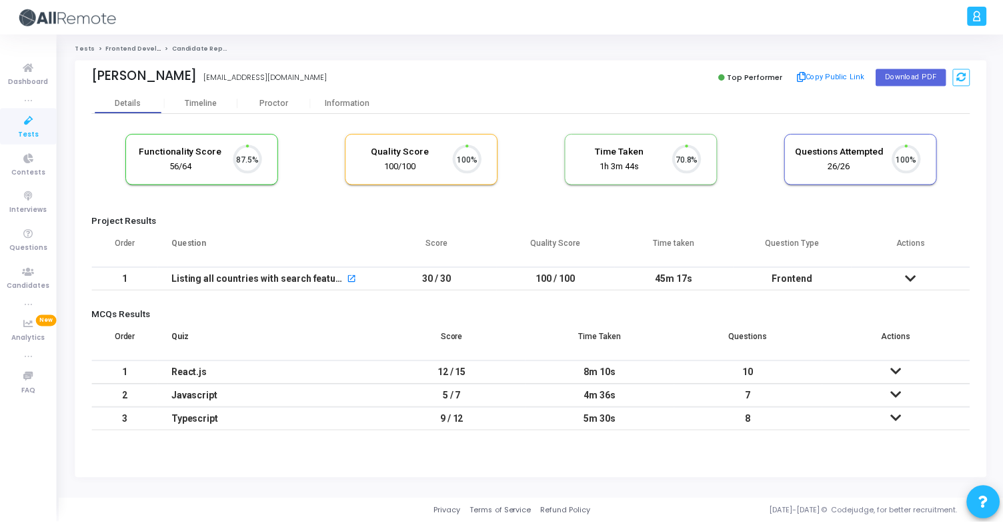
scroll to position [28, 34]
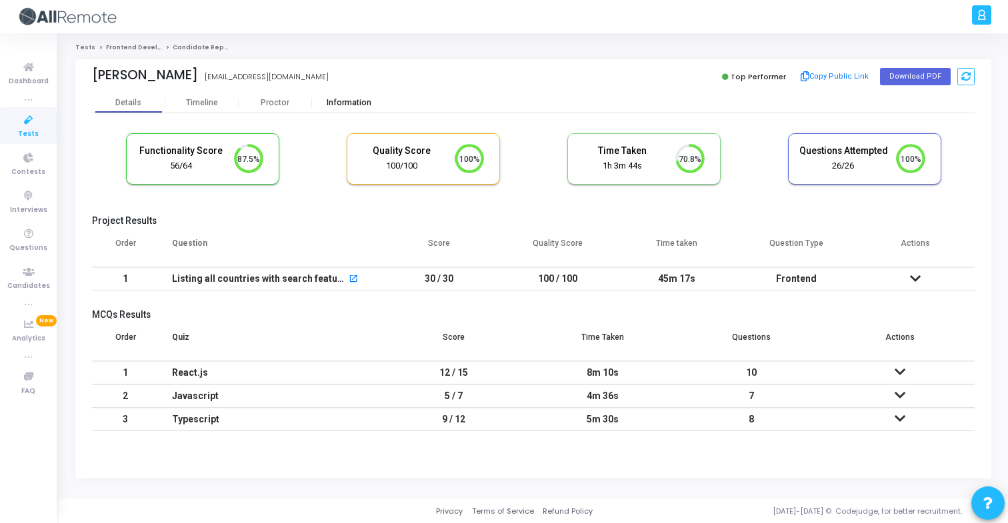
click at [363, 97] on div "Information" at bounding box center [348, 103] width 73 height 20
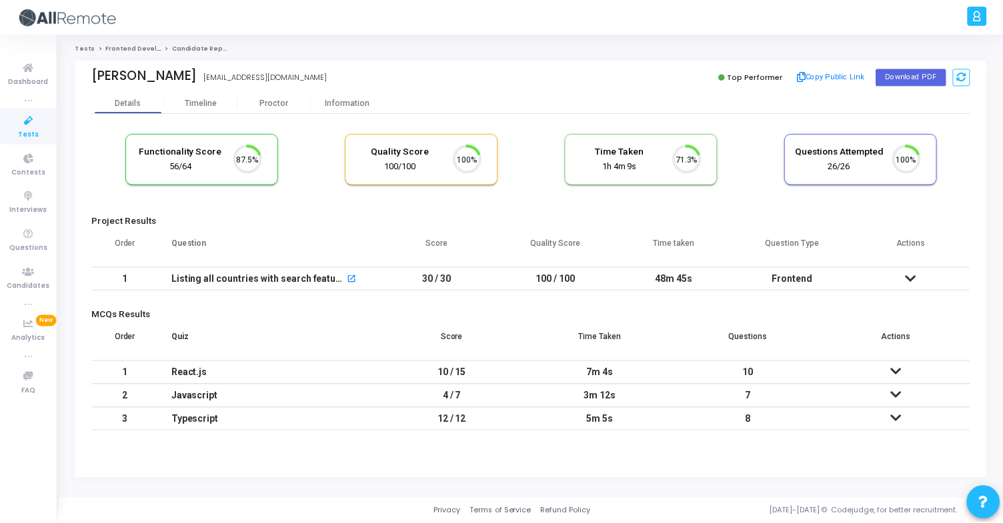
scroll to position [28, 34]
click at [364, 106] on div "Information" at bounding box center [348, 103] width 73 height 10
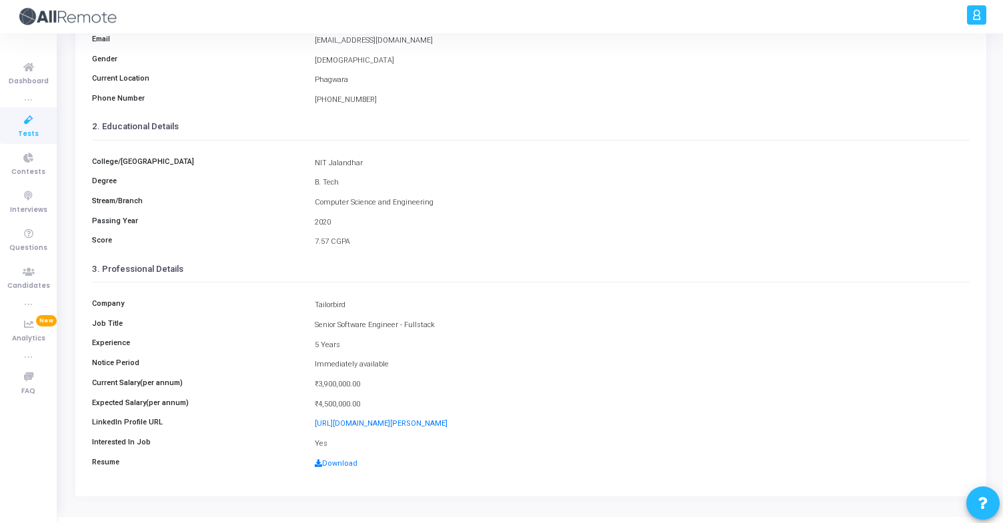
scroll to position [174, 0]
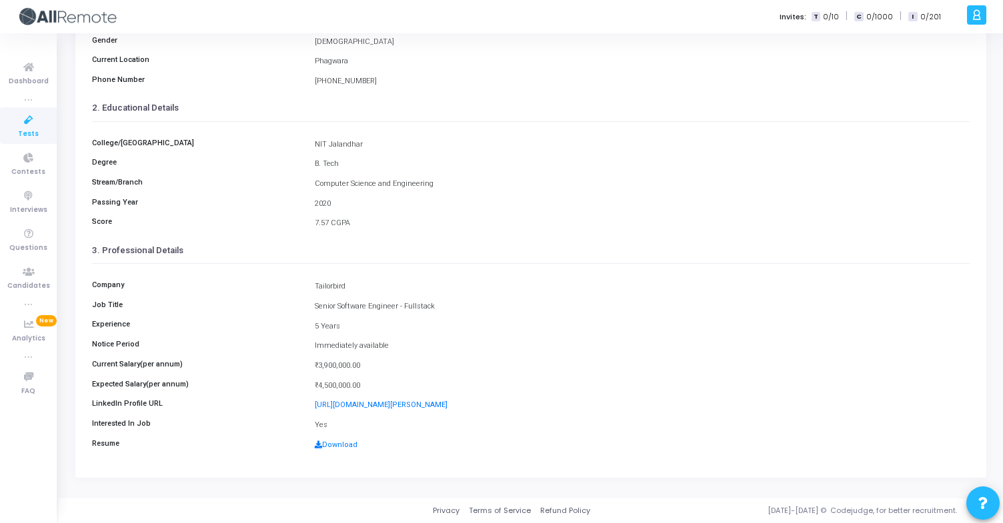
drag, startPoint x: 311, startPoint y: 285, endPoint x: 358, endPoint y: 285, distance: 46.7
click at [359, 285] on div "Tailorbird" at bounding box center [642, 286] width 668 height 11
copy div "Tailorbird"
click at [440, 359] on div "Company Tailorbird Job Title Senior Software Engineer - Fullstack Experience 5 …" at bounding box center [530, 361] width 877 height 195
click at [344, 443] on link "Download" at bounding box center [336, 445] width 43 height 9
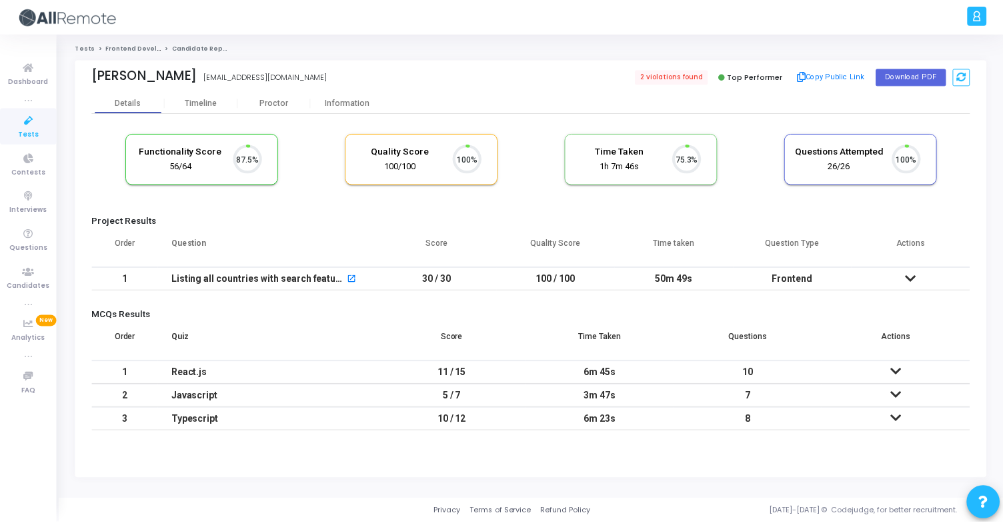
scroll to position [28, 34]
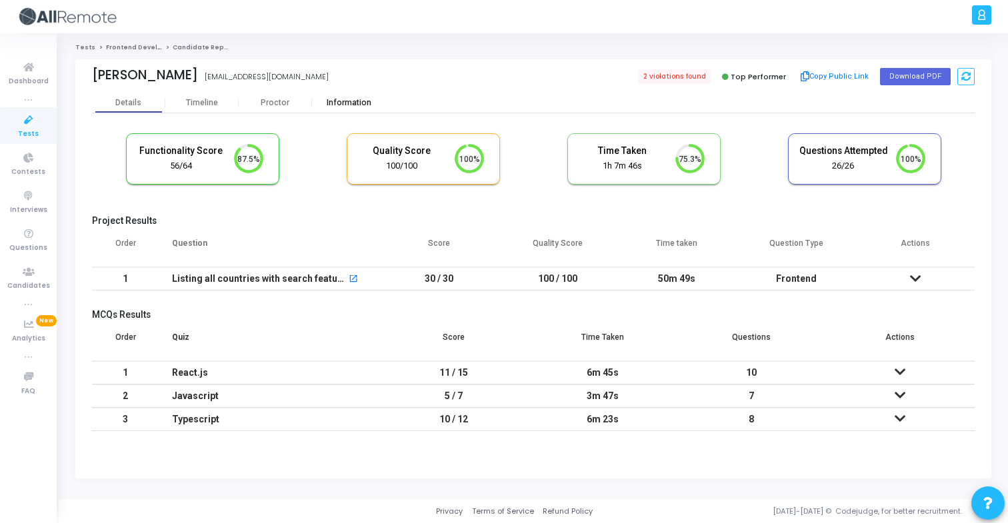
click at [369, 105] on div "Information" at bounding box center [348, 103] width 73 height 10
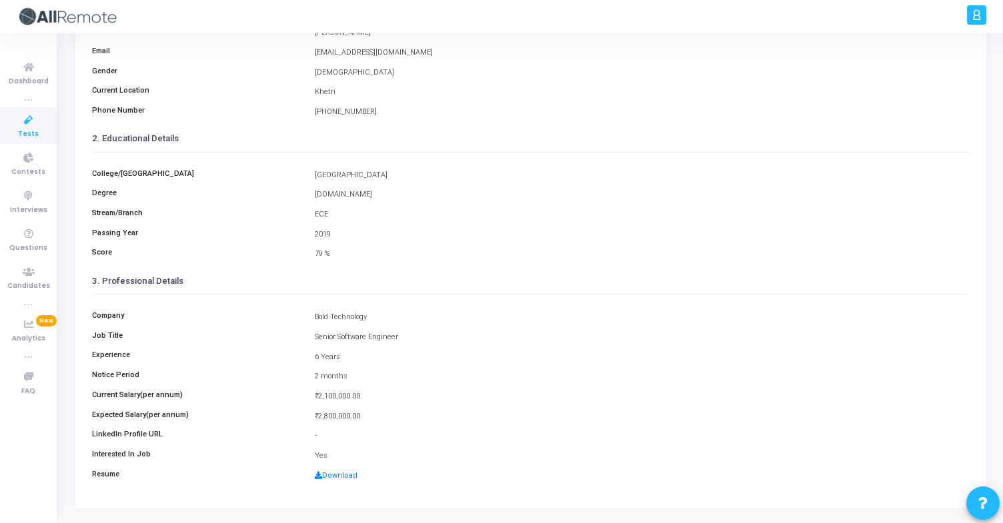
scroll to position [174, 0]
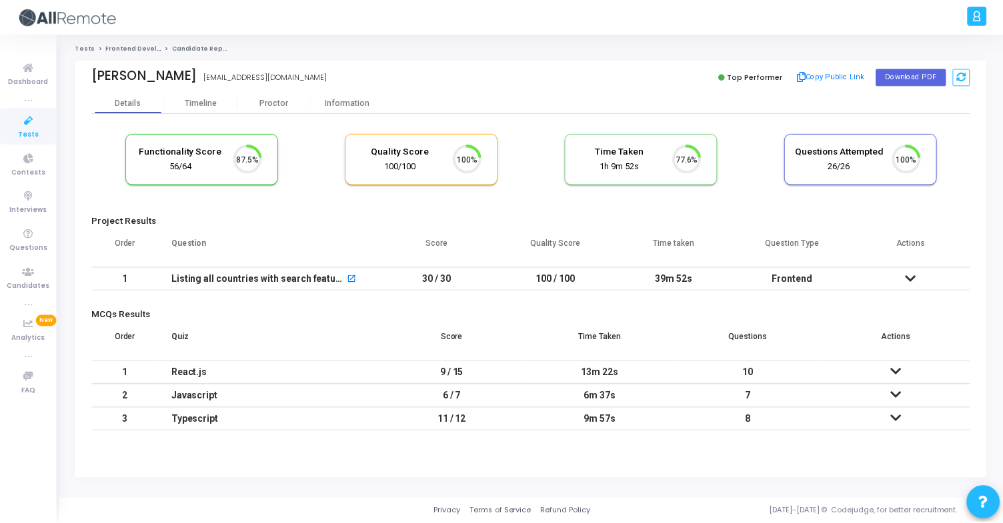
scroll to position [28, 34]
click at [361, 113] on div "Functionality Score 56/64 87.5% Quality Score 100/100 100% Time Taken calculate…" at bounding box center [533, 275] width 883 height 325
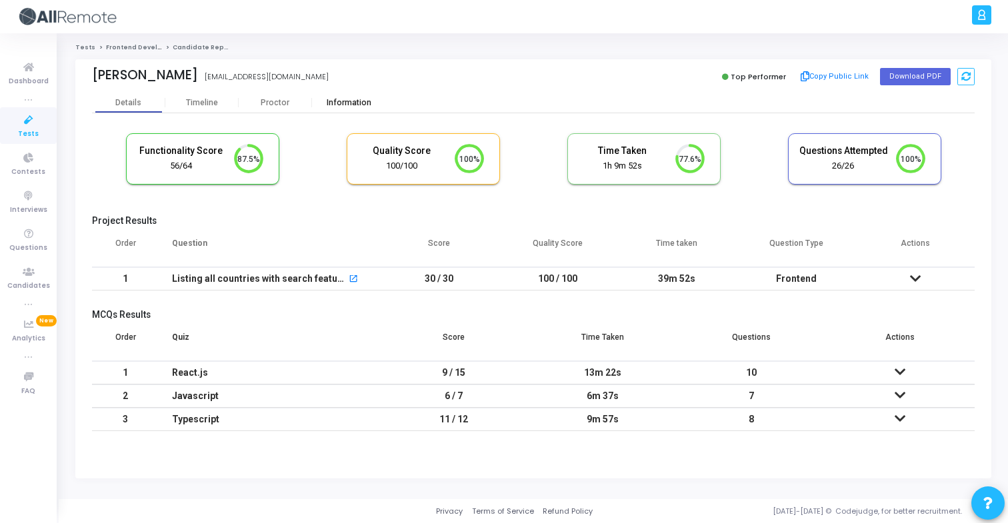
click at [361, 102] on div "Information" at bounding box center [348, 103] width 73 height 10
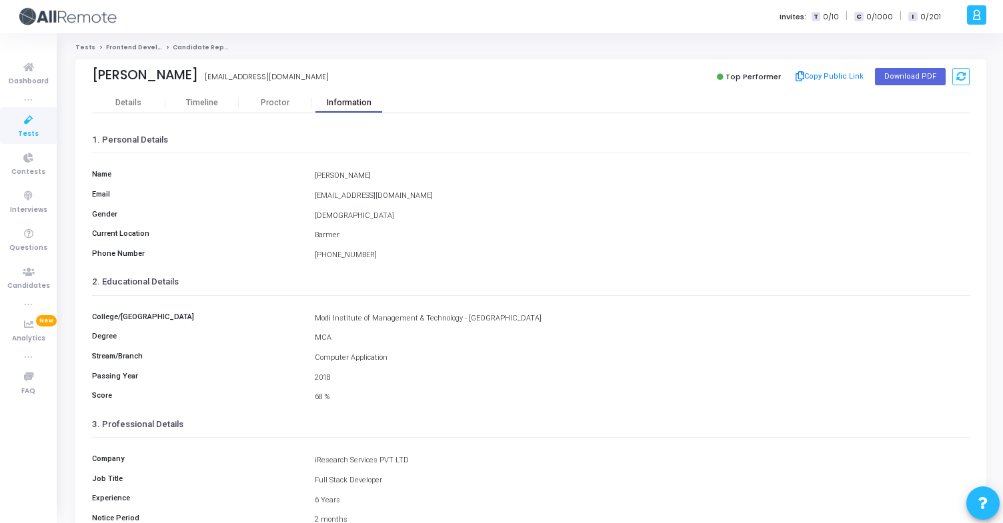
scroll to position [174, 0]
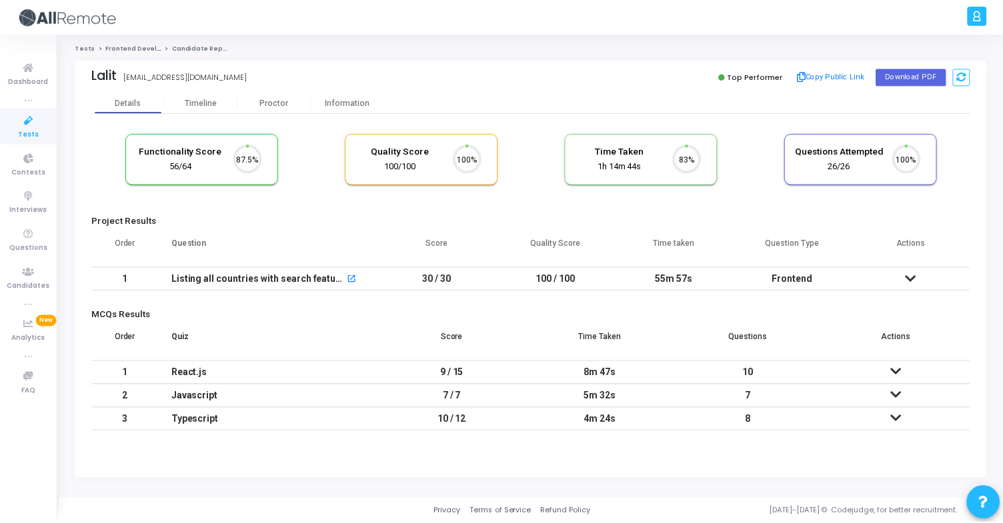
scroll to position [28, 34]
click at [350, 109] on div "Information" at bounding box center [348, 103] width 73 height 20
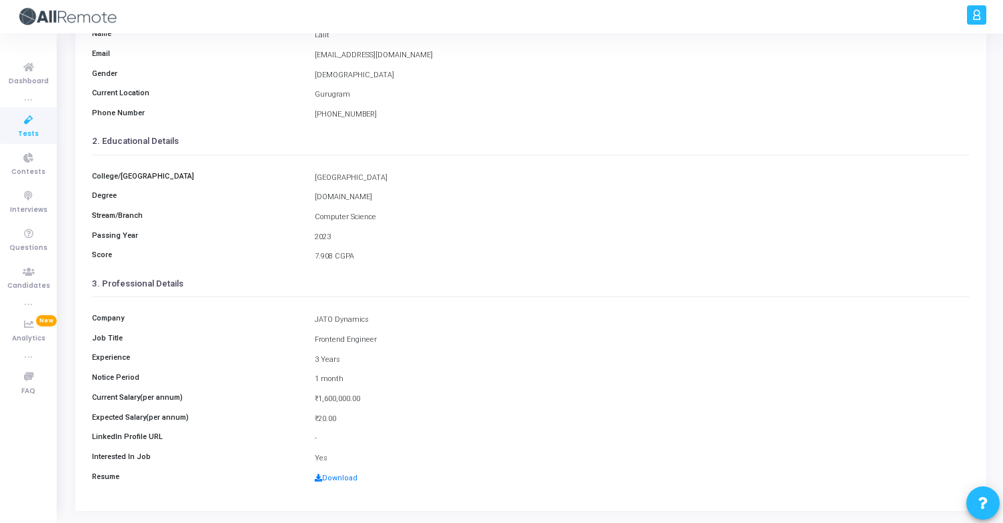
scroll to position [174, 0]
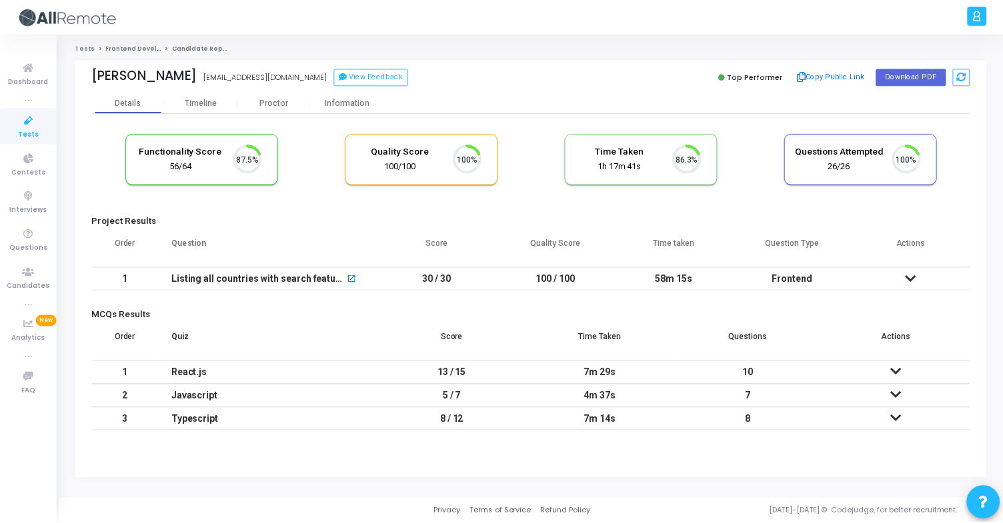
scroll to position [28, 34]
click at [357, 101] on div "Information" at bounding box center [348, 103] width 73 height 10
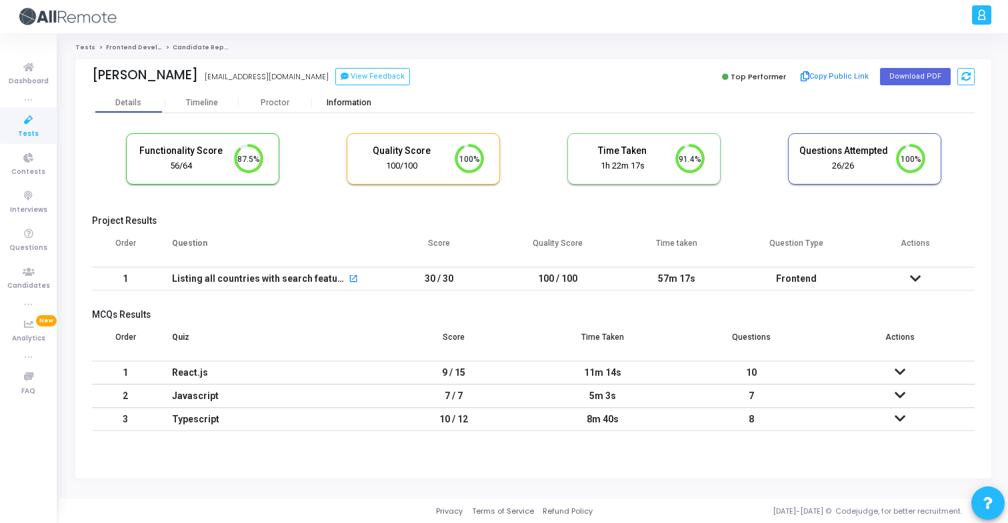
click at [365, 108] on div "Information" at bounding box center [348, 103] width 73 height 20
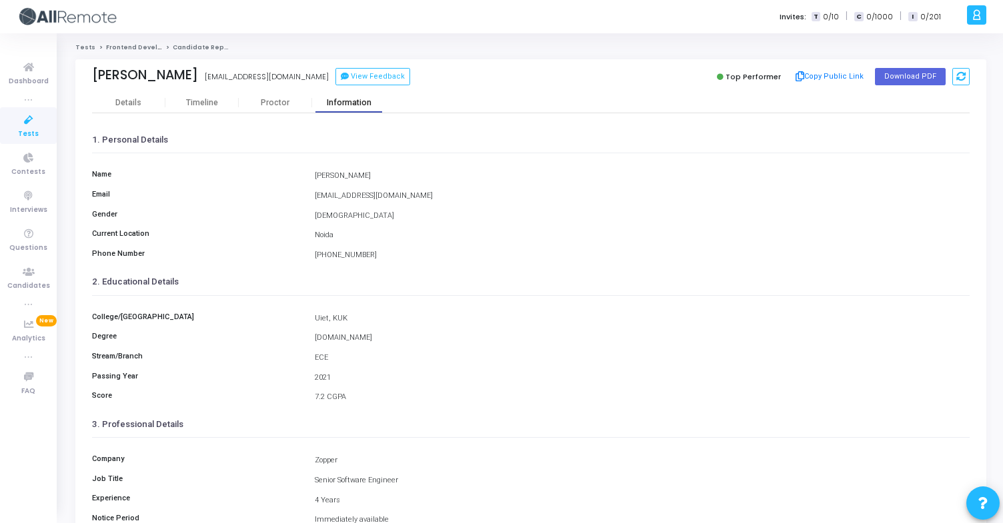
scroll to position [174, 0]
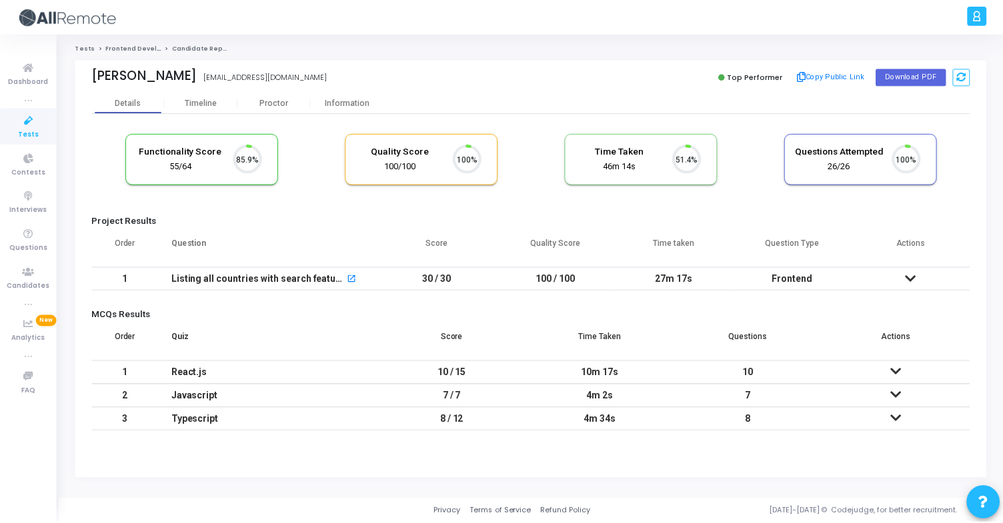
scroll to position [28, 34]
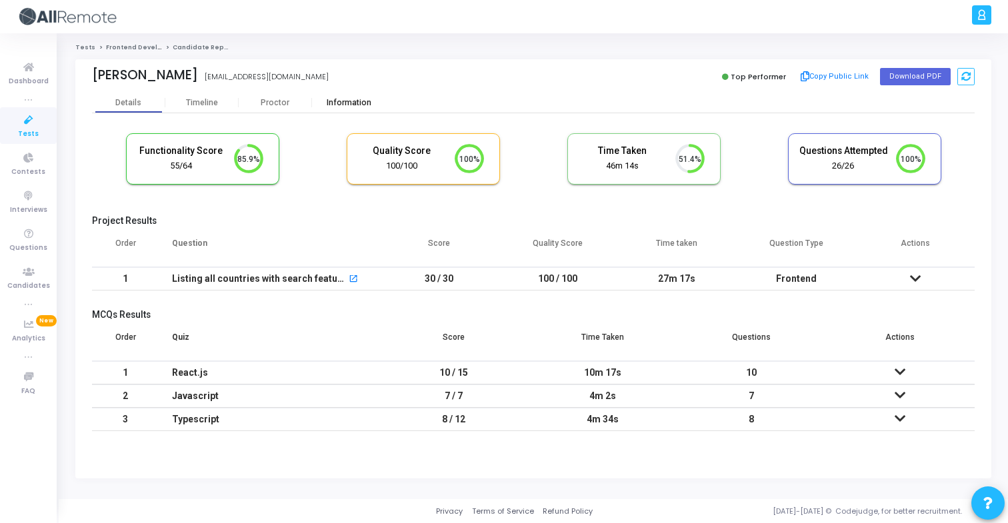
click at [351, 101] on div "Information" at bounding box center [348, 103] width 73 height 10
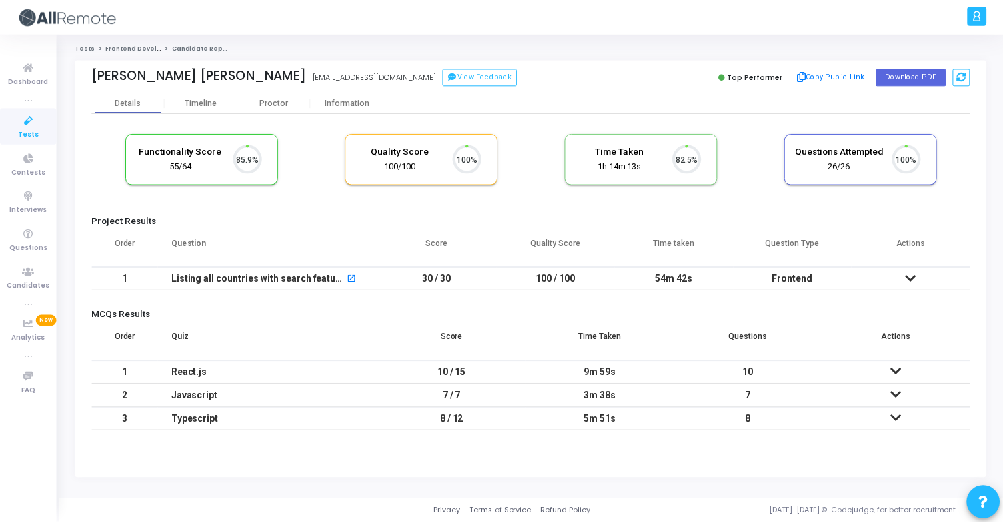
scroll to position [28, 34]
click at [339, 110] on div "Information" at bounding box center [348, 103] width 73 height 20
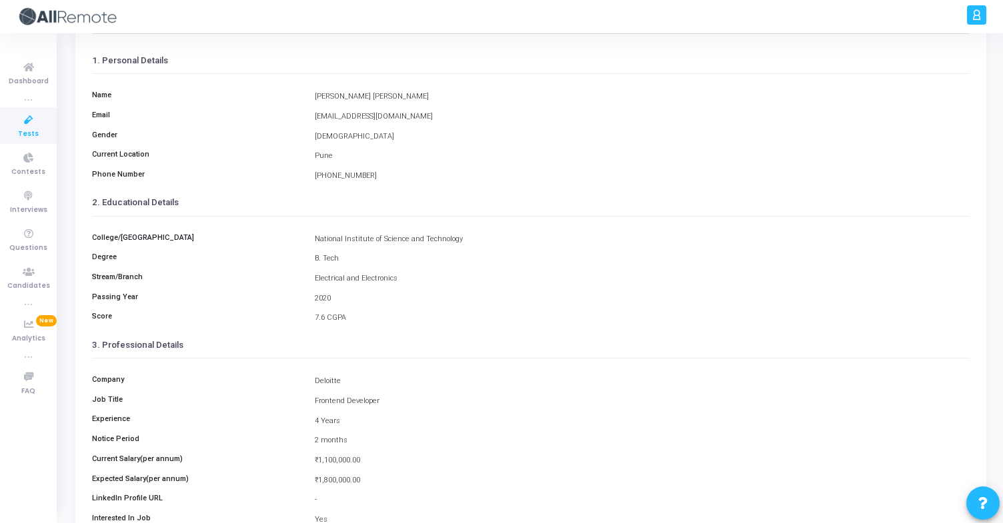
scroll to position [174, 0]
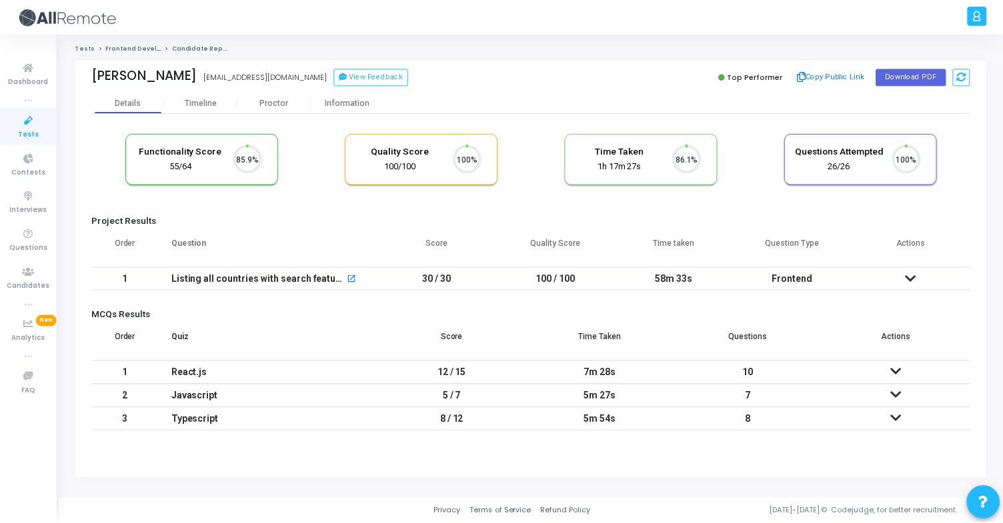
scroll to position [28, 34]
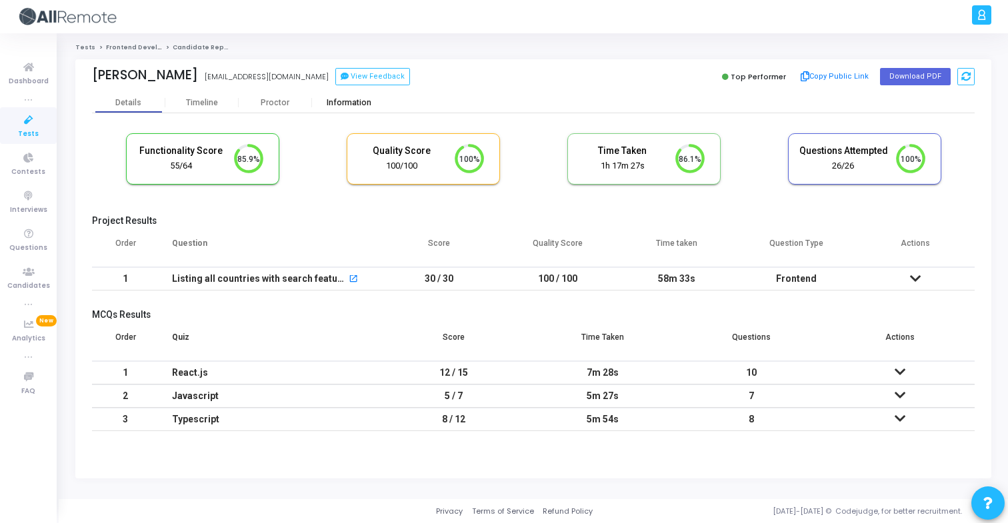
click at [356, 109] on div "Information" at bounding box center [348, 103] width 73 height 20
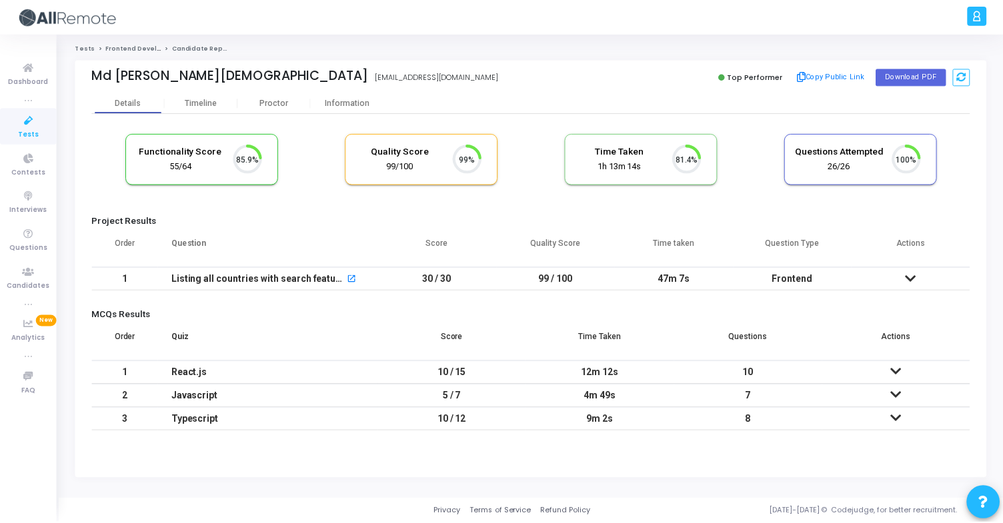
scroll to position [28, 34]
click at [341, 102] on div "Information" at bounding box center [348, 103] width 73 height 10
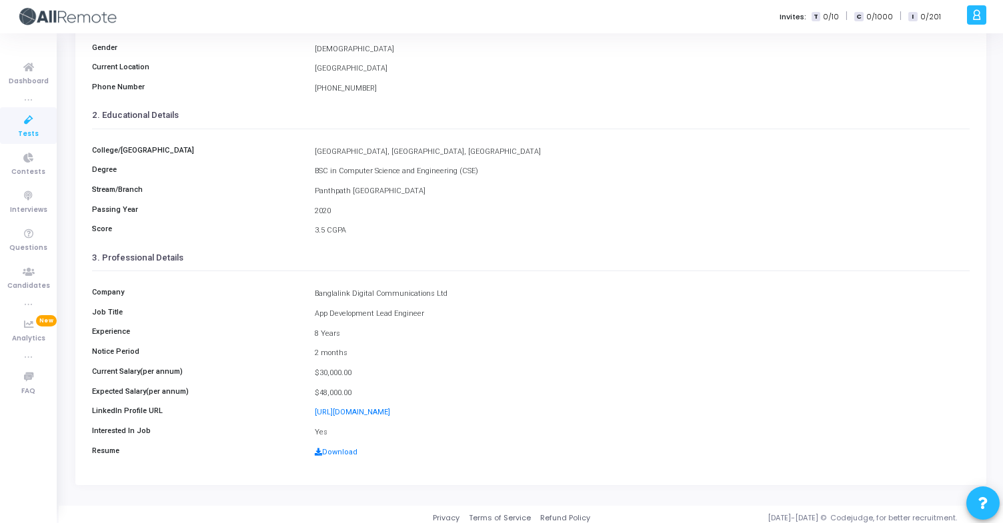
scroll to position [174, 0]
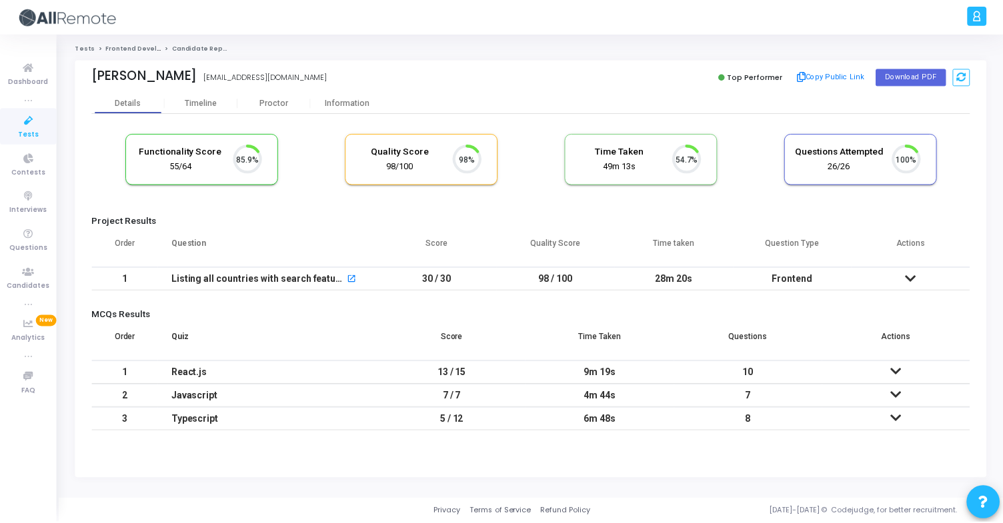
scroll to position [28, 34]
click at [370, 101] on div "Information" at bounding box center [348, 103] width 73 height 10
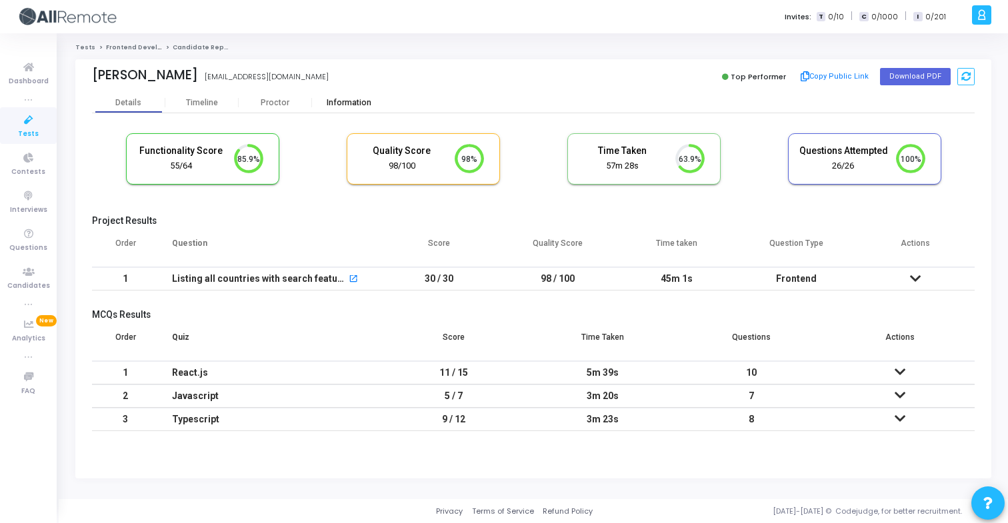
click at [341, 98] on div "Information" at bounding box center [348, 103] width 73 height 10
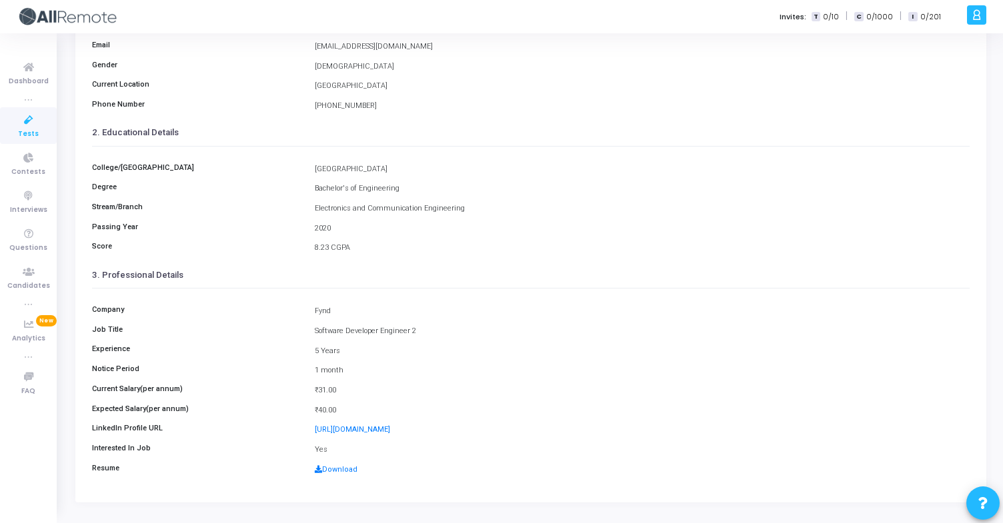
scroll to position [174, 0]
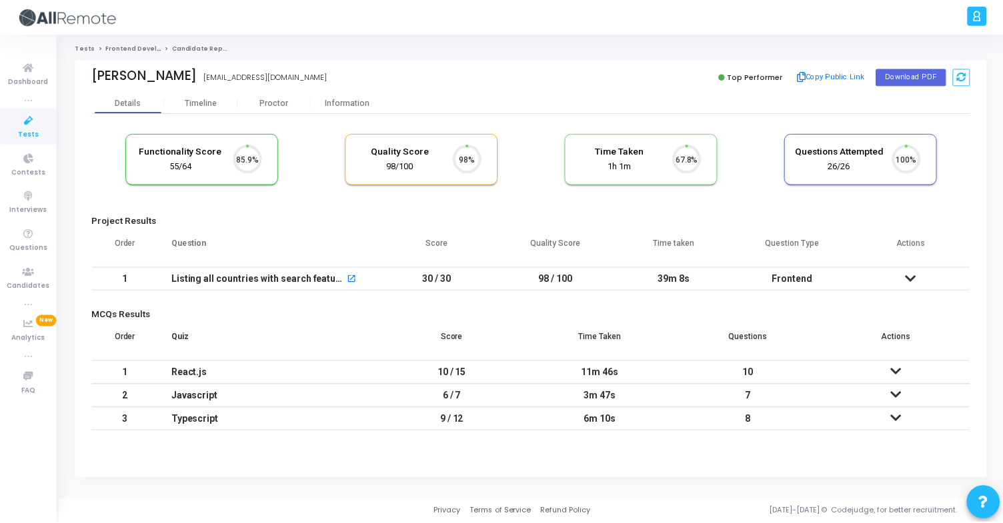
scroll to position [28, 34]
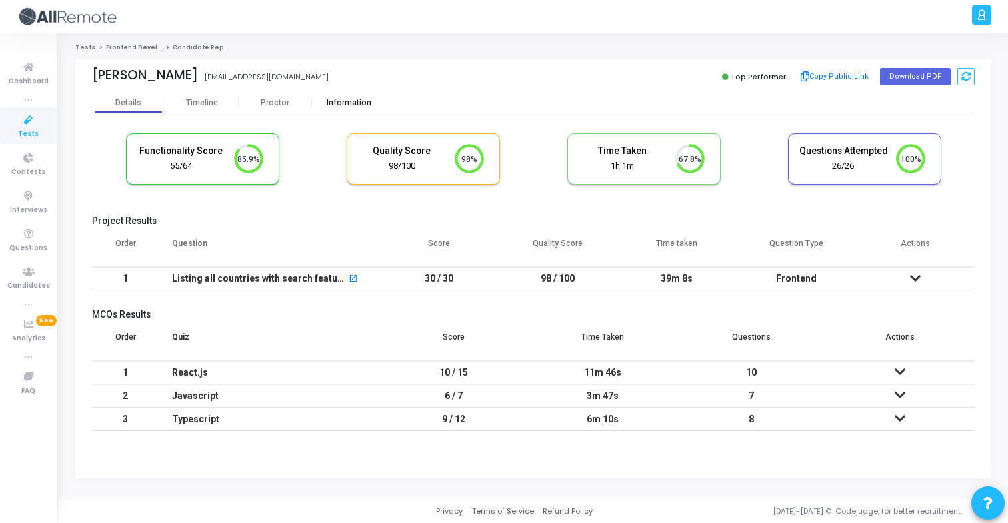
click at [365, 100] on div "Information" at bounding box center [348, 103] width 73 height 10
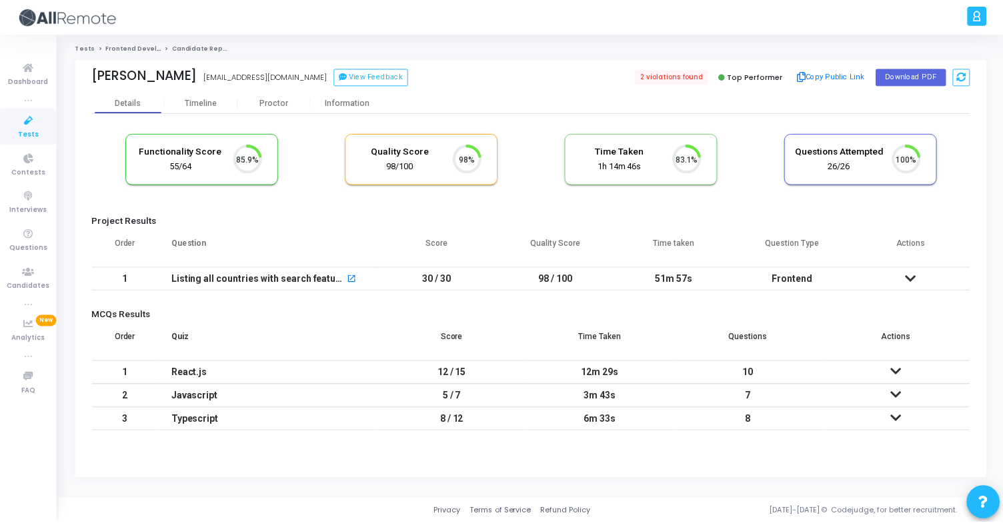
scroll to position [28, 34]
click at [355, 100] on div "Information" at bounding box center [348, 103] width 73 height 10
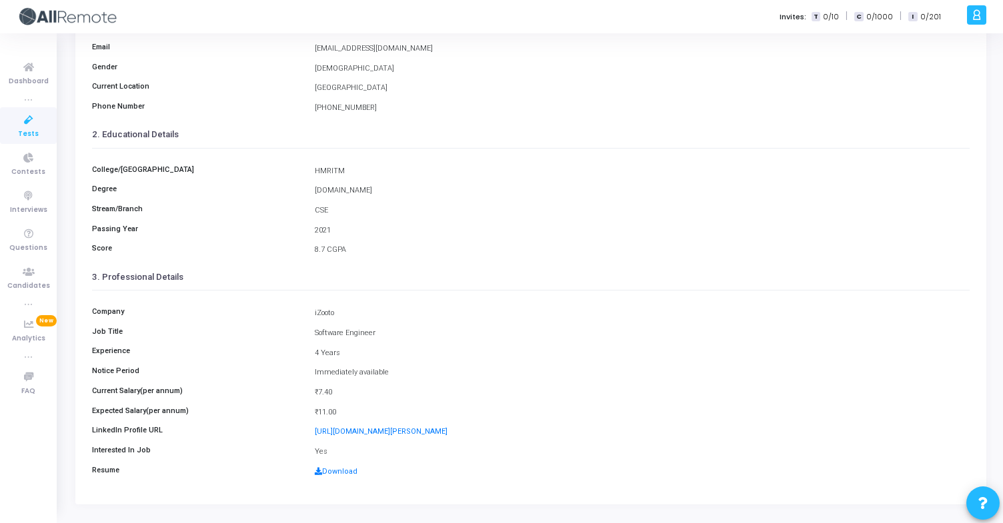
scroll to position [148, 0]
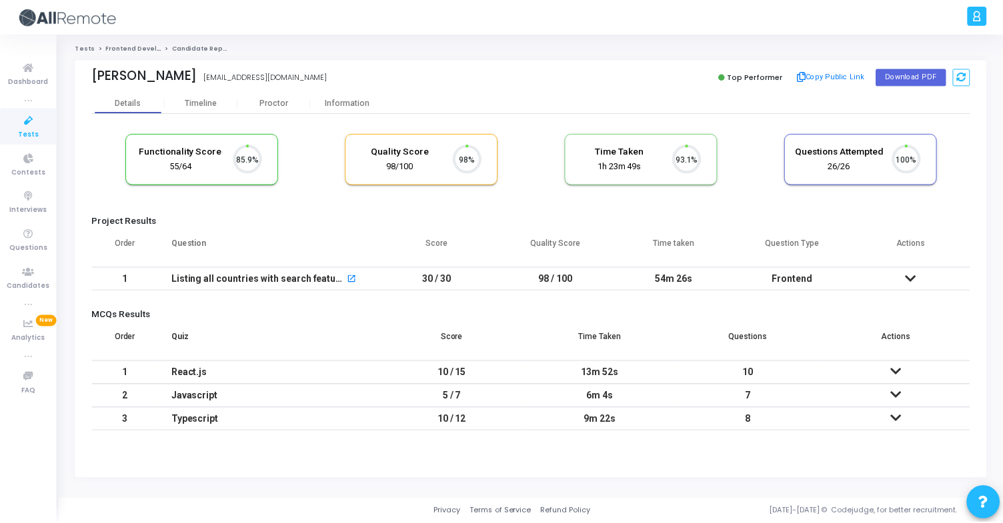
scroll to position [28, 34]
click at [357, 109] on div "Information" at bounding box center [348, 103] width 73 height 20
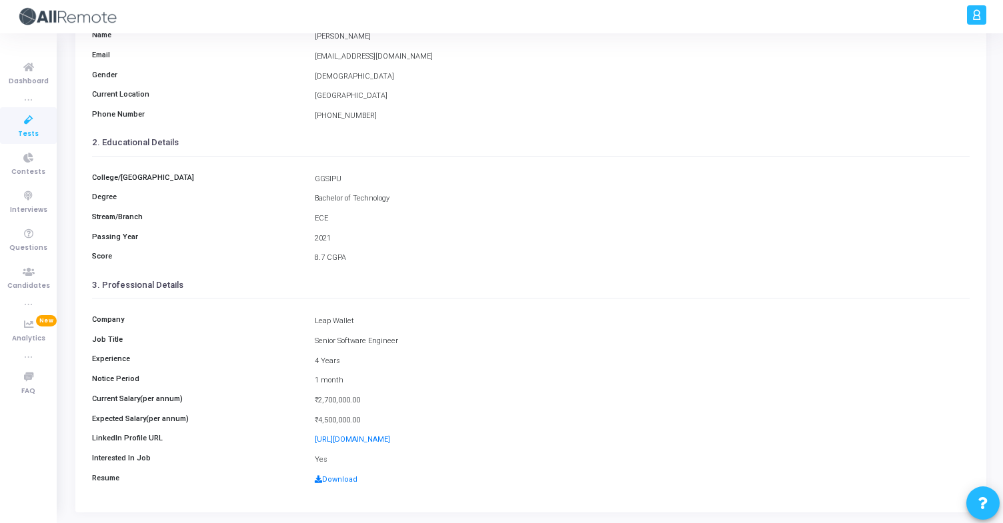
scroll to position [174, 0]
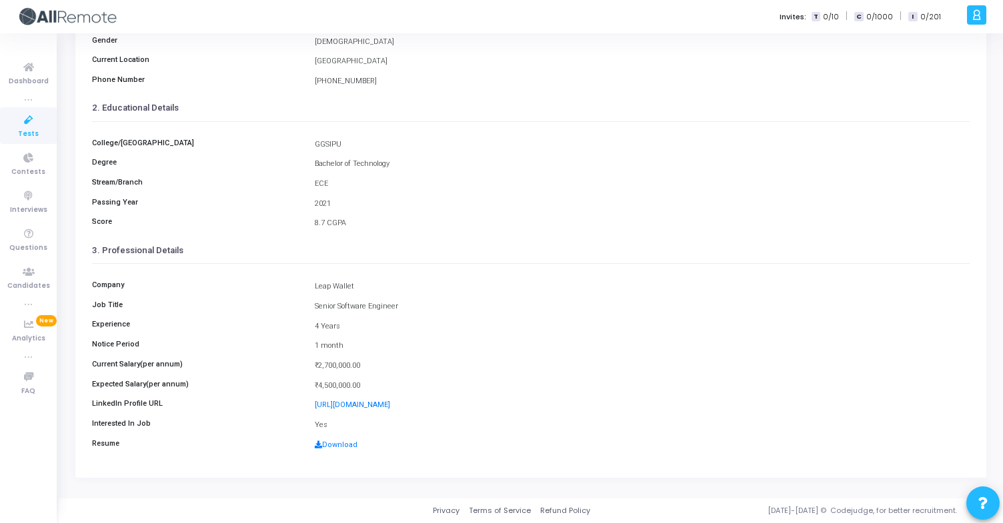
drag, startPoint x: 311, startPoint y: 286, endPoint x: 363, endPoint y: 286, distance: 51.3
click at [363, 286] on div "Leap Wallet" at bounding box center [642, 286] width 668 height 11
copy div "Leap Wallet"
click at [335, 450] on div "Download" at bounding box center [642, 445] width 668 height 11
click at [341, 445] on link "Download" at bounding box center [336, 445] width 43 height 9
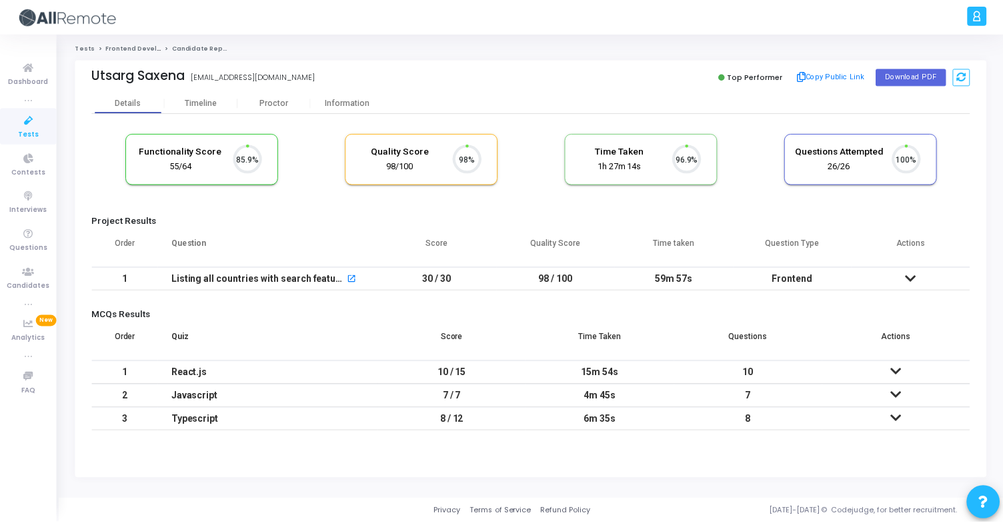
scroll to position [28, 34]
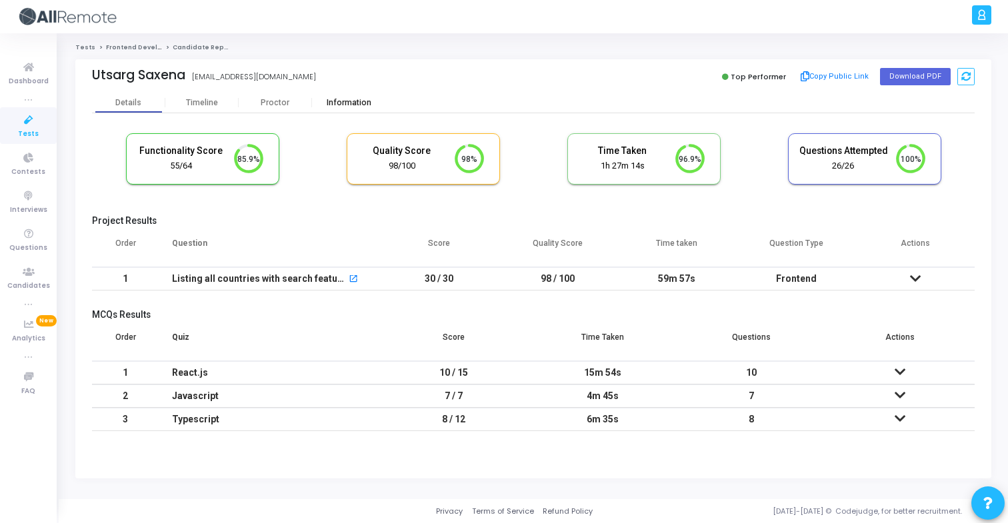
click at [344, 104] on div "Information" at bounding box center [348, 103] width 73 height 10
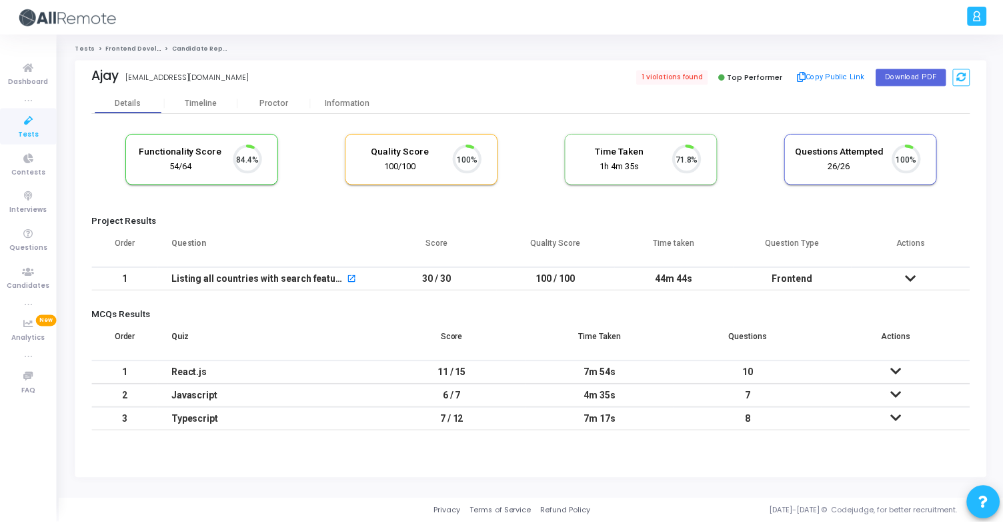
scroll to position [28, 34]
click at [329, 104] on div "Information" at bounding box center [348, 103] width 73 height 10
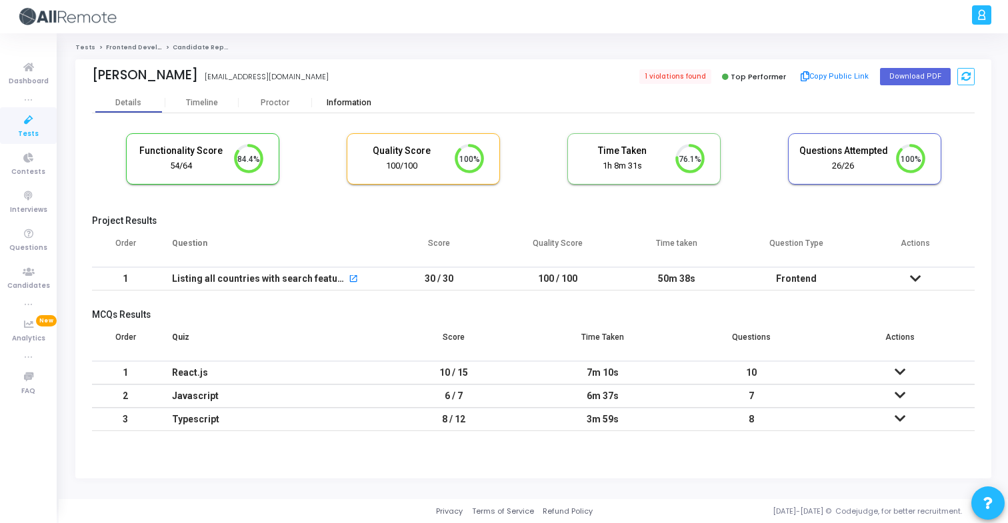
click at [355, 107] on div "Information" at bounding box center [348, 103] width 73 height 20
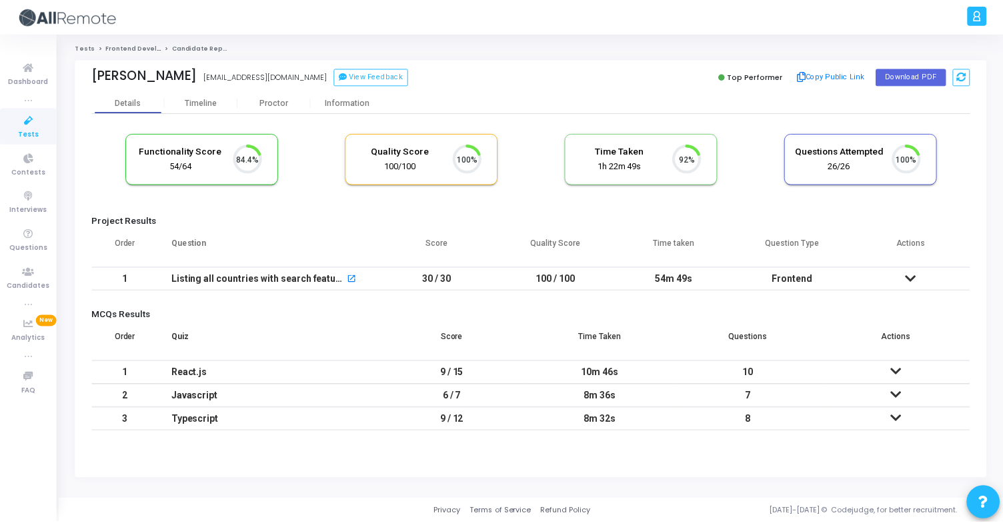
scroll to position [28, 34]
click at [350, 107] on div "Information" at bounding box center [348, 103] width 73 height 20
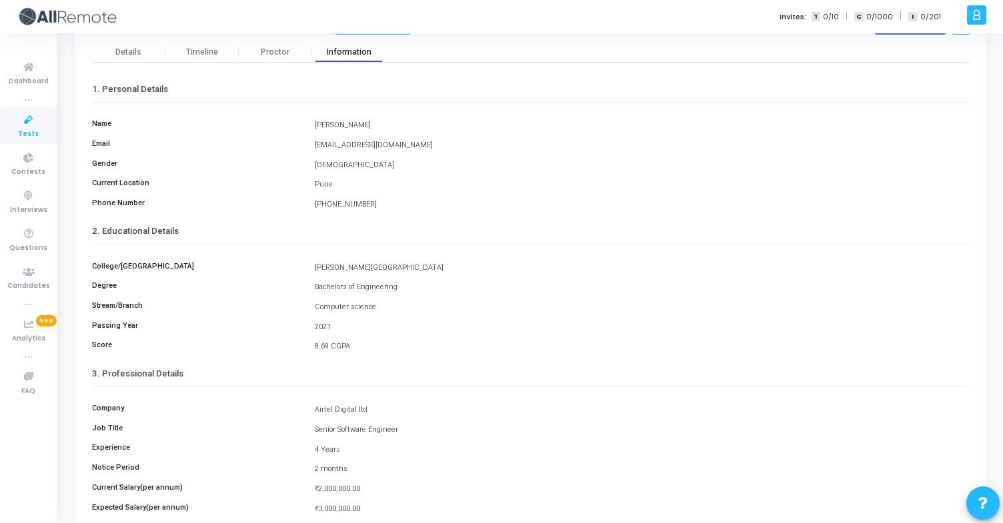
scroll to position [174, 0]
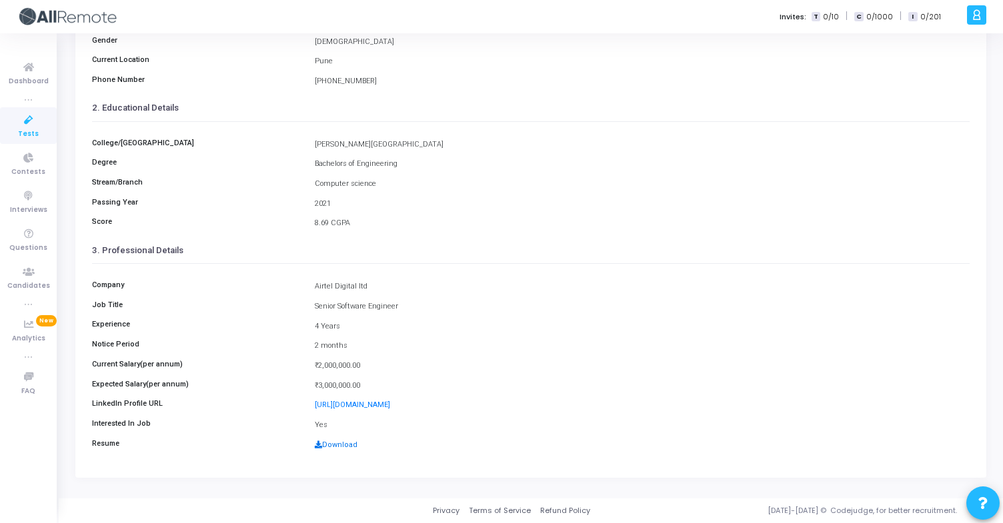
click at [343, 443] on link "Download" at bounding box center [336, 445] width 43 height 9
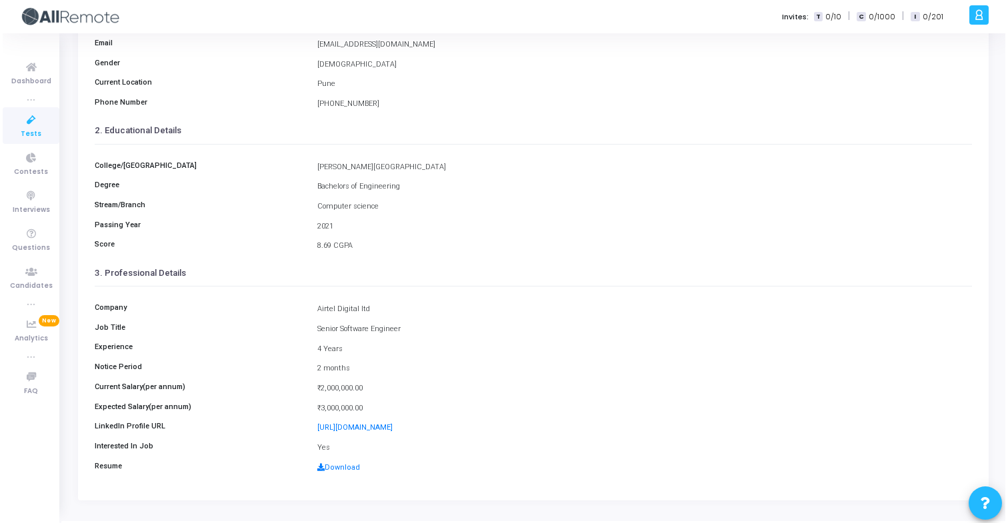
scroll to position [0, 0]
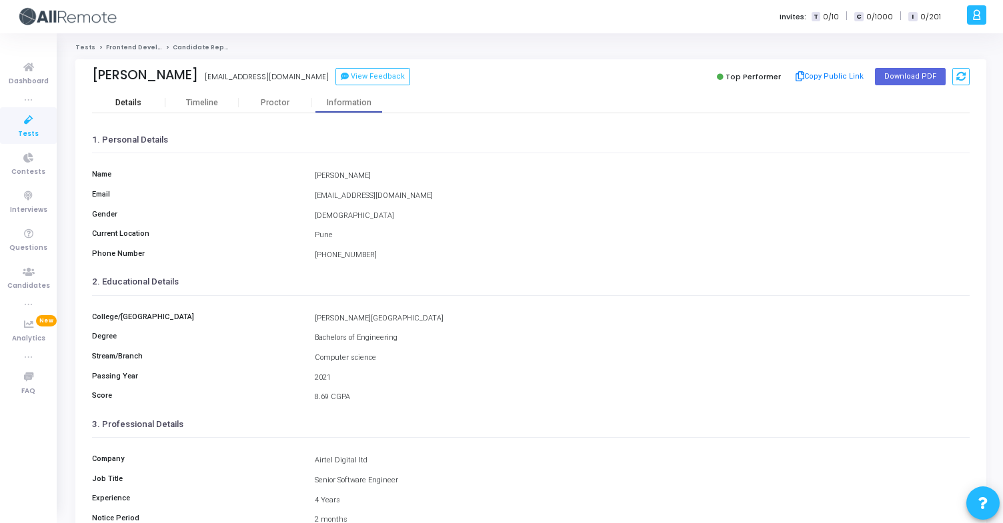
click at [156, 110] on div "Details" at bounding box center [128, 103] width 73 height 20
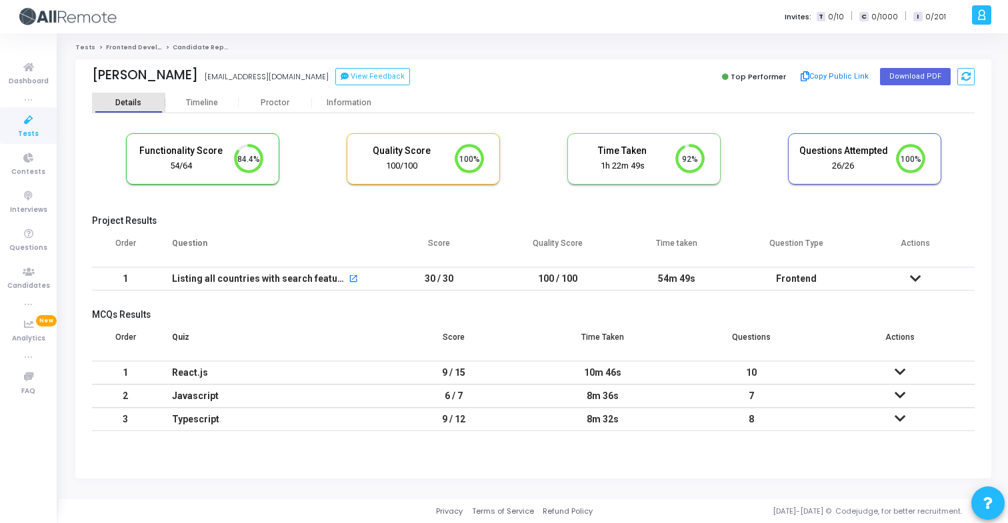
scroll to position [28, 34]
click at [848, 79] on button "Copy Public Link" at bounding box center [835, 77] width 77 height 20
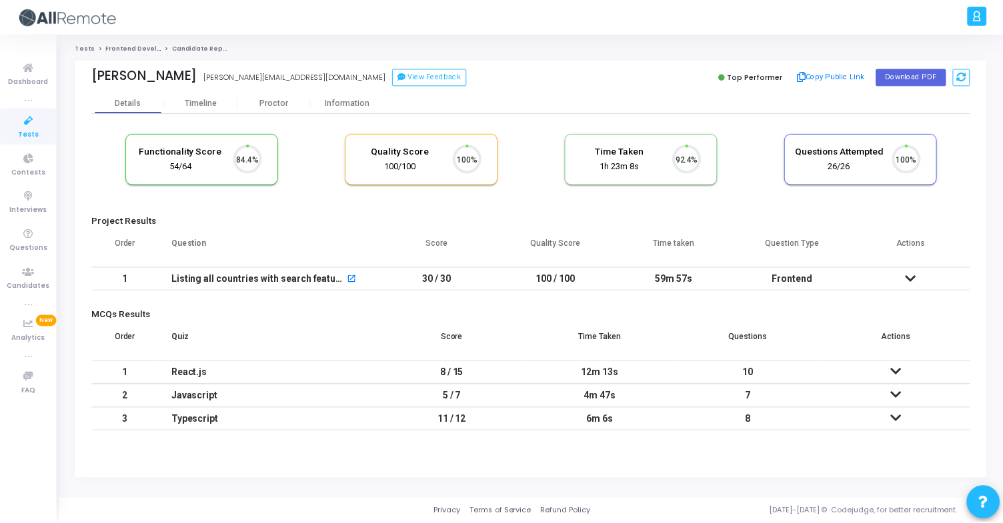
scroll to position [28, 34]
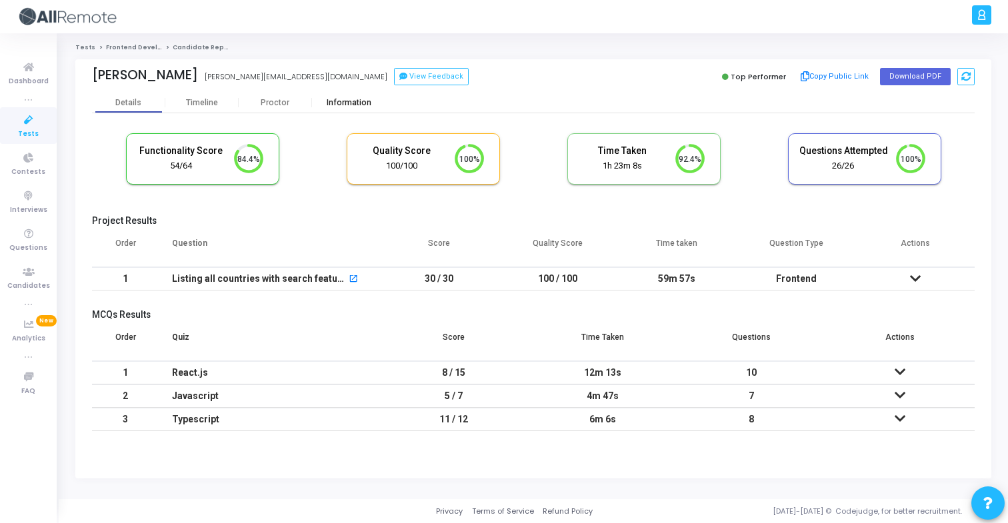
click at [357, 107] on div "Information" at bounding box center [348, 103] width 73 height 10
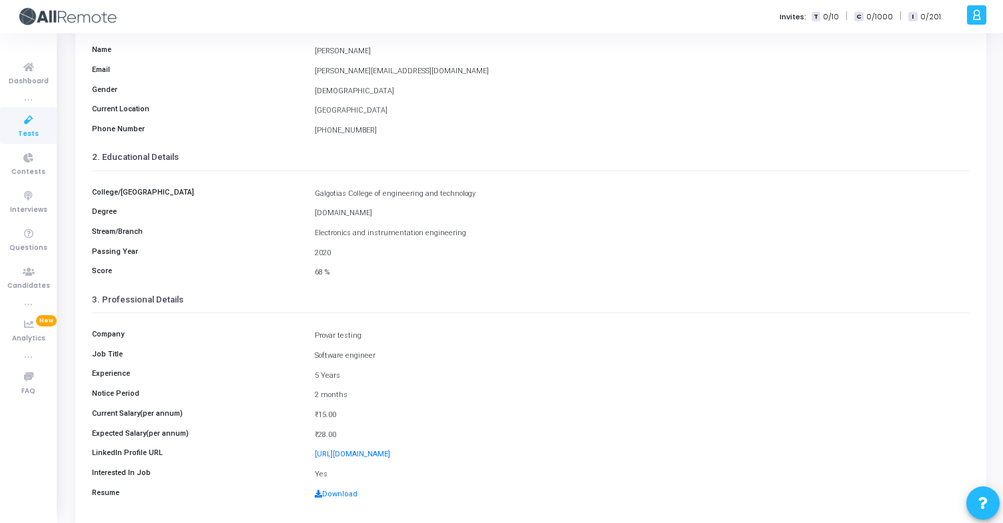
scroll to position [127, 0]
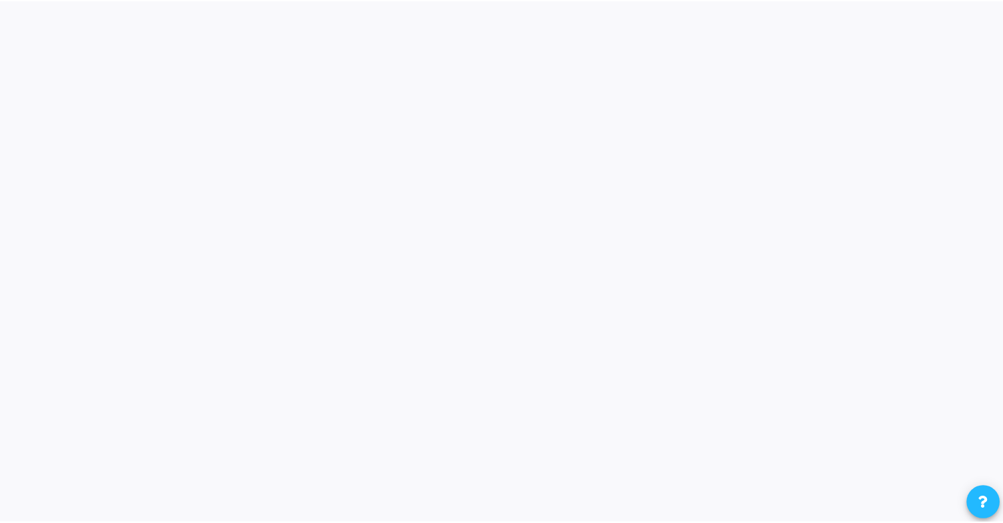
scroll to position [28, 34]
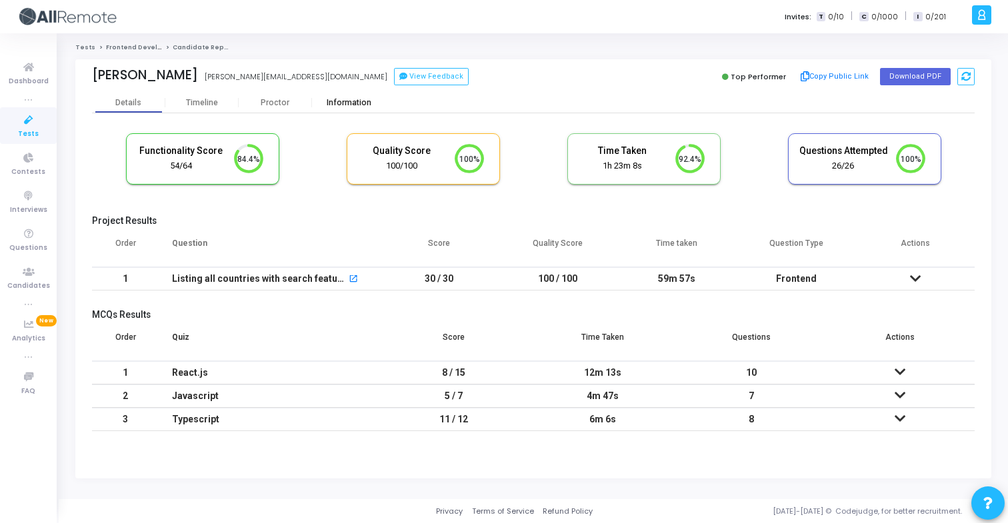
click at [333, 98] on div "Information" at bounding box center [348, 103] width 73 height 10
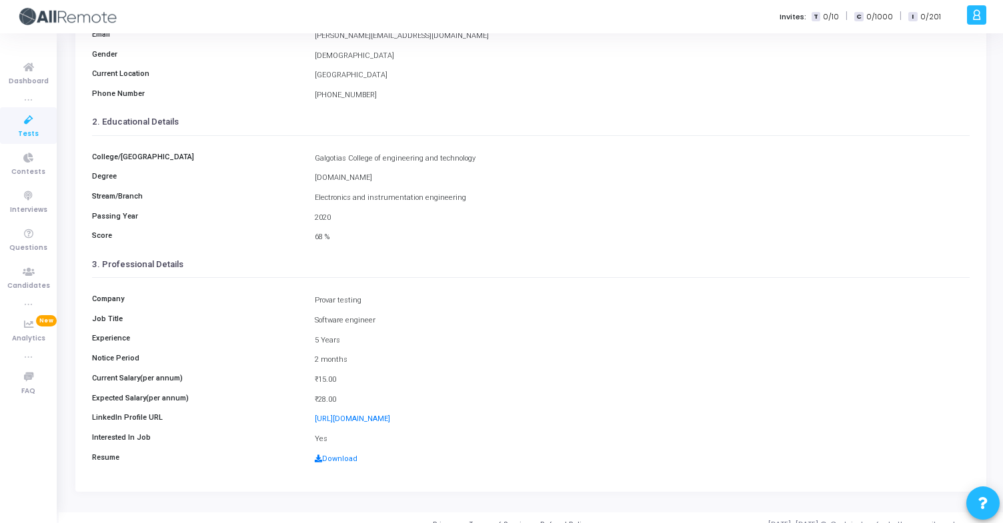
scroll to position [174, 0]
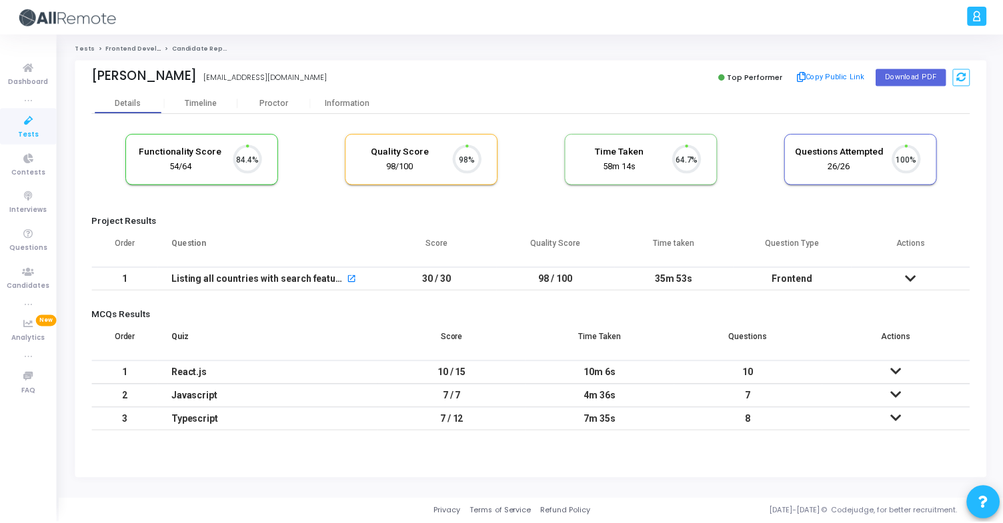
scroll to position [28, 34]
click at [361, 105] on div "Information" at bounding box center [348, 103] width 73 height 10
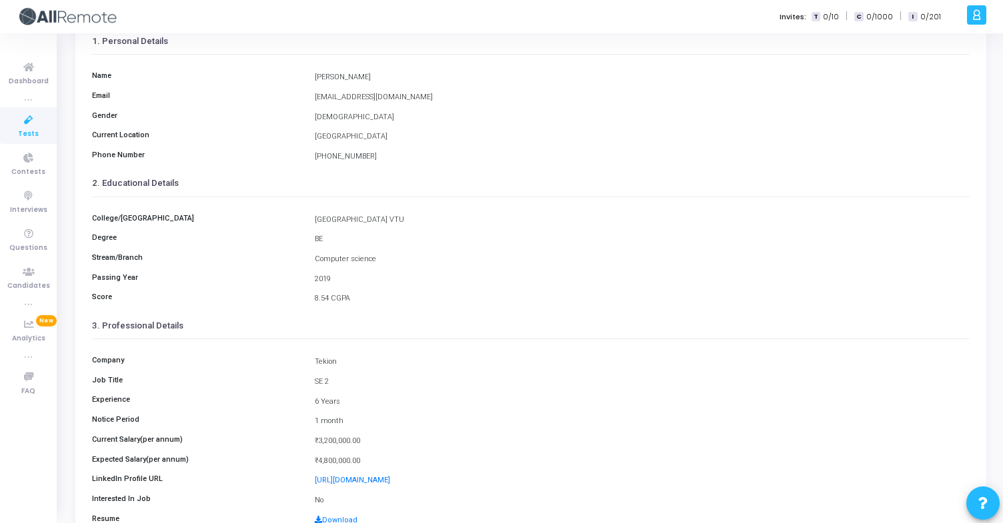
scroll to position [100, 0]
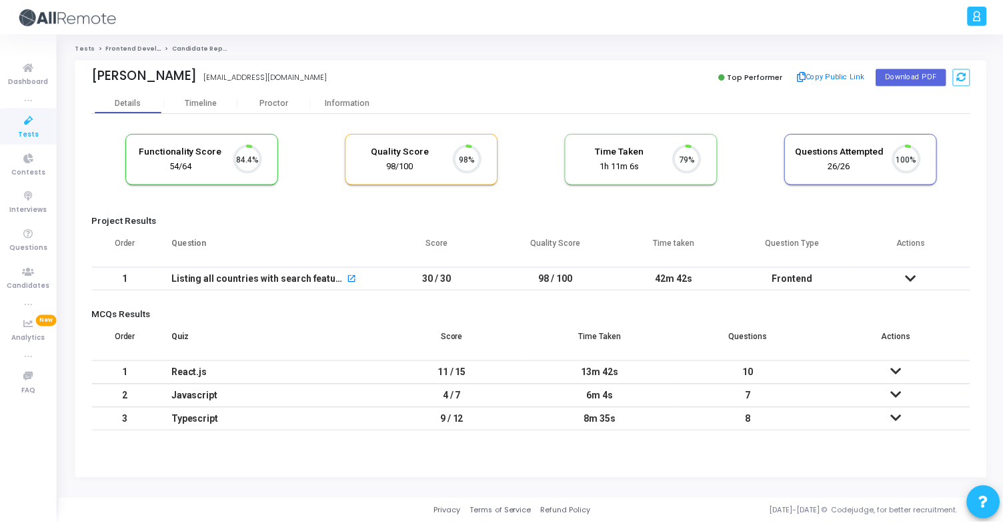
scroll to position [28, 34]
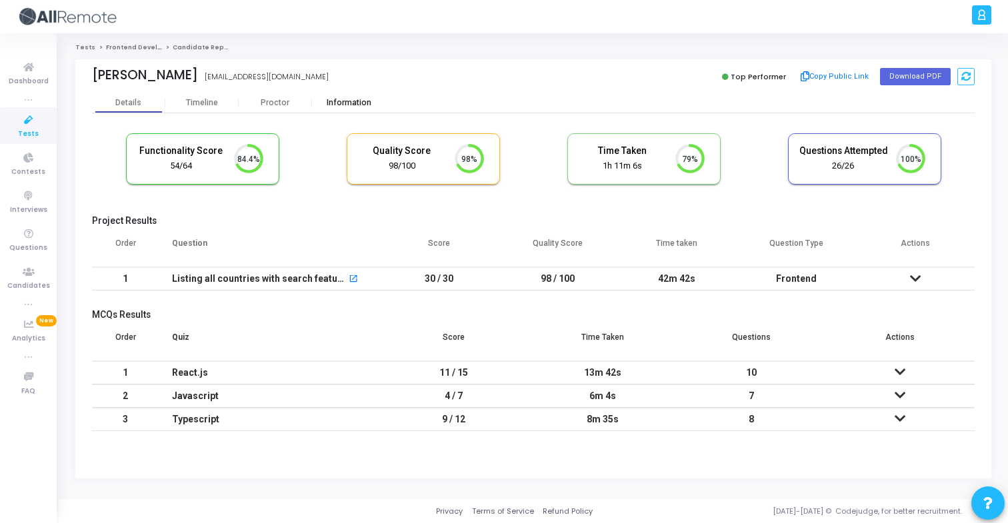
click at [361, 105] on div "Information" at bounding box center [348, 103] width 73 height 10
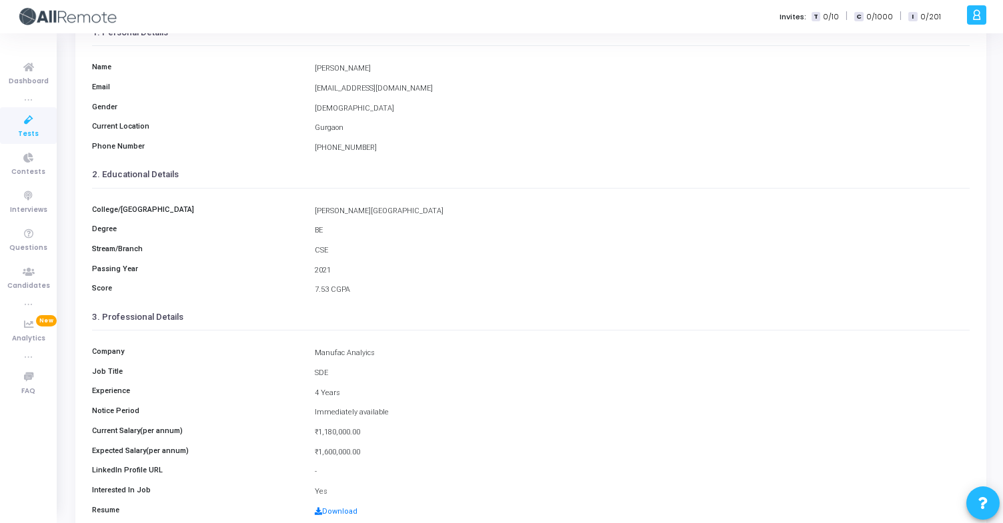
scroll to position [174, 0]
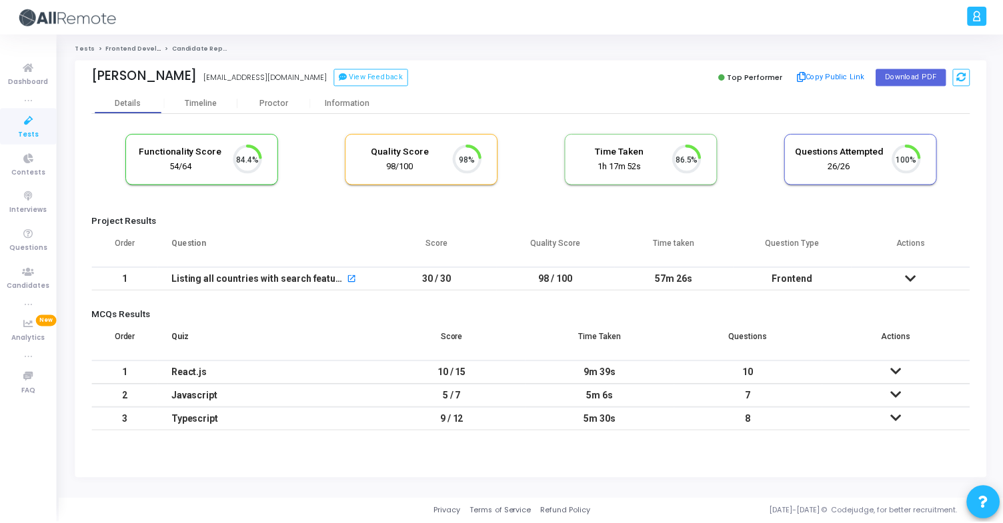
scroll to position [28, 34]
click at [366, 98] on div "Information" at bounding box center [348, 103] width 73 height 10
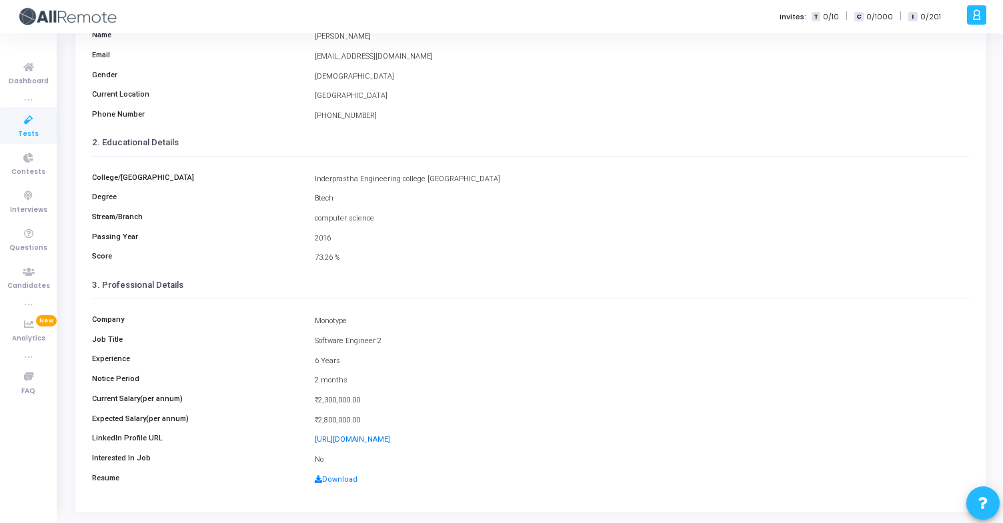
scroll to position [174, 0]
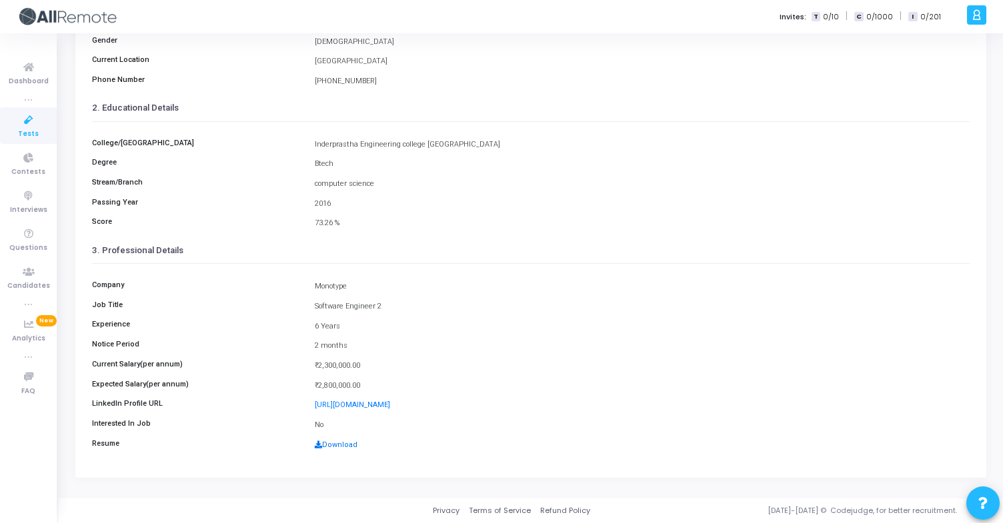
click at [332, 447] on link "Download" at bounding box center [336, 445] width 43 height 9
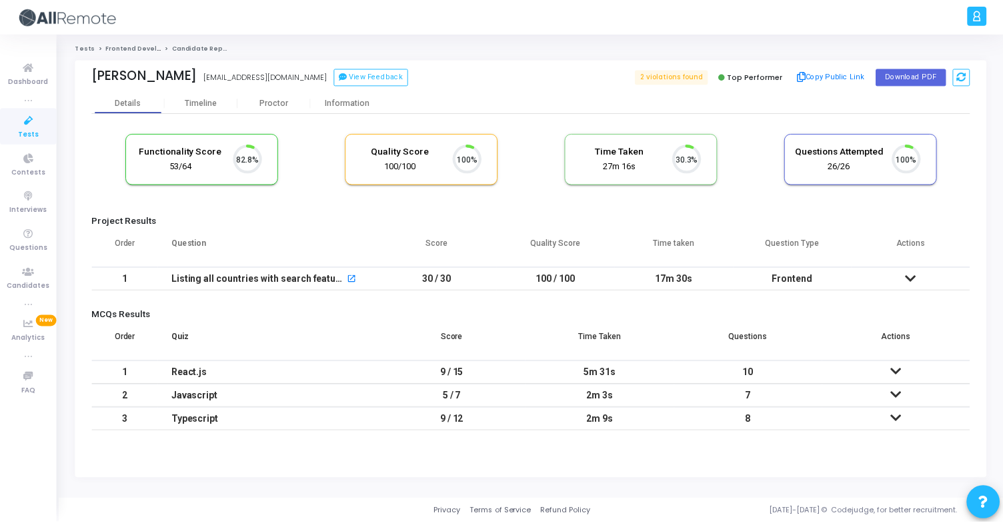
scroll to position [28, 34]
click at [355, 113] on div "Information" at bounding box center [348, 103] width 73 height 20
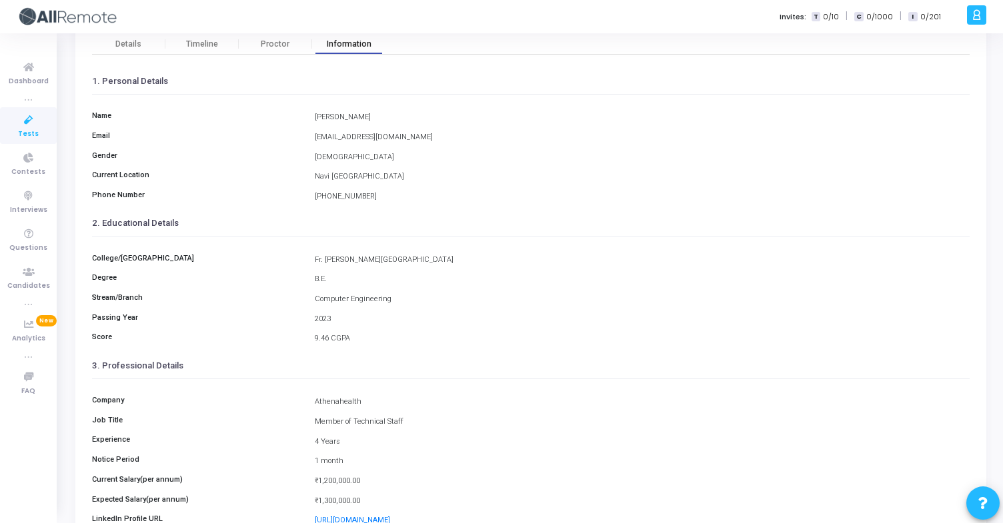
scroll to position [67, 0]
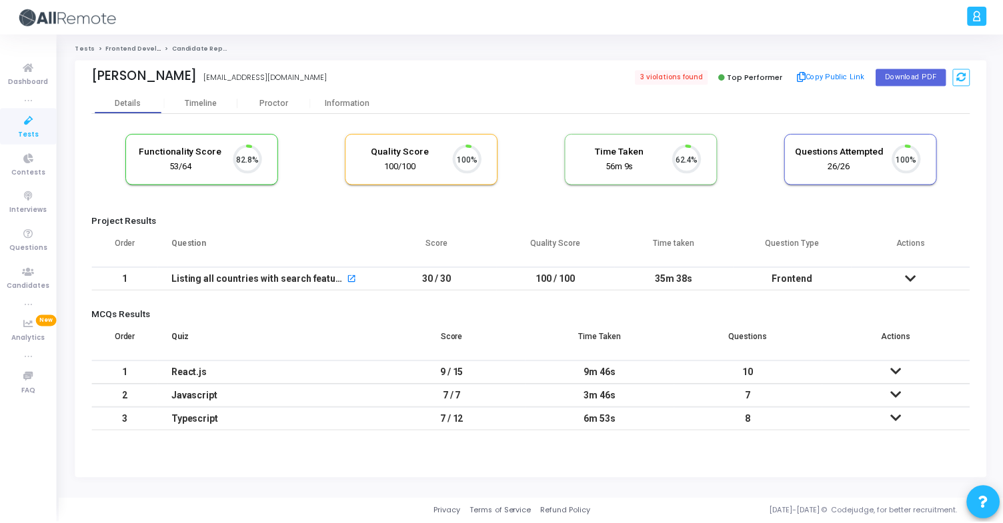
scroll to position [28, 34]
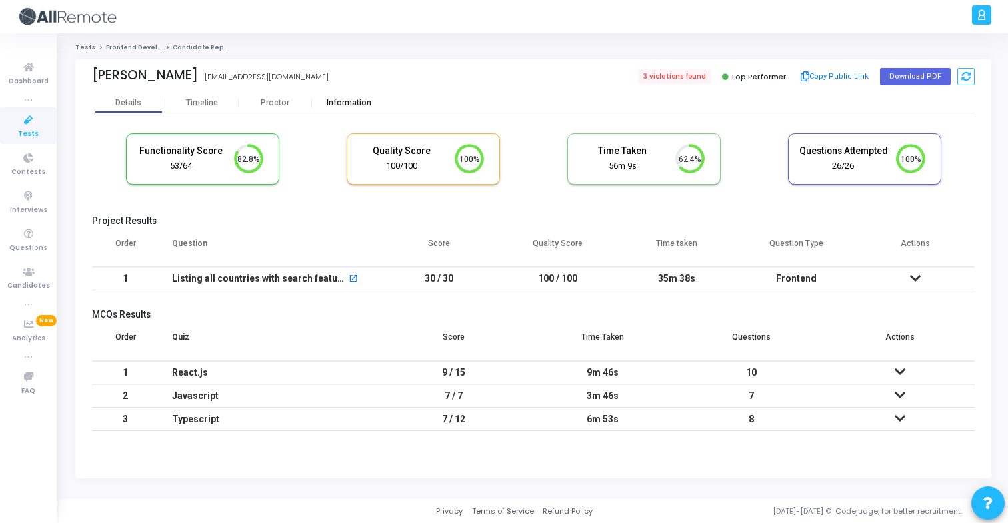
click at [357, 96] on div "Information" at bounding box center [348, 103] width 73 height 20
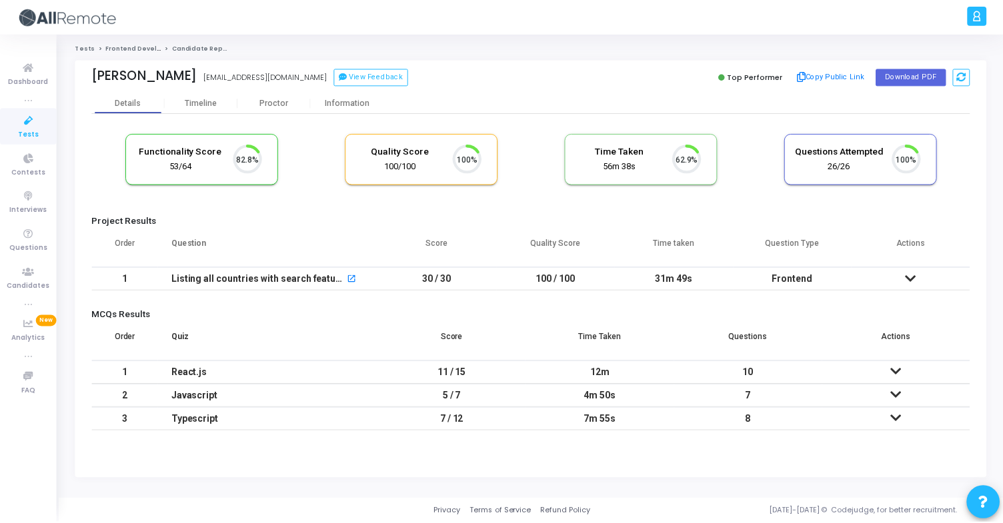
scroll to position [28, 34]
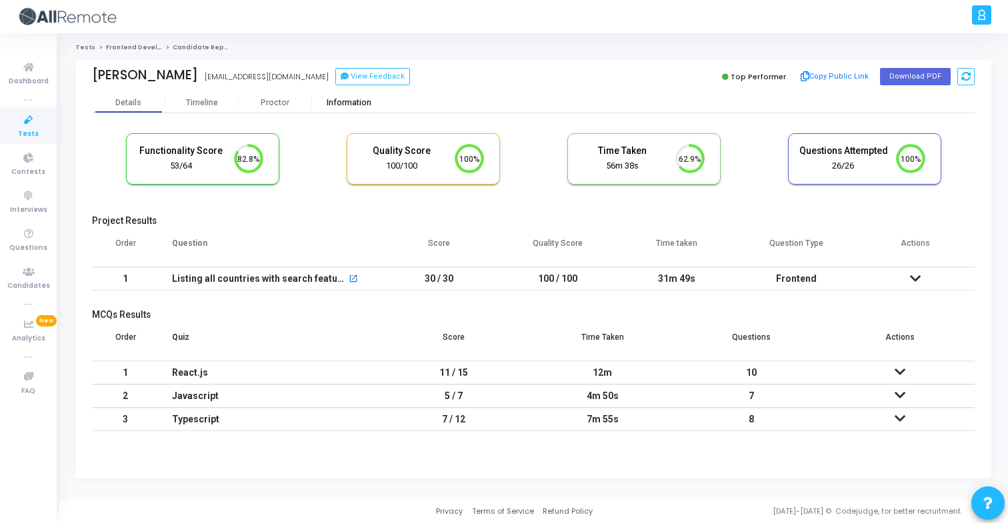
click at [357, 105] on div "Information" at bounding box center [348, 103] width 73 height 10
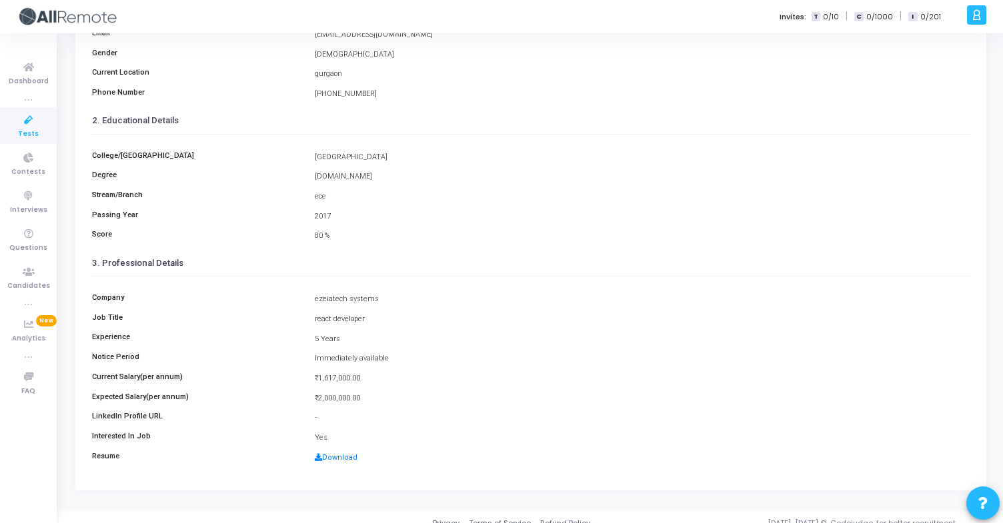
scroll to position [174, 0]
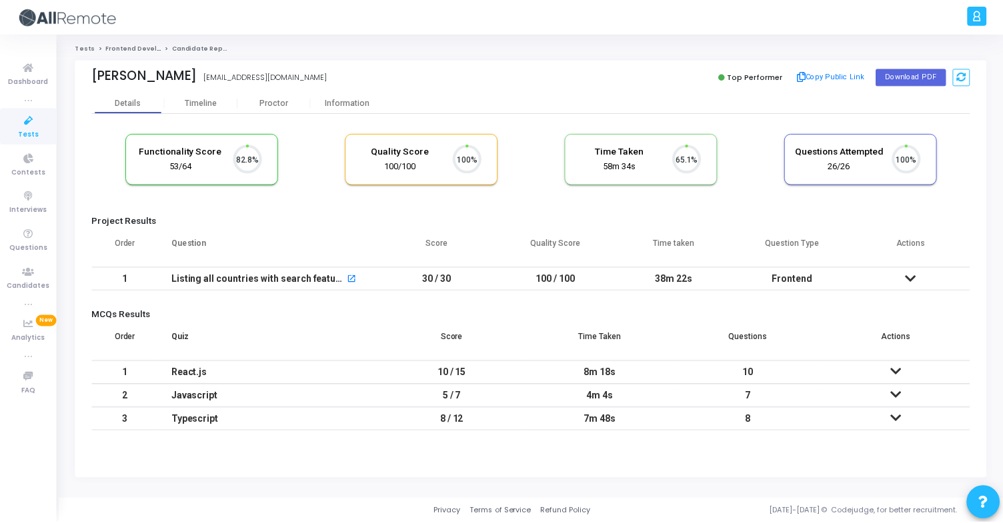
scroll to position [28, 34]
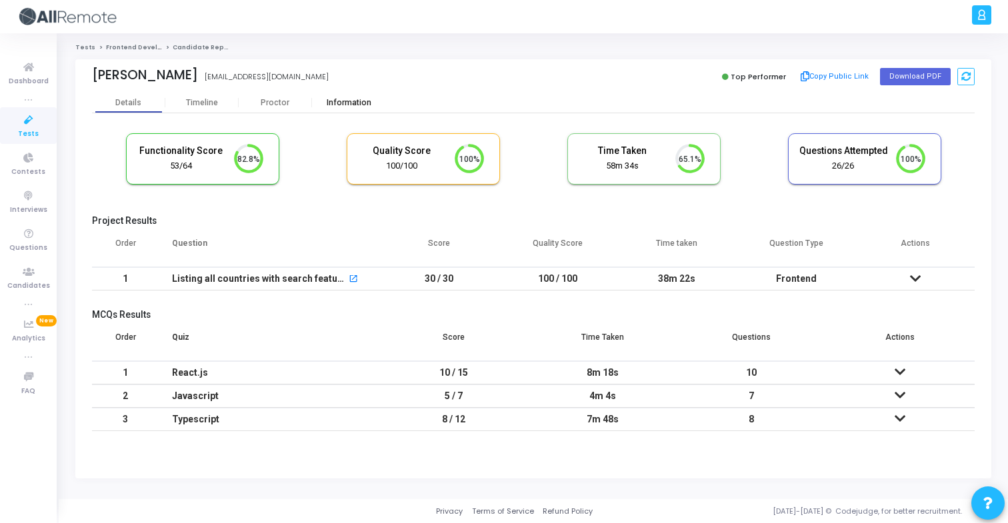
click at [337, 103] on div "Information" at bounding box center [348, 103] width 73 height 10
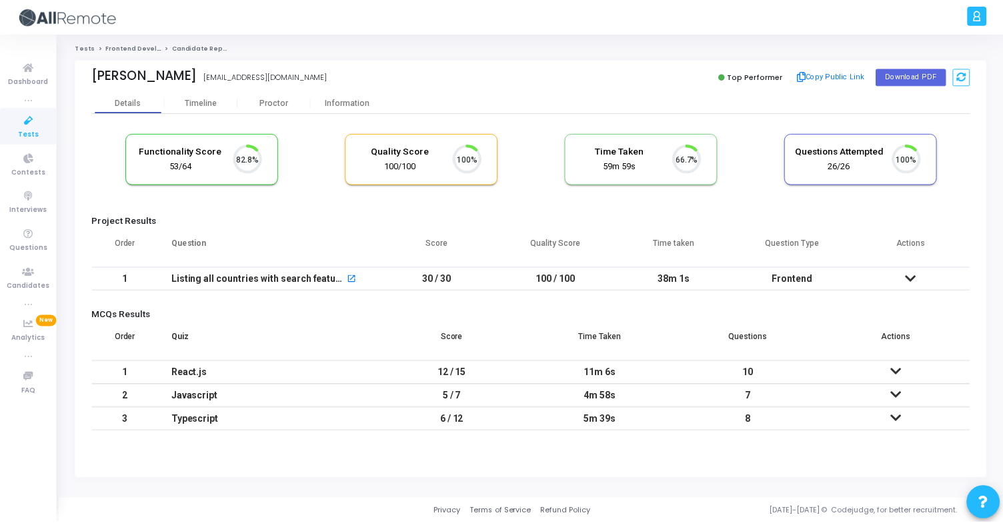
scroll to position [28, 34]
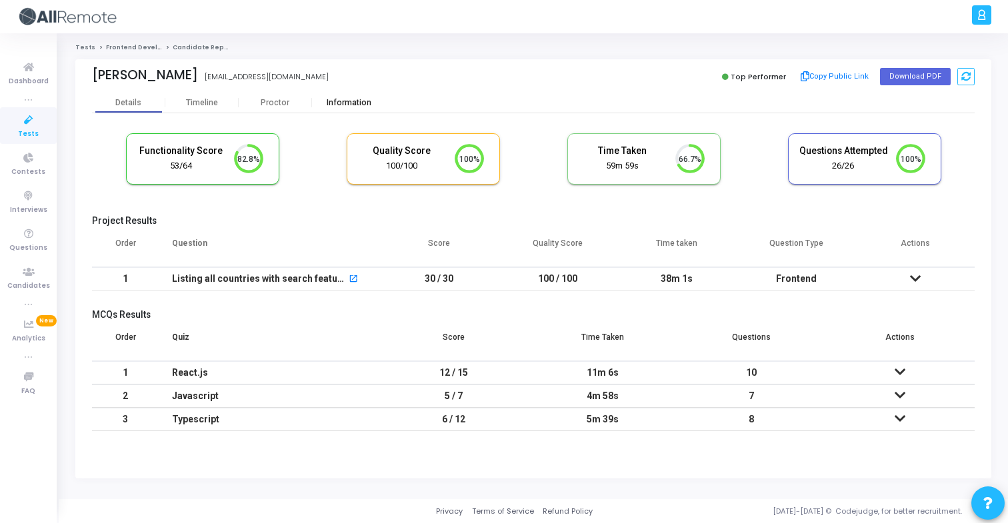
click at [359, 107] on div "Information" at bounding box center [348, 103] width 73 height 10
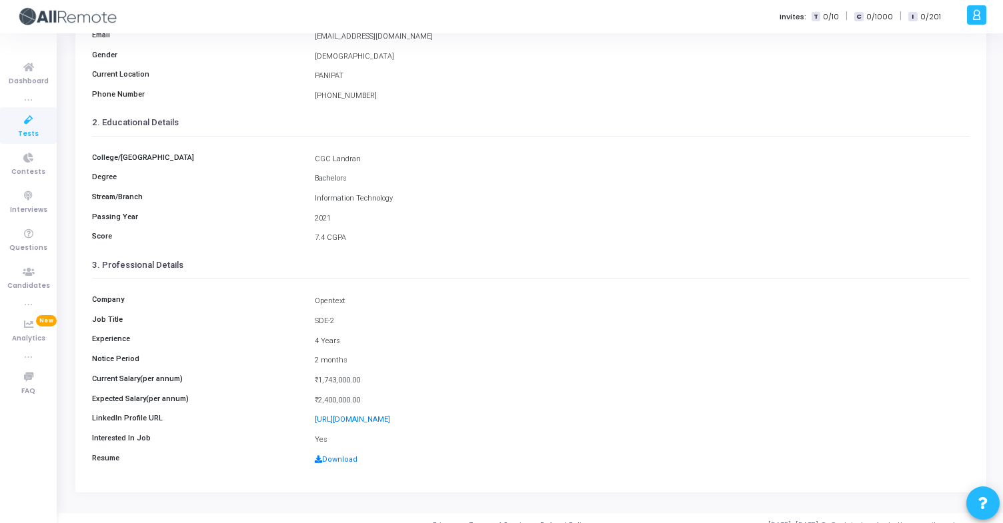
scroll to position [161, 0]
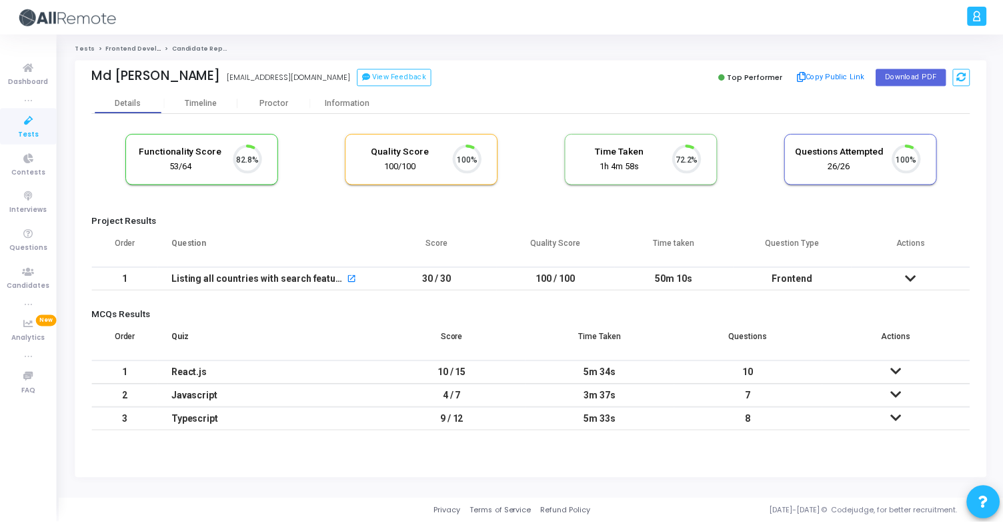
scroll to position [28, 34]
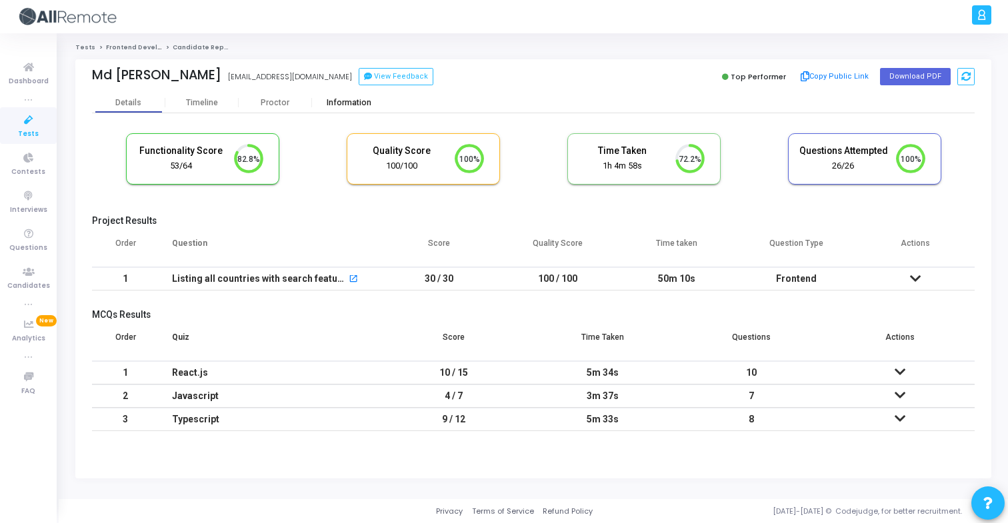
click at [352, 111] on div "Information" at bounding box center [348, 103] width 73 height 20
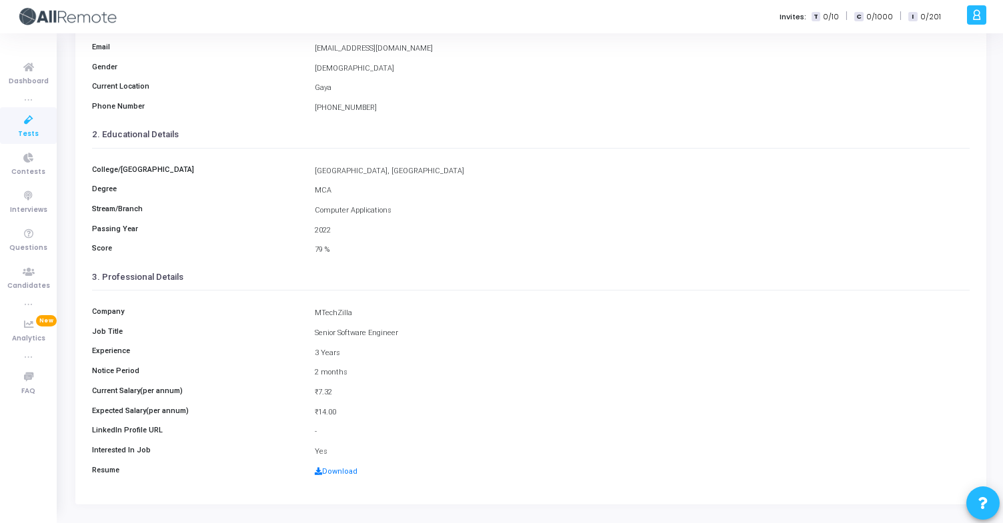
scroll to position [174, 0]
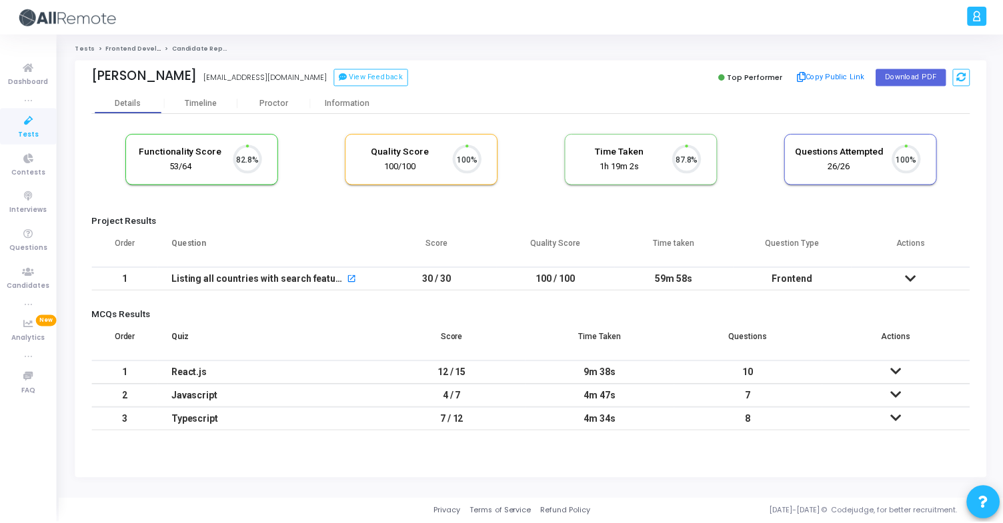
scroll to position [28, 34]
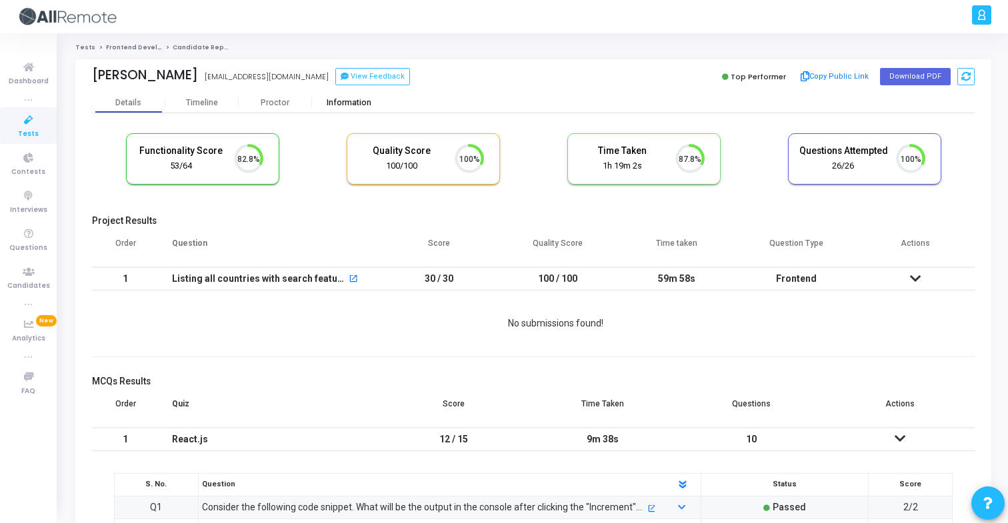
click at [343, 98] on div "Information" at bounding box center [348, 103] width 73 height 10
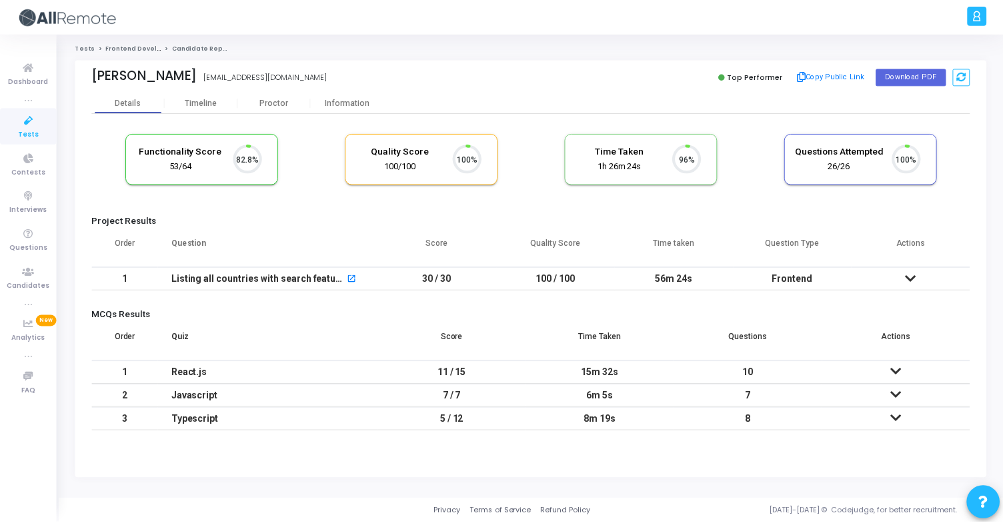
scroll to position [28, 34]
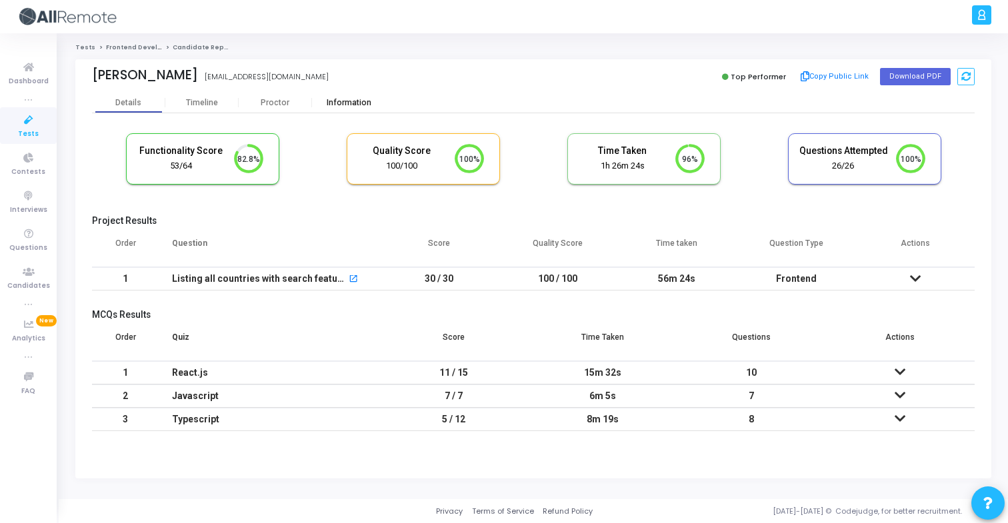
click at [351, 95] on div "Information" at bounding box center [348, 103] width 73 height 20
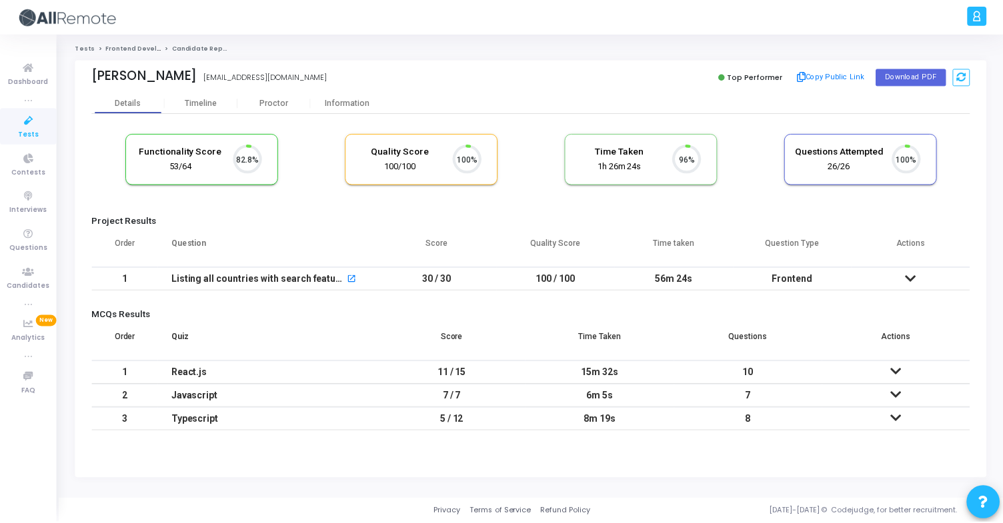
scroll to position [28, 34]
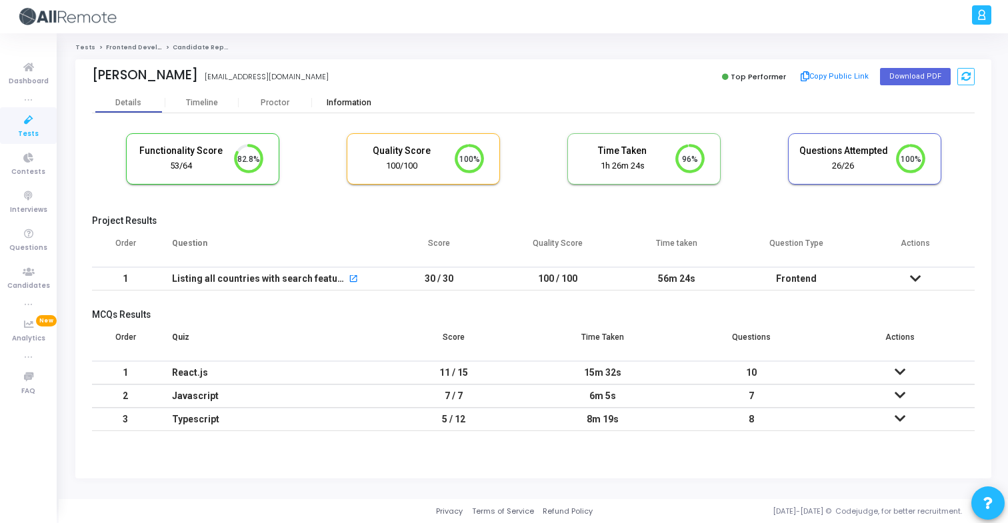
click at [359, 101] on div "Information" at bounding box center [348, 103] width 73 height 10
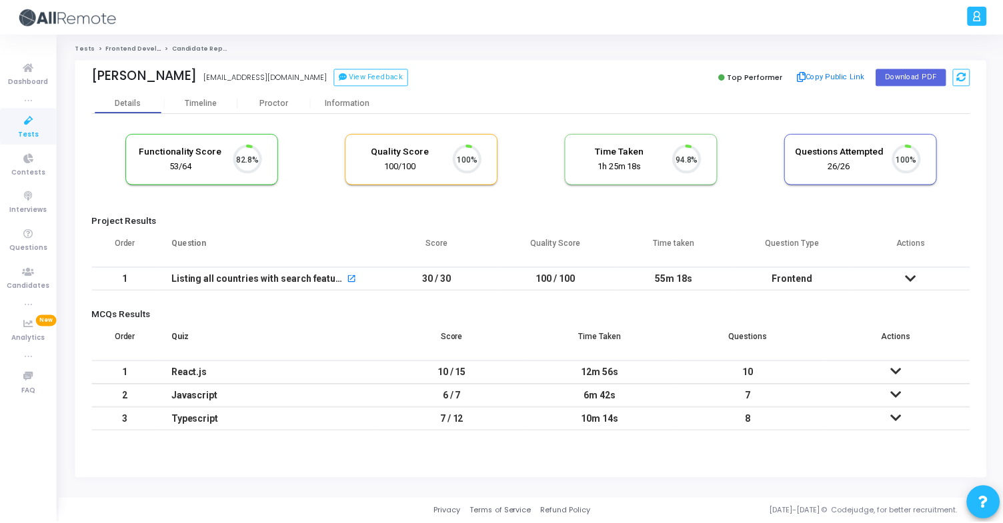
scroll to position [28, 34]
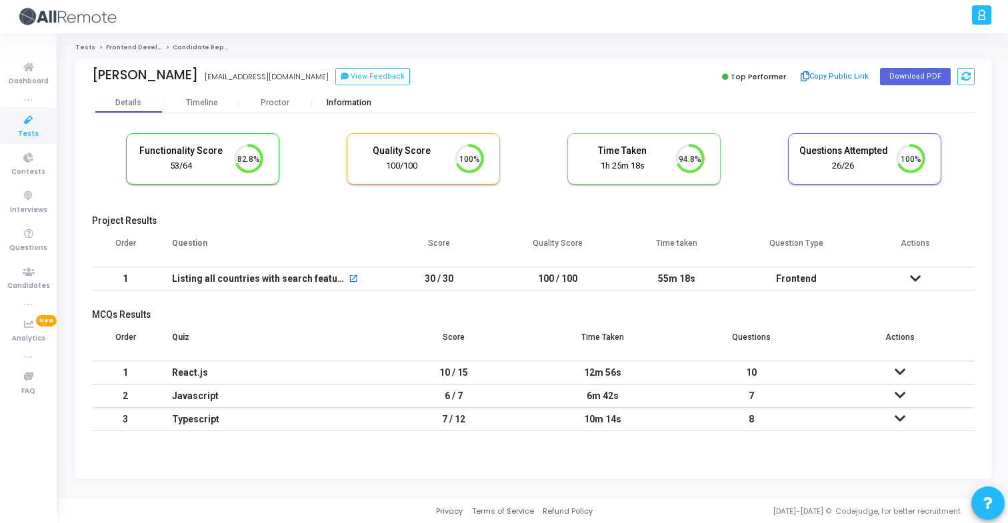
click at [355, 108] on div "Information" at bounding box center [348, 103] width 73 height 20
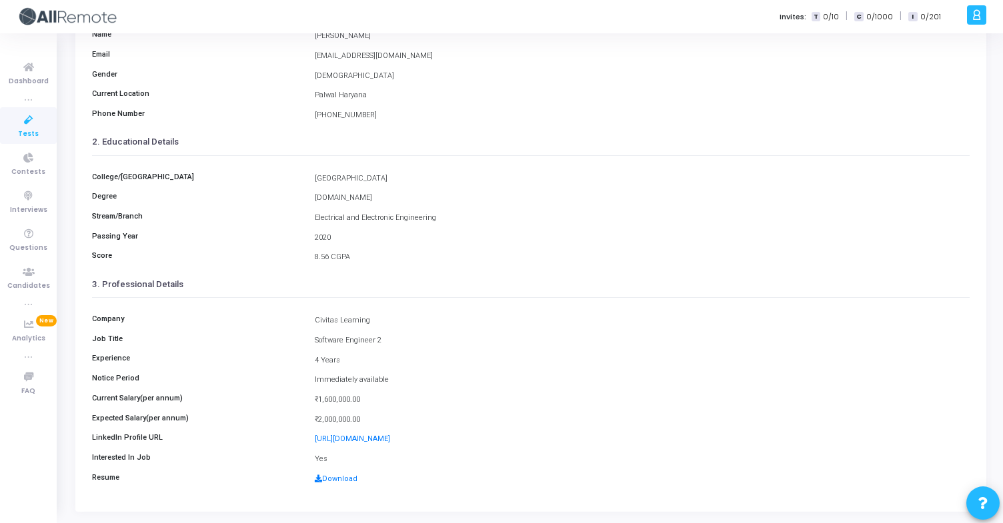
scroll to position [162, 0]
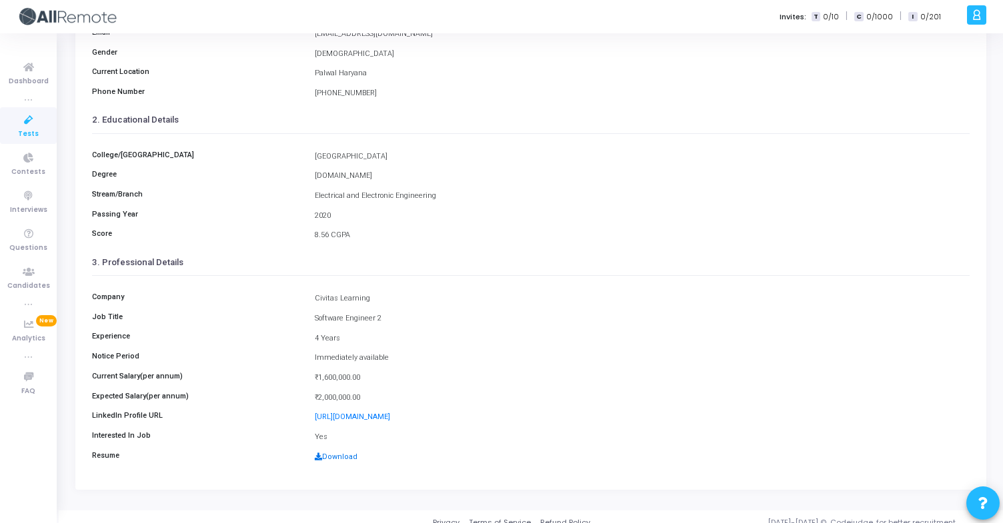
click at [337, 459] on link "Download" at bounding box center [336, 457] width 43 height 9
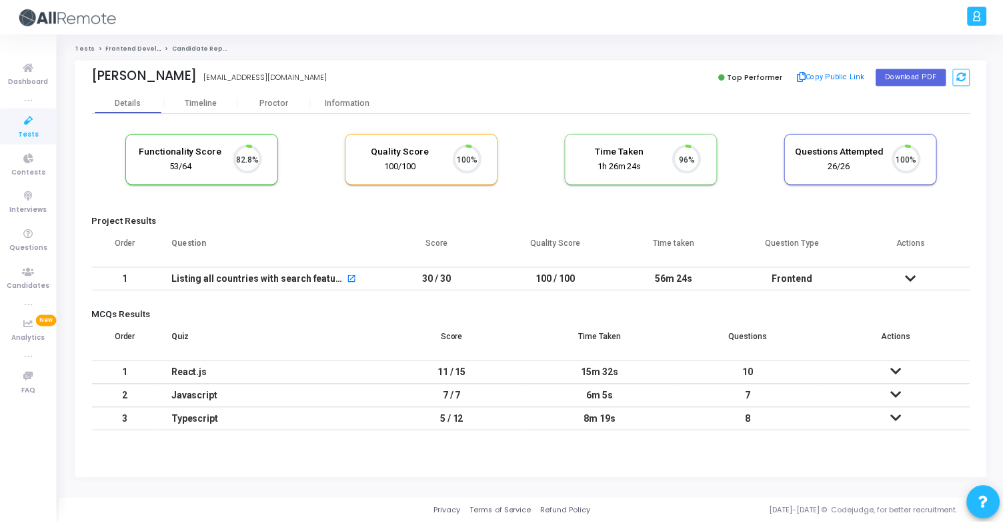
scroll to position [28, 34]
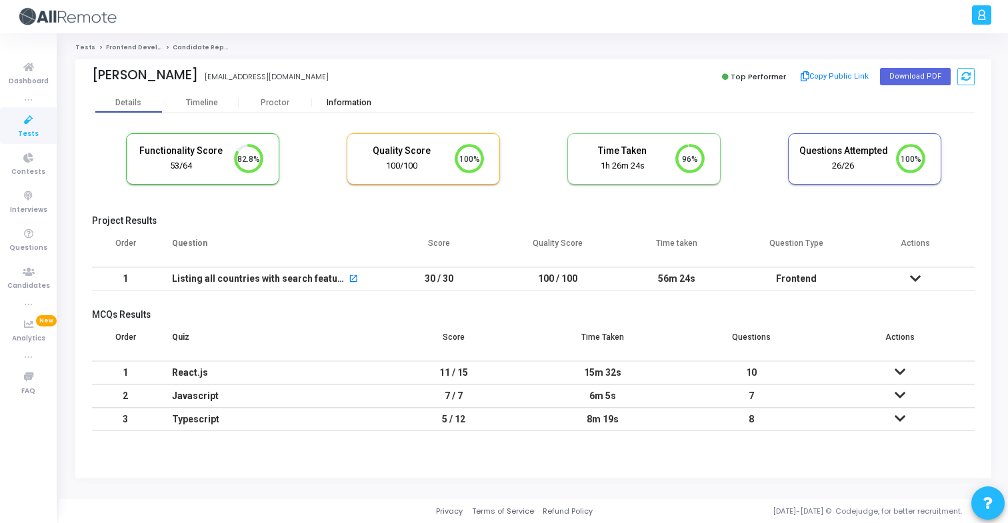
click at [346, 103] on div "Information" at bounding box center [348, 103] width 73 height 10
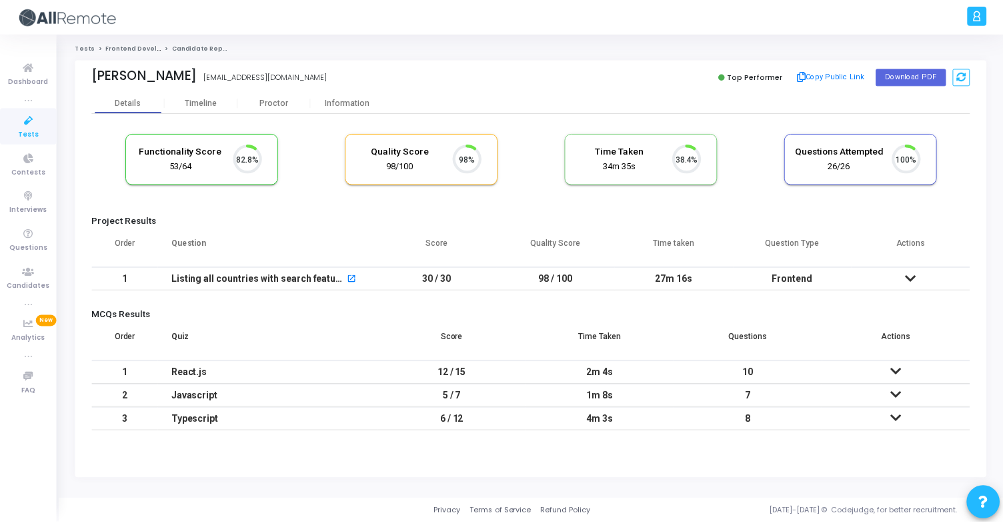
scroll to position [28, 34]
click at [349, 109] on div "Information" at bounding box center [348, 103] width 73 height 20
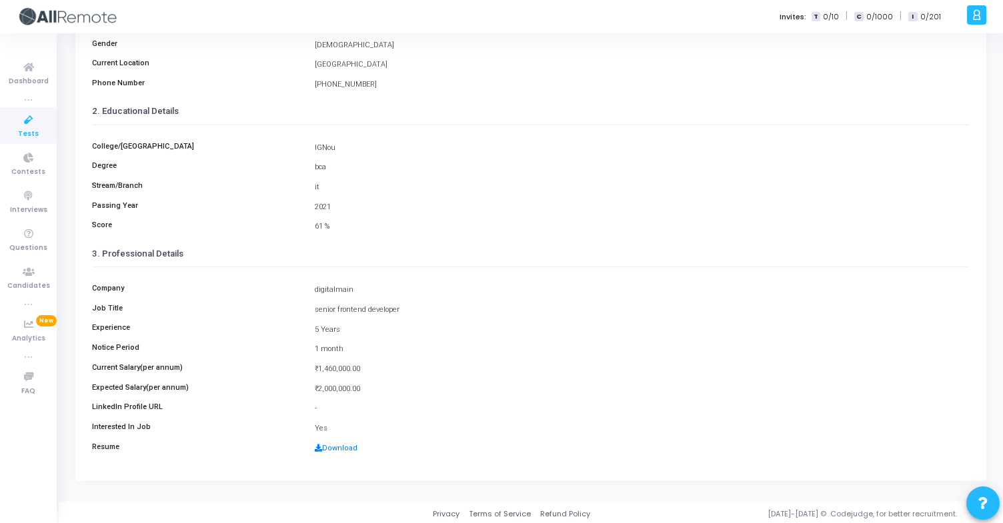
scroll to position [169, 0]
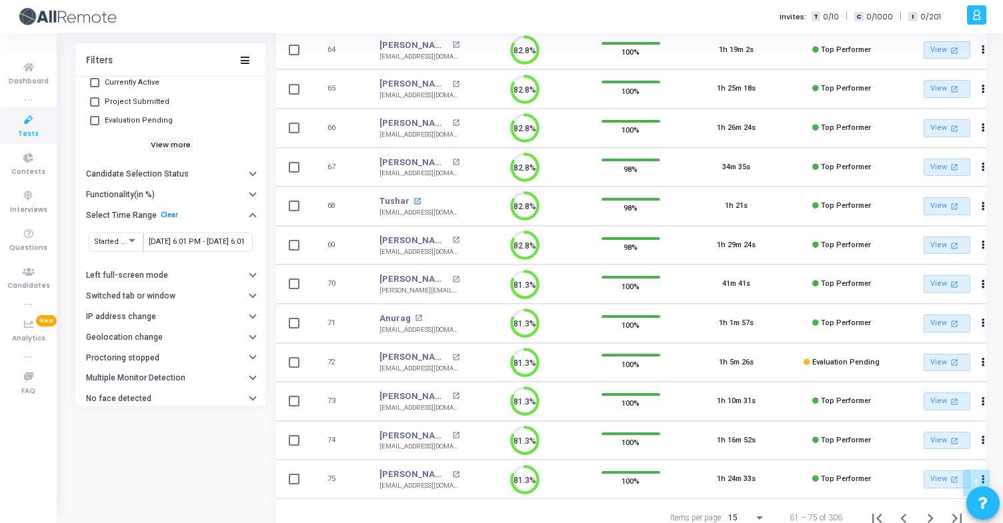
click at [413, 203] on mat-icon "open_in_new" at bounding box center [416, 201] width 7 height 7
click at [455, 277] on mat-icon "open_in_new" at bounding box center [455, 279] width 7 height 7
click at [415, 321] on mat-icon "open_in_new" at bounding box center [418, 318] width 7 height 7
click at [455, 354] on mat-icon "open_in_new" at bounding box center [455, 357] width 7 height 7
click at [452, 396] on mat-icon "open_in_new" at bounding box center [455, 396] width 7 height 7
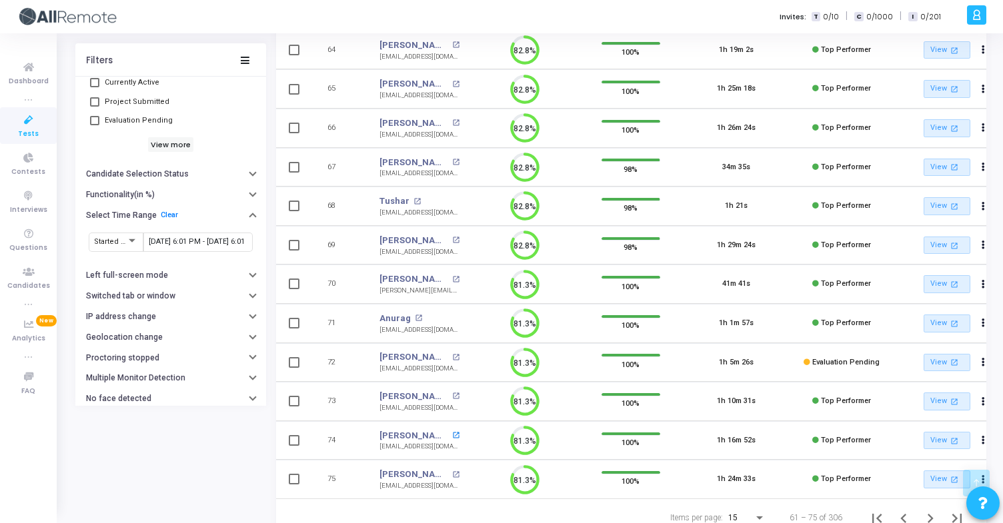
click at [452, 435] on mat-icon "open_in_new" at bounding box center [455, 435] width 7 height 7
click at [452, 473] on mat-icon "open_in_new" at bounding box center [455, 474] width 7 height 7
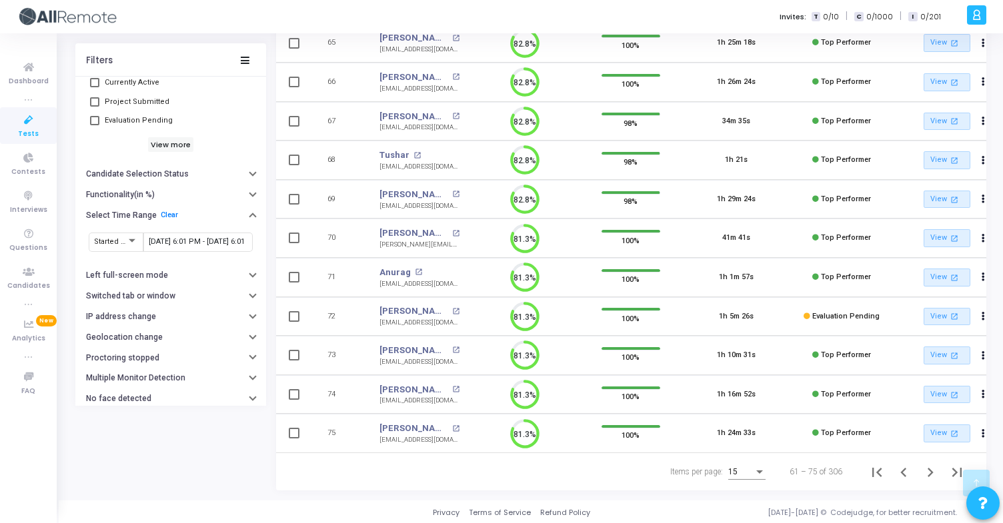
scroll to position [336, 0]
click at [933, 467] on icon "Next page" at bounding box center [930, 471] width 19 height 19
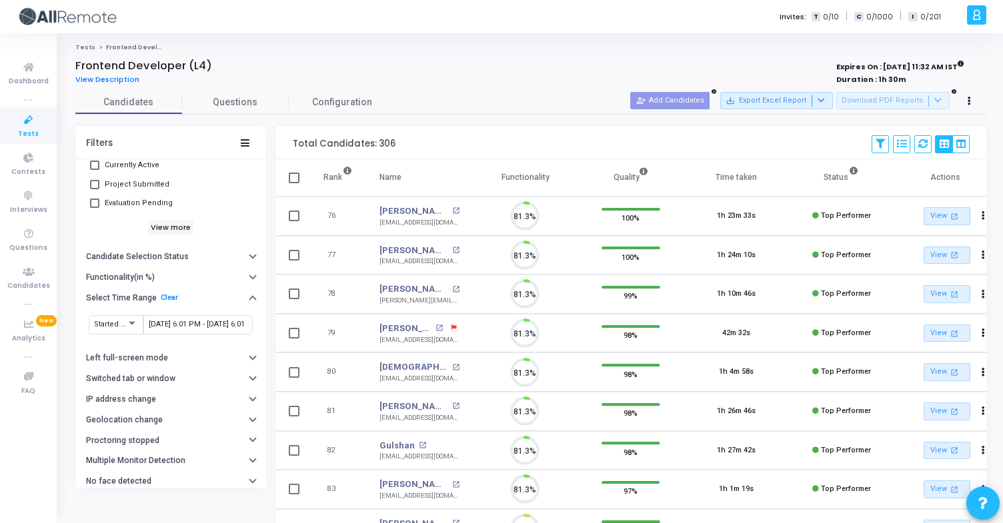
scroll to position [28, 34]
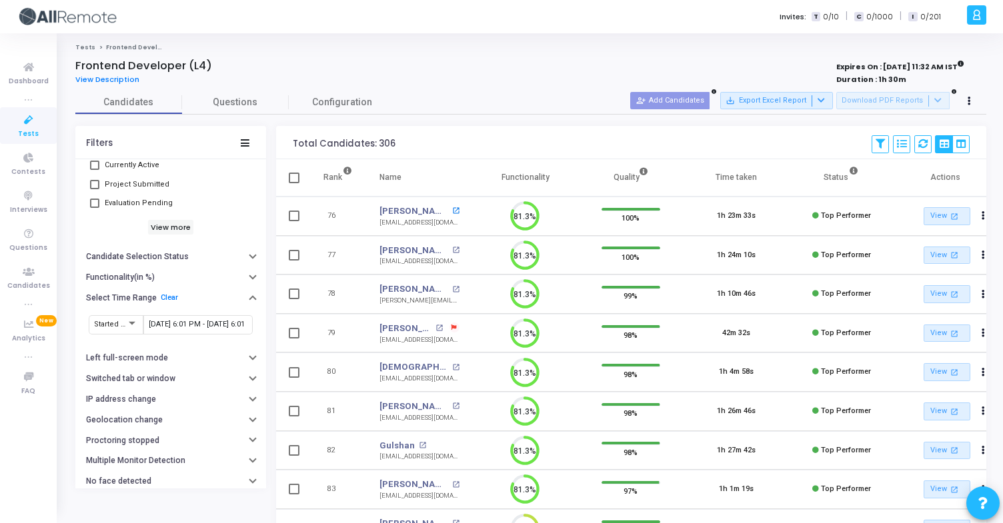
click at [452, 207] on mat-icon "open_in_new" at bounding box center [455, 210] width 7 height 7
click at [452, 247] on mat-icon "open_in_new" at bounding box center [455, 250] width 7 height 7
click at [452, 290] on mat-icon "open_in_new" at bounding box center [455, 289] width 7 height 7
click at [443, 325] on div at bounding box center [451, 328] width 17 height 11
click at [435, 326] on mat-icon "open_in_new" at bounding box center [438, 328] width 7 height 7
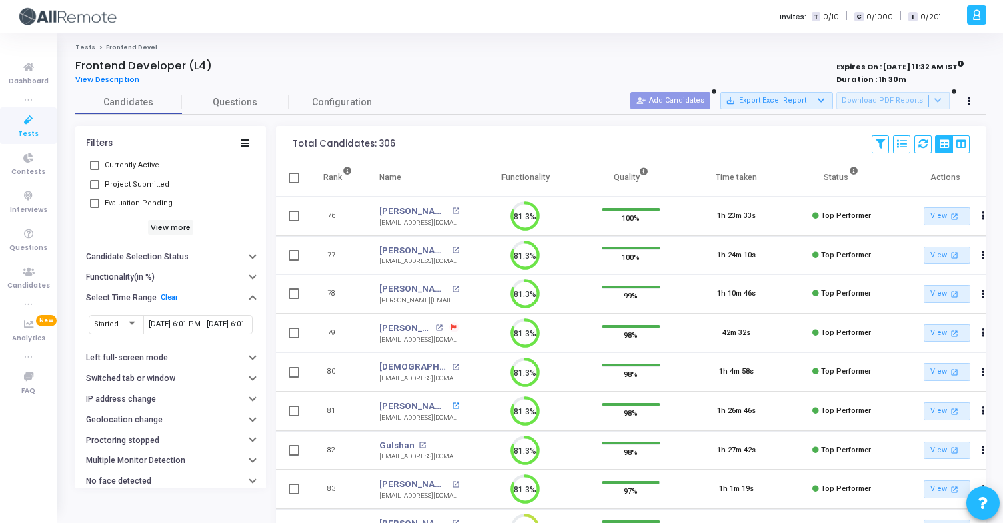
click at [452, 408] on mat-icon "open_in_new" at bounding box center [455, 406] width 7 height 7
click at [421, 446] on mat-icon "open_in_new" at bounding box center [422, 445] width 7 height 7
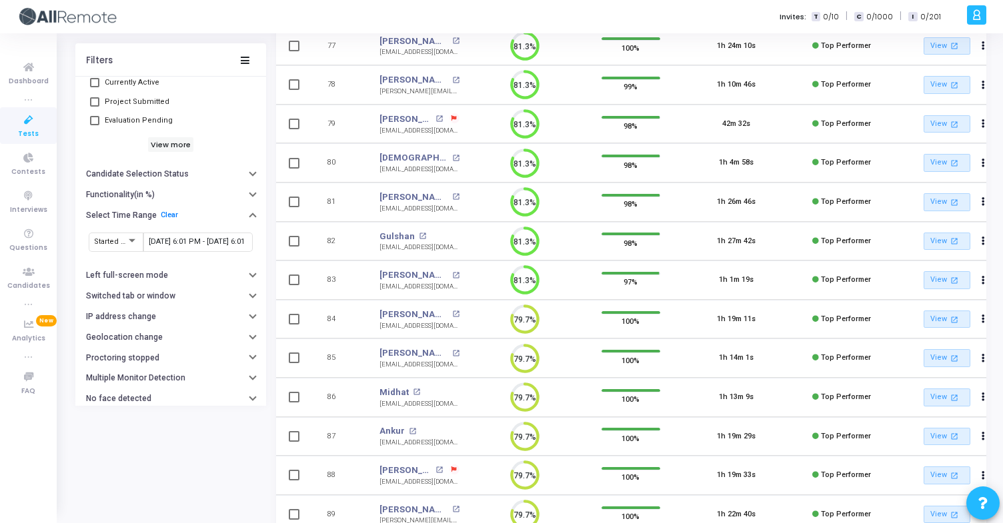
scroll to position [212, 0]
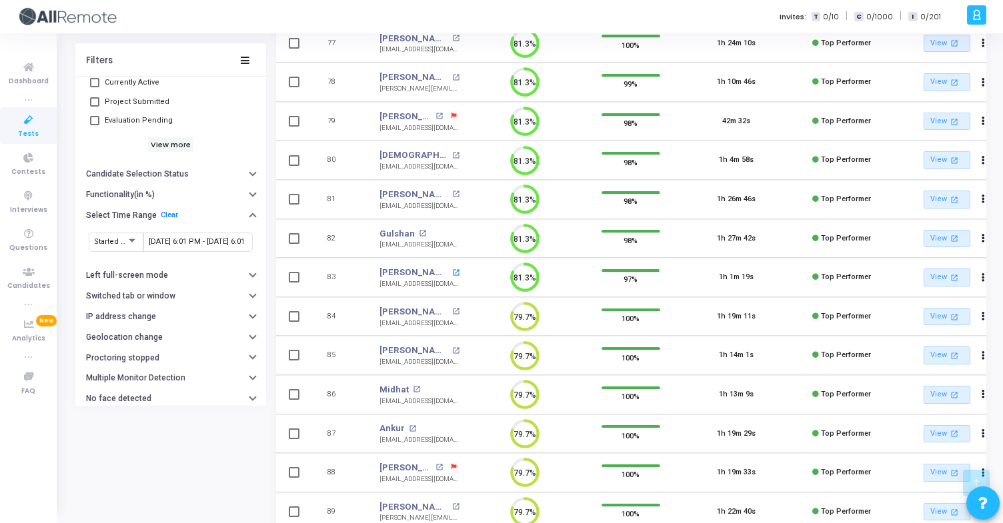
click at [452, 270] on mat-icon "open_in_new" at bounding box center [455, 272] width 7 height 7
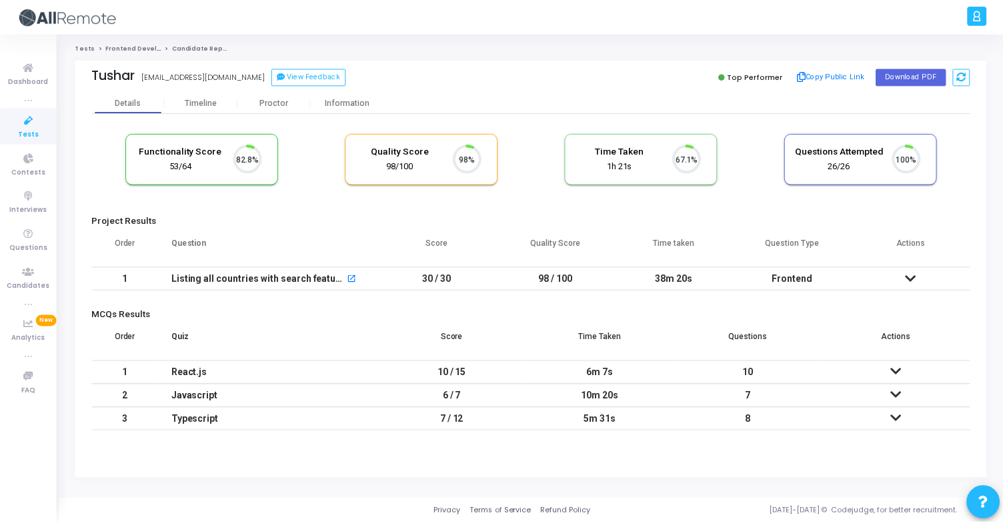
scroll to position [28, 34]
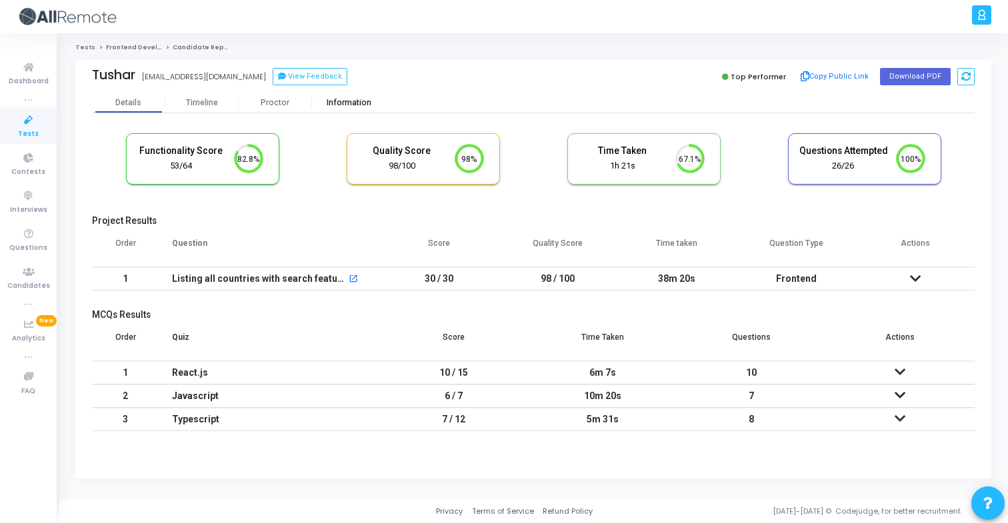
click at [355, 113] on div "Information" at bounding box center [348, 103] width 73 height 20
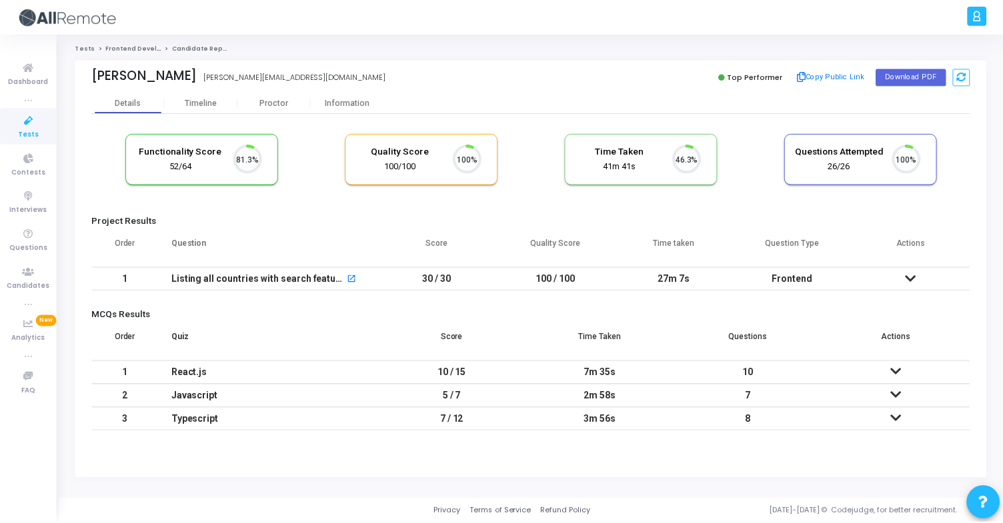
scroll to position [28, 34]
click at [358, 102] on div "Information" at bounding box center [348, 103] width 73 height 10
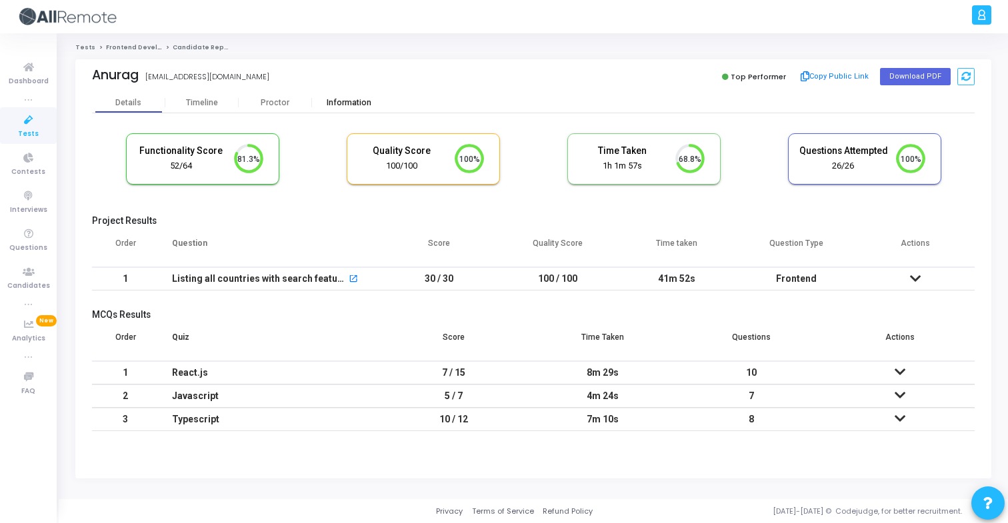
click at [341, 95] on div "Information" at bounding box center [348, 103] width 73 height 20
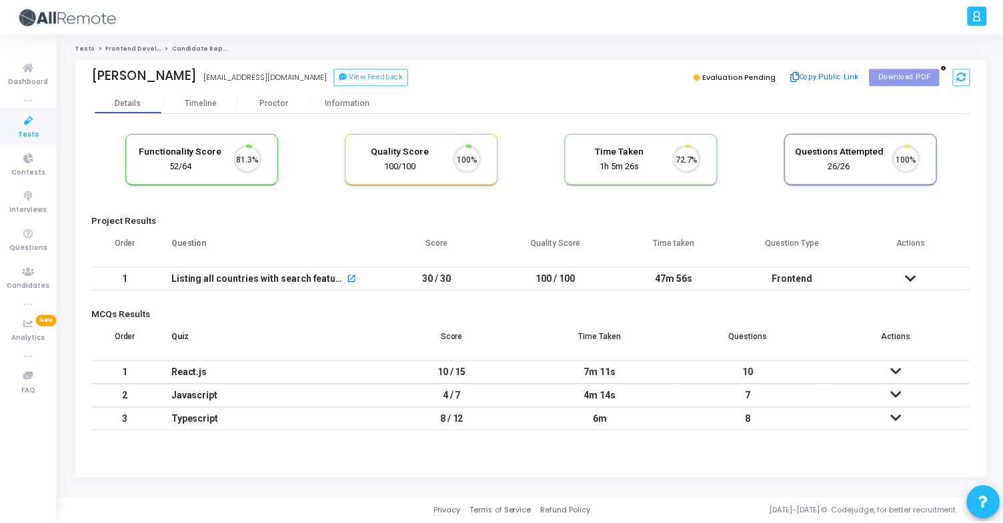
scroll to position [28, 34]
click at [349, 108] on div "Information" at bounding box center [348, 103] width 73 height 20
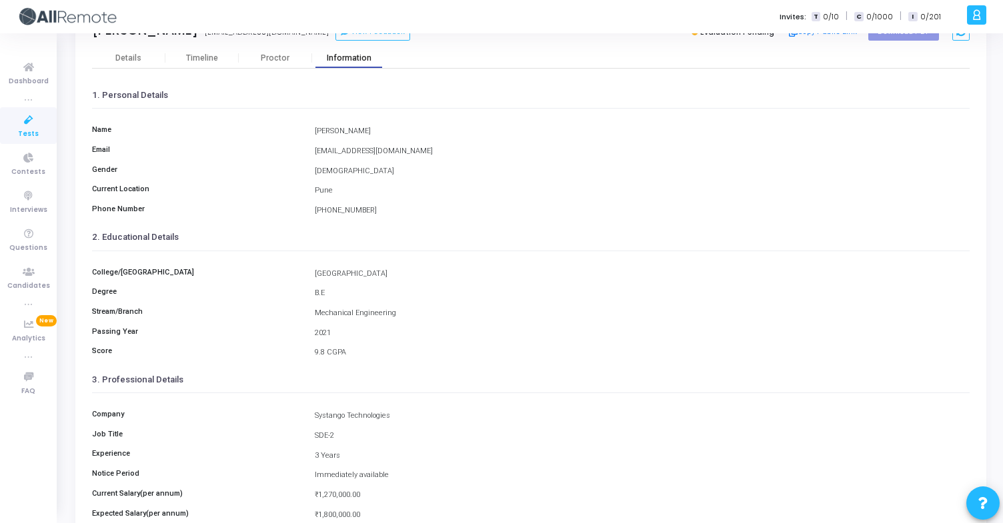
scroll to position [51, 0]
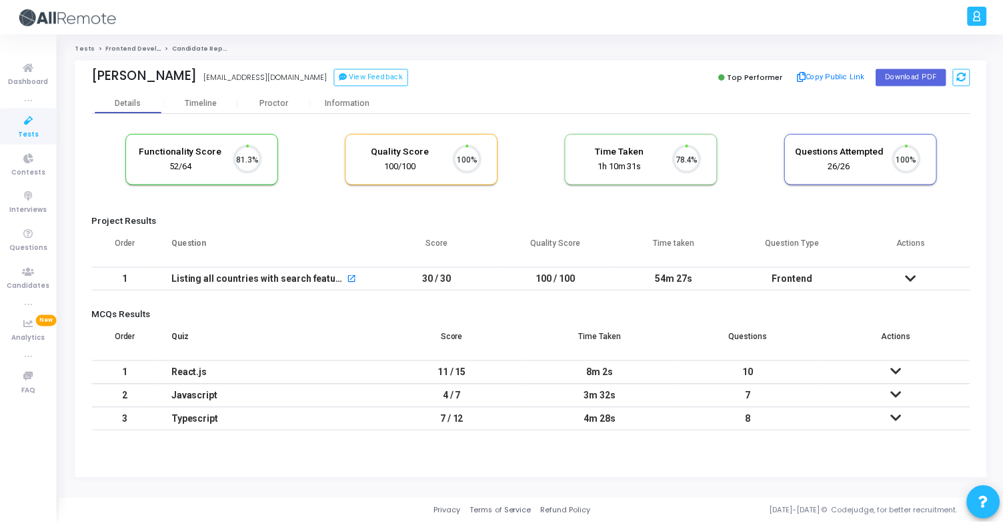
scroll to position [28, 34]
click at [334, 101] on div "Information" at bounding box center [348, 103] width 73 height 10
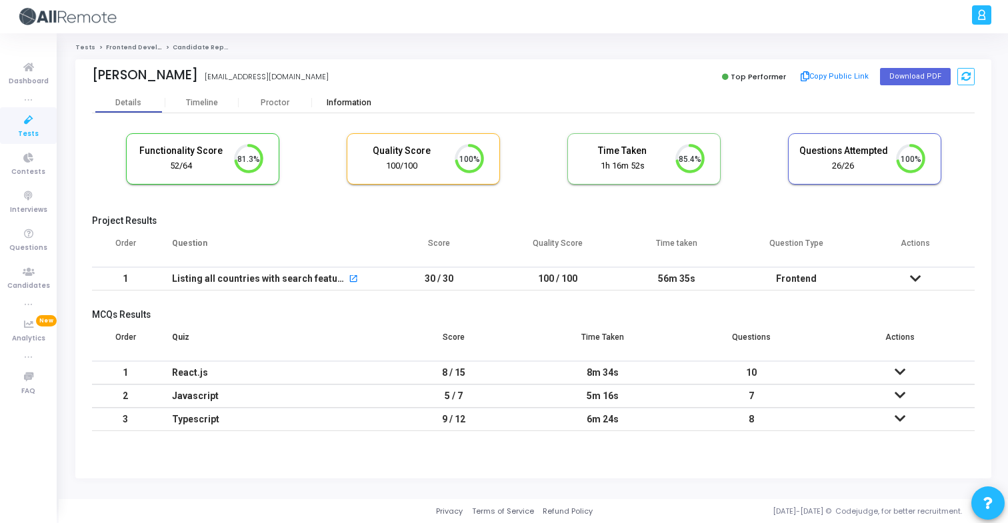
click at [327, 99] on div "Information" at bounding box center [348, 103] width 73 height 10
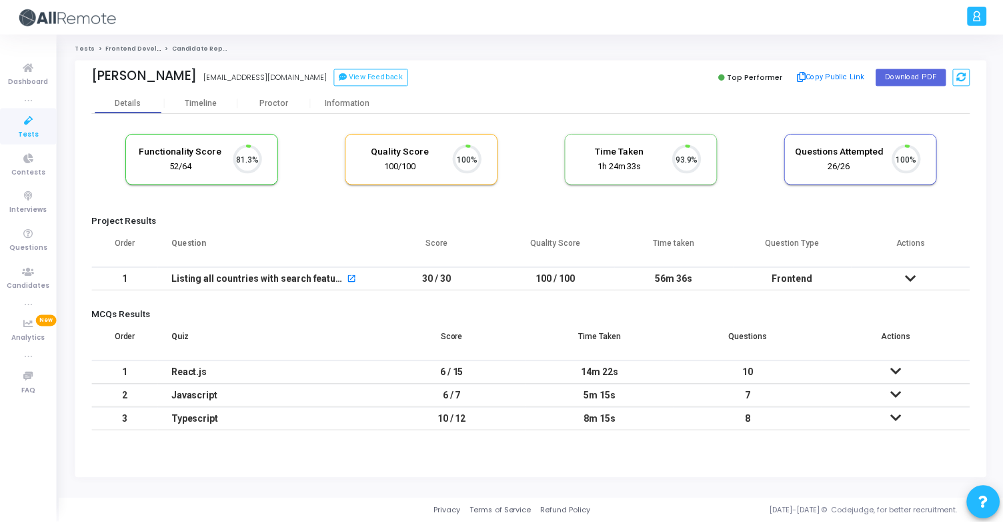
scroll to position [28, 34]
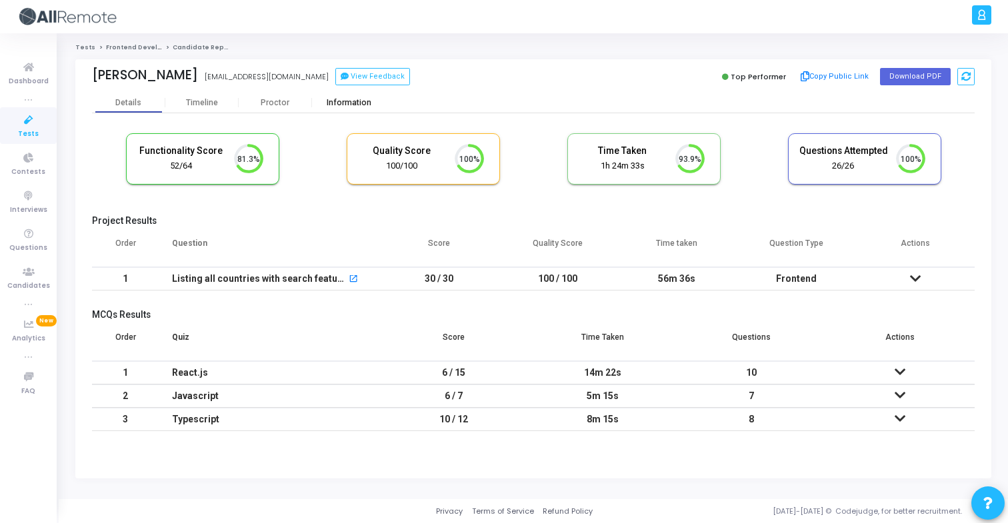
click at [346, 100] on div "Information" at bounding box center [348, 103] width 73 height 10
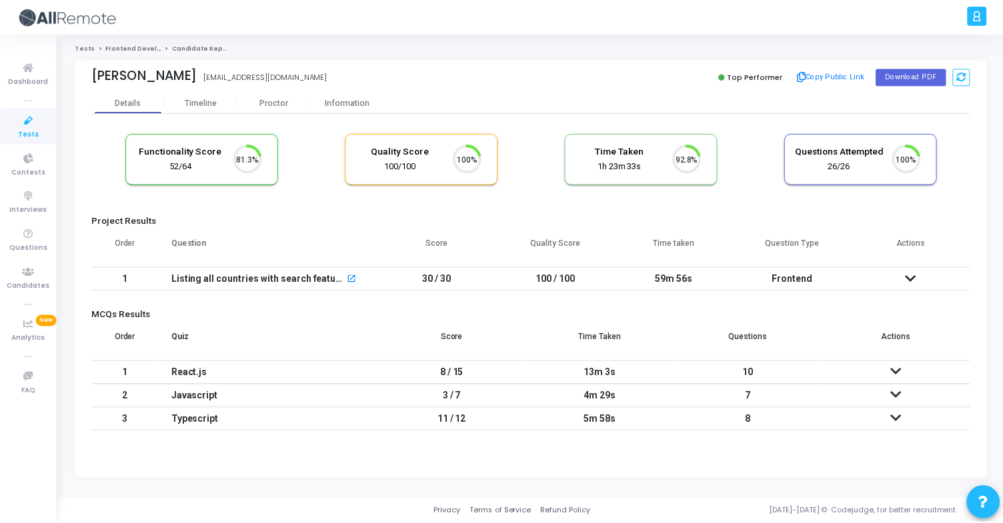
scroll to position [28, 34]
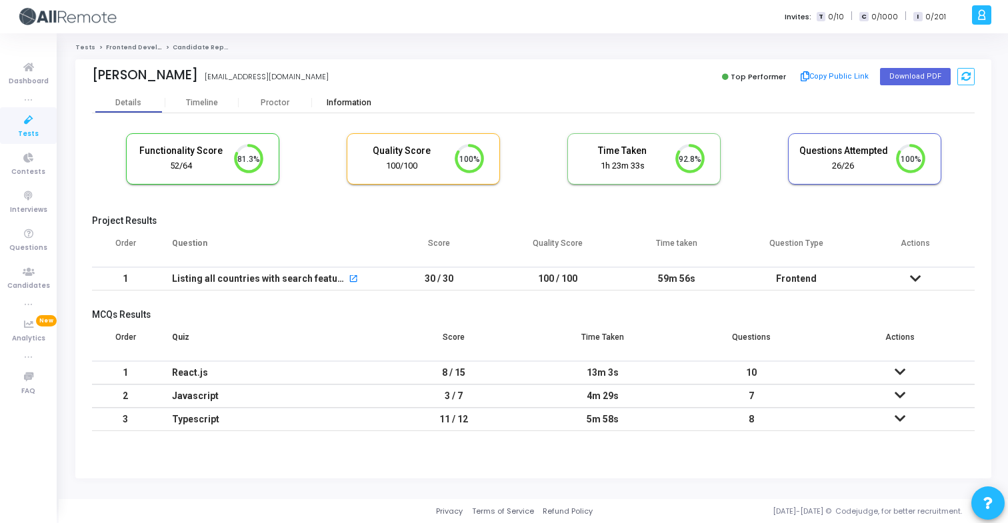
click at [334, 103] on div "Information" at bounding box center [348, 103] width 73 height 10
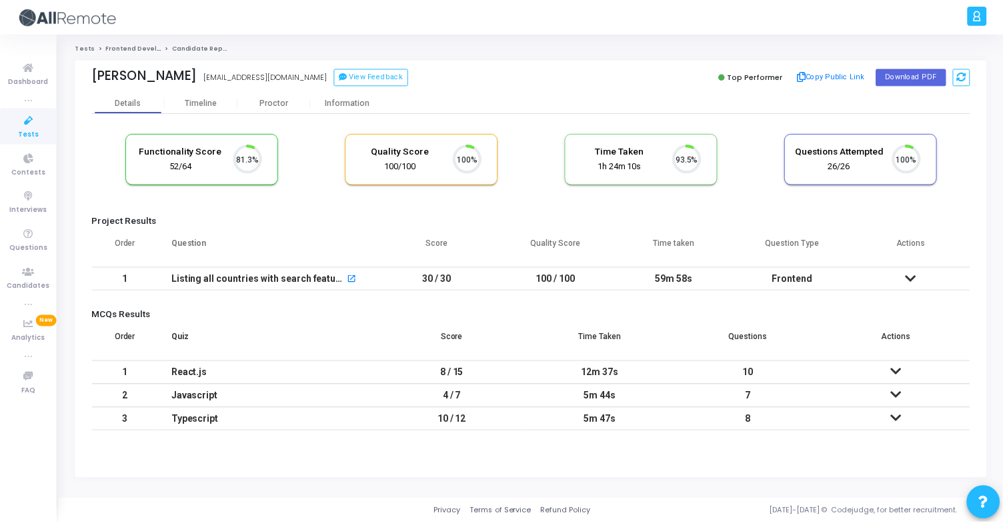
scroll to position [28, 34]
click at [351, 108] on div "Information" at bounding box center [348, 103] width 73 height 20
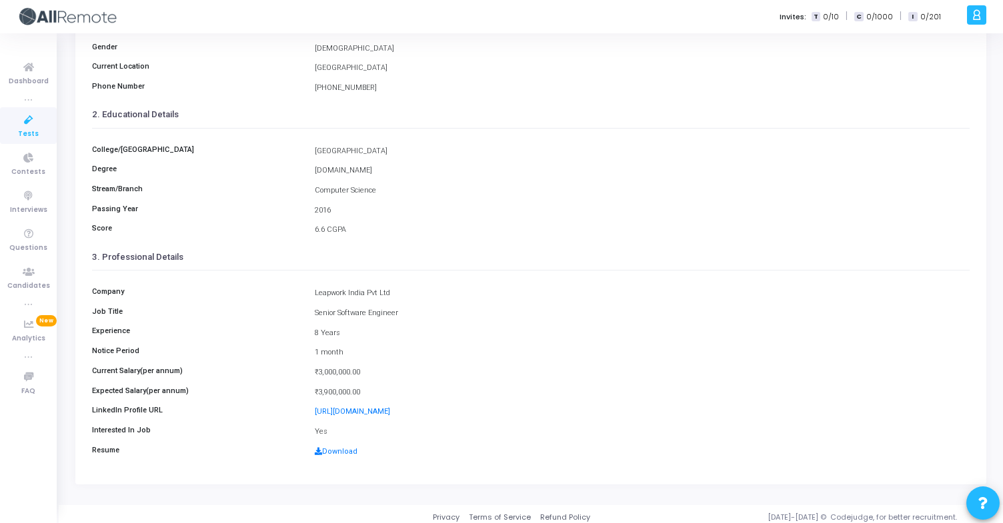
scroll to position [174, 0]
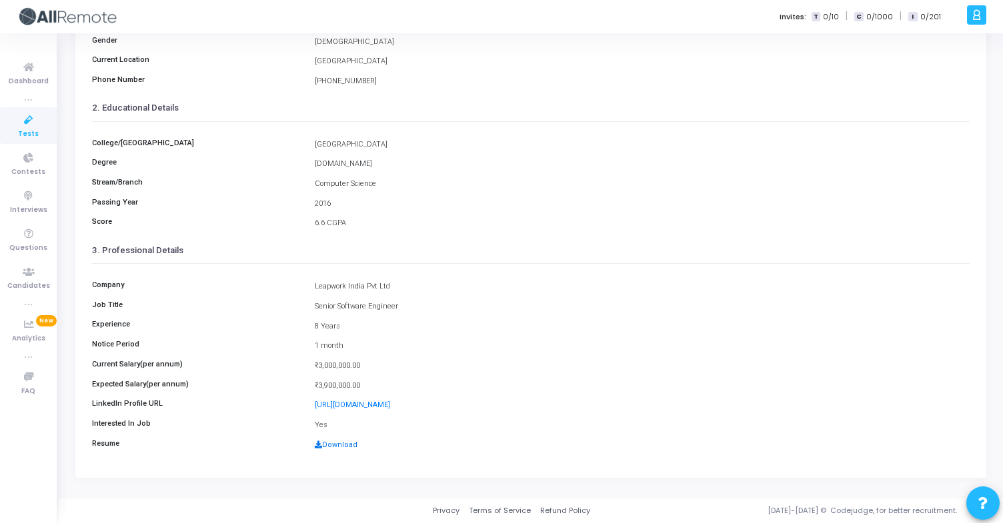
click at [341, 447] on link "Download" at bounding box center [336, 445] width 43 height 9
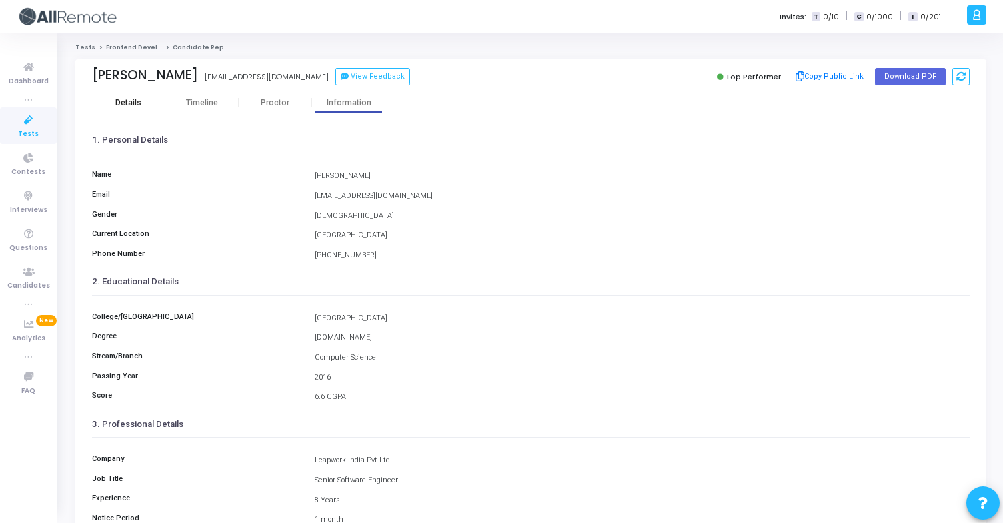
click at [125, 95] on div "Details" at bounding box center [128, 103] width 73 height 20
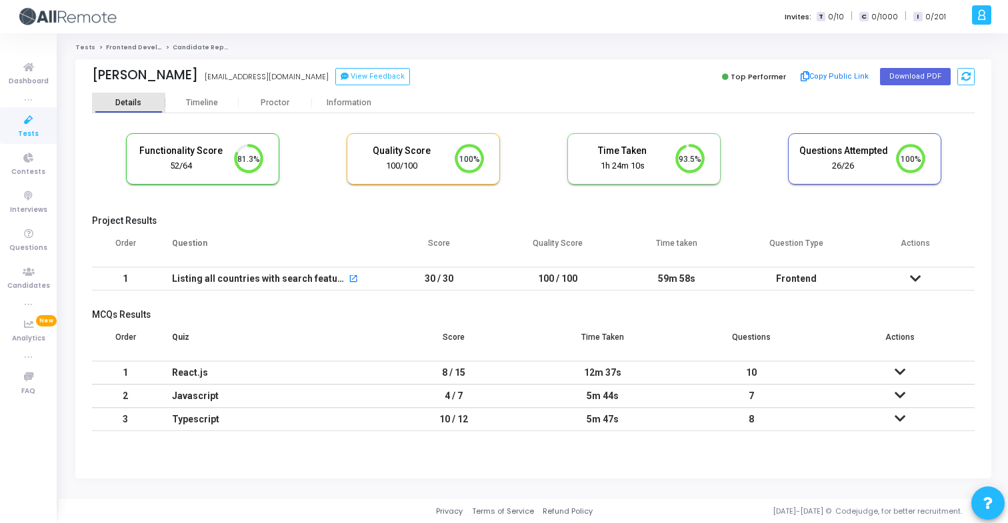
scroll to position [28, 34]
click at [815, 82] on button "Copy Public Link" at bounding box center [835, 77] width 77 height 20
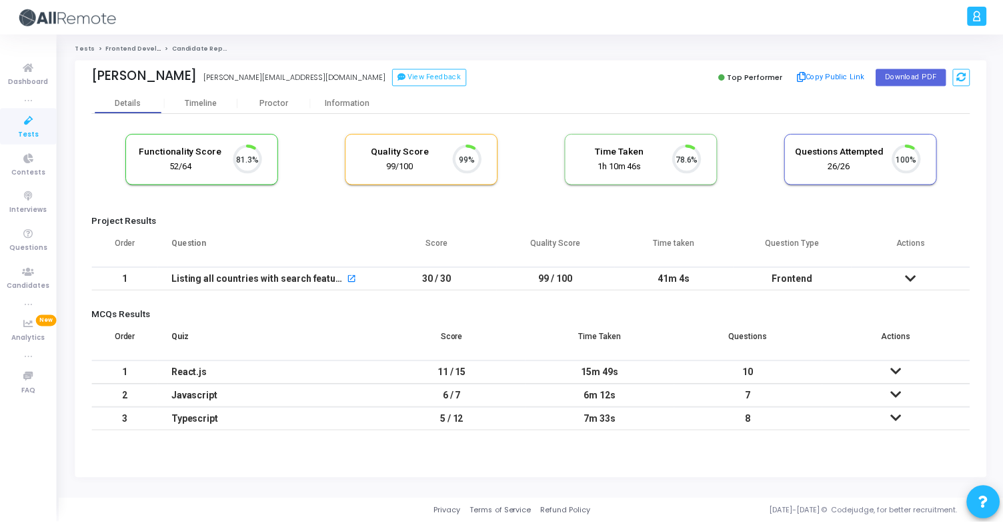
scroll to position [28, 34]
click at [365, 103] on div "Information" at bounding box center [348, 103] width 73 height 10
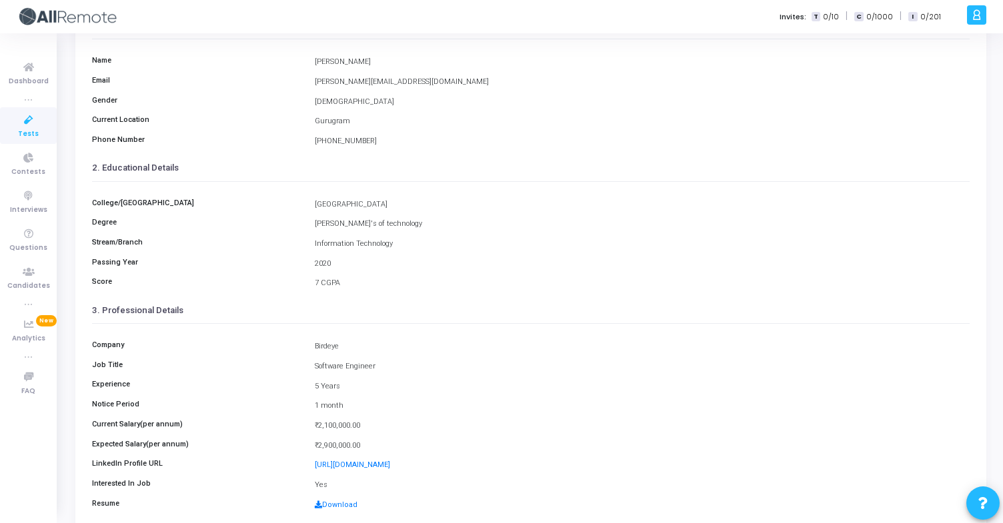
scroll to position [174, 0]
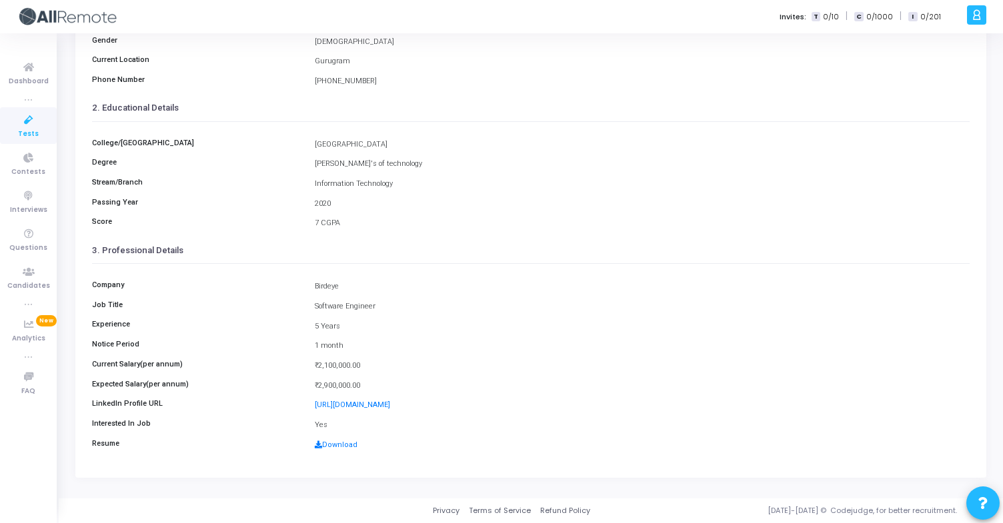
click at [339, 440] on div "Download" at bounding box center [642, 445] width 668 height 11
click at [342, 445] on link "Download" at bounding box center [336, 445] width 43 height 9
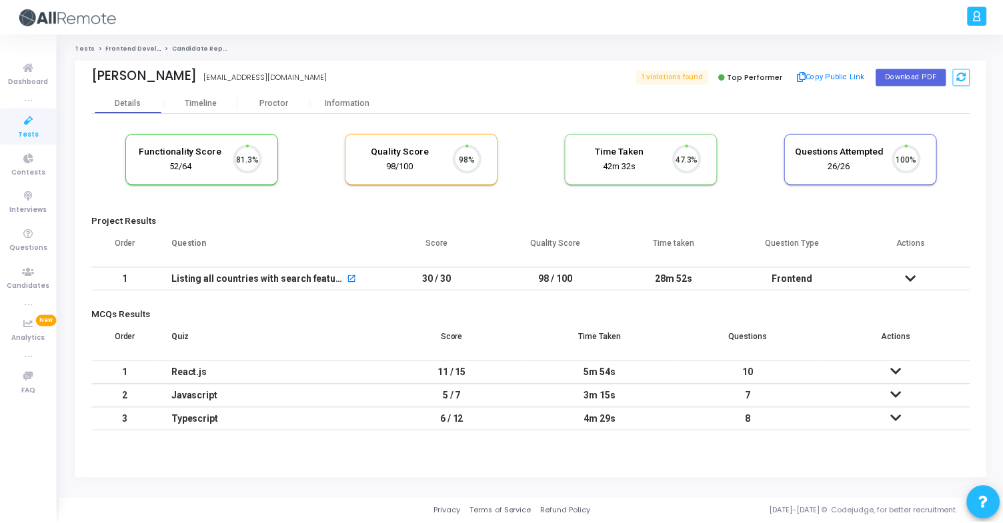
scroll to position [28, 34]
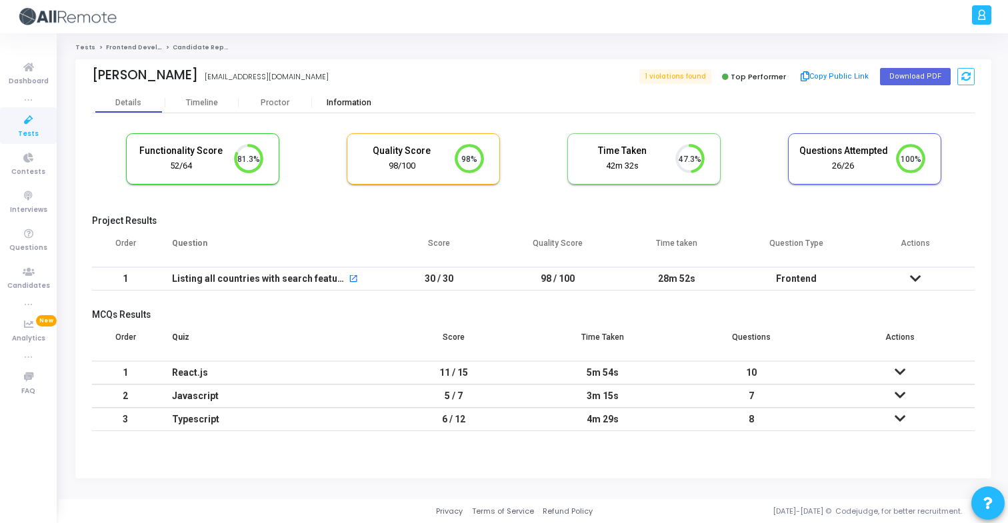
click at [356, 99] on div "Information" at bounding box center [348, 103] width 73 height 10
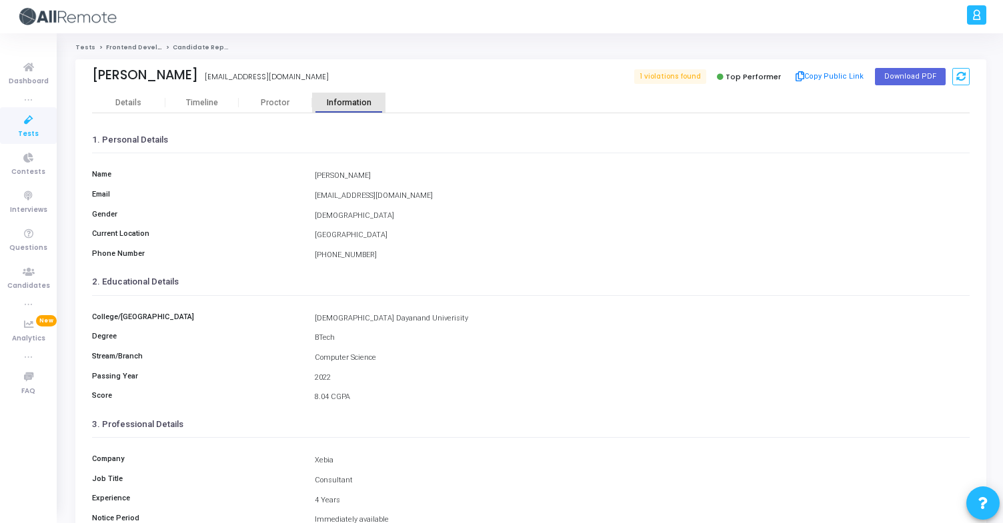
click at [356, 99] on div "Information" at bounding box center [348, 103] width 73 height 10
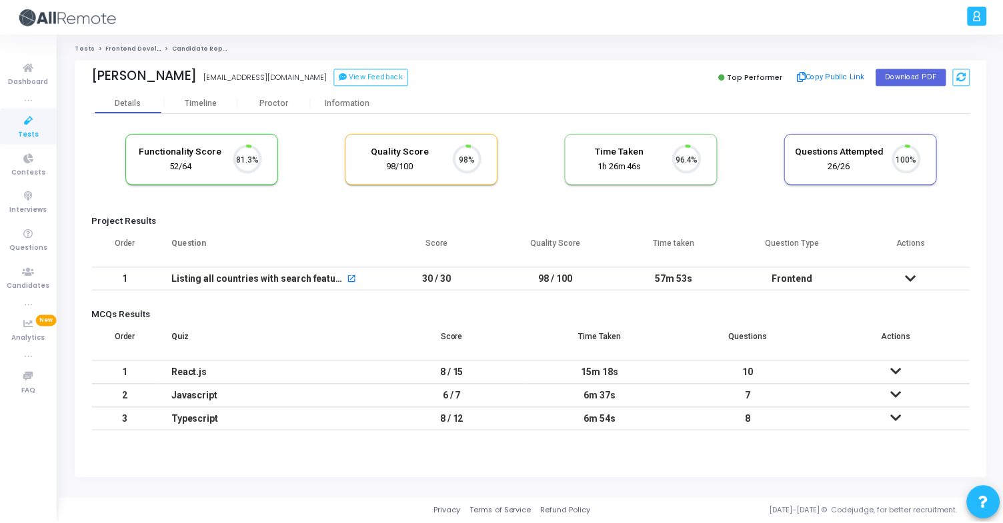
scroll to position [28, 34]
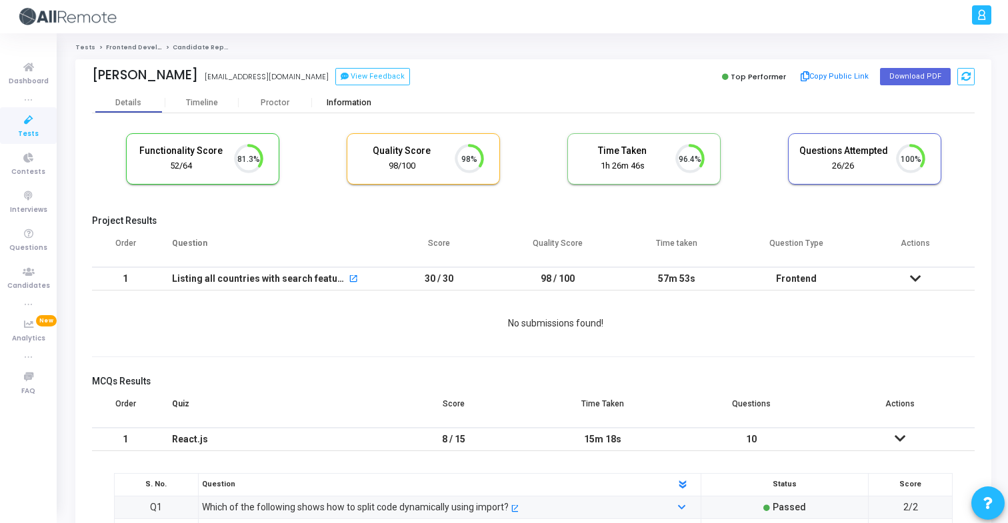
click at [354, 107] on div "Information" at bounding box center [348, 103] width 73 height 10
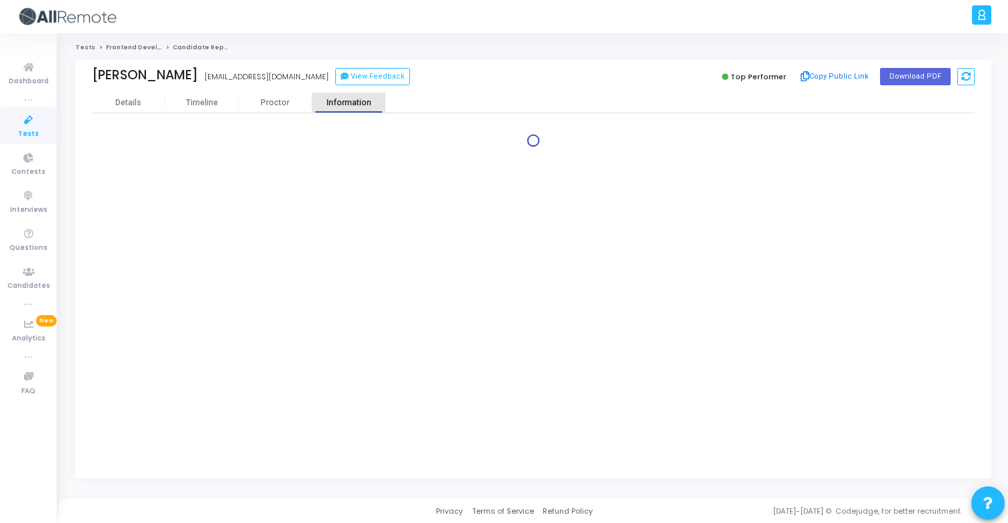
click at [354, 107] on div "Information" at bounding box center [348, 103] width 73 height 10
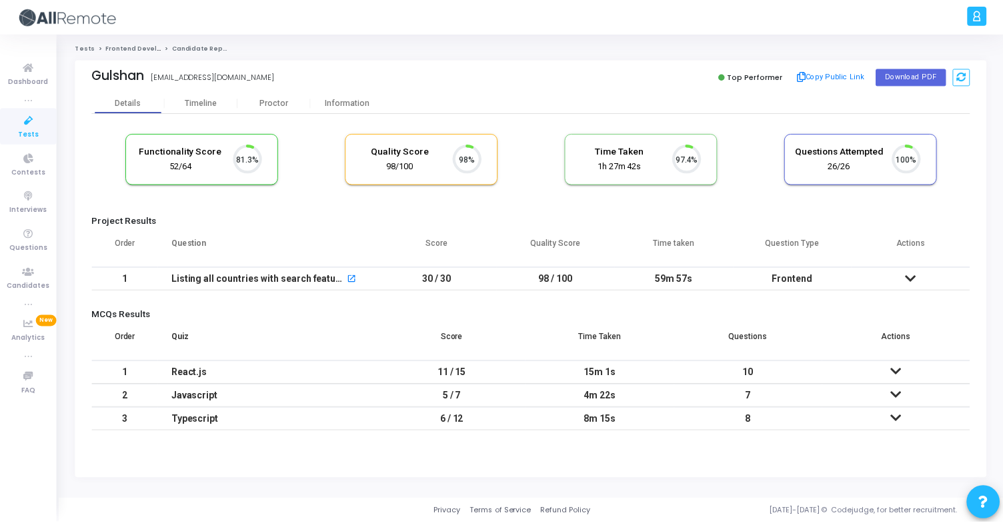
scroll to position [28, 34]
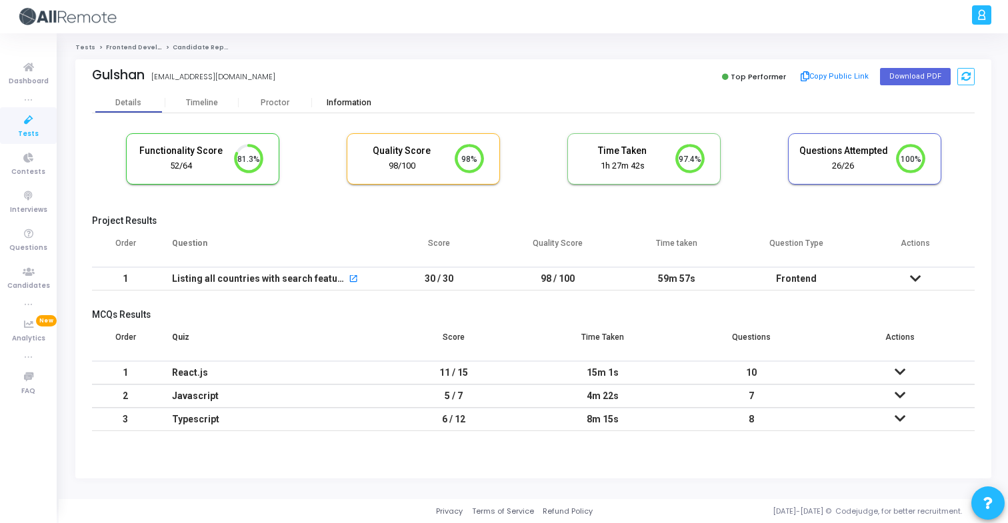
click at [342, 104] on div "Information" at bounding box center [348, 103] width 73 height 10
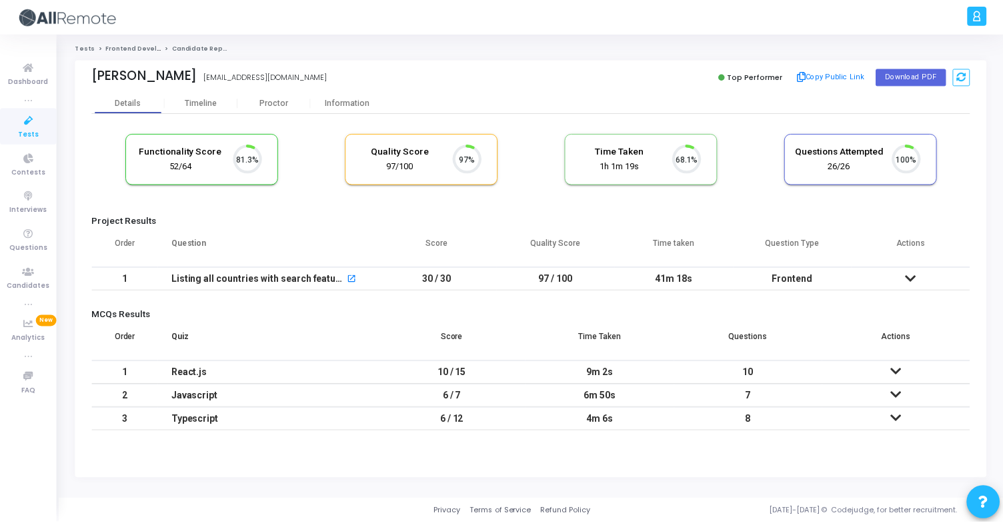
scroll to position [28, 34]
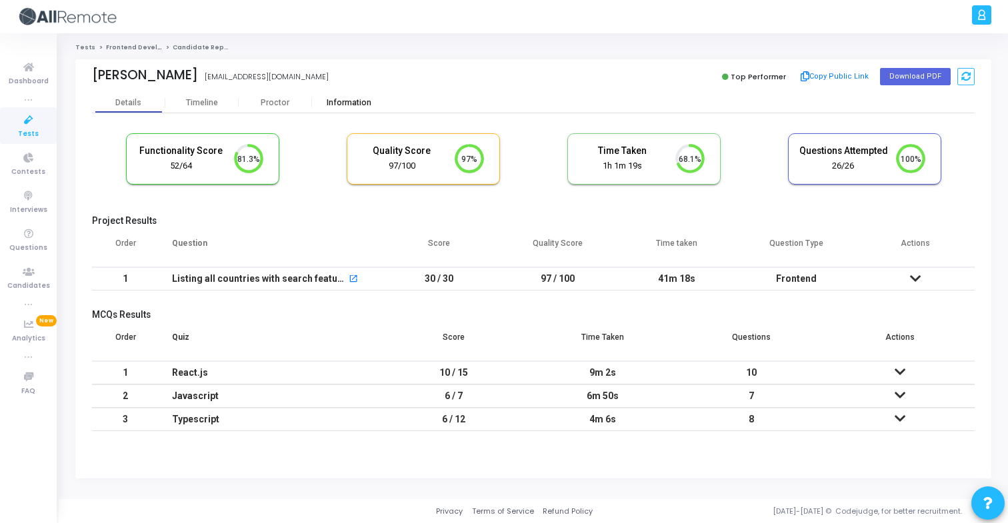
click at [344, 110] on div "Information" at bounding box center [348, 103] width 73 height 20
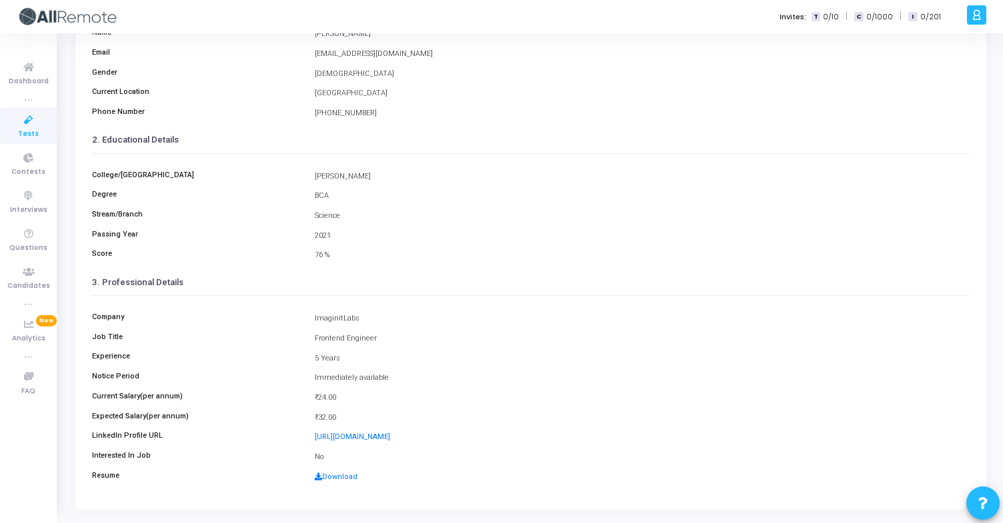
scroll to position [174, 0]
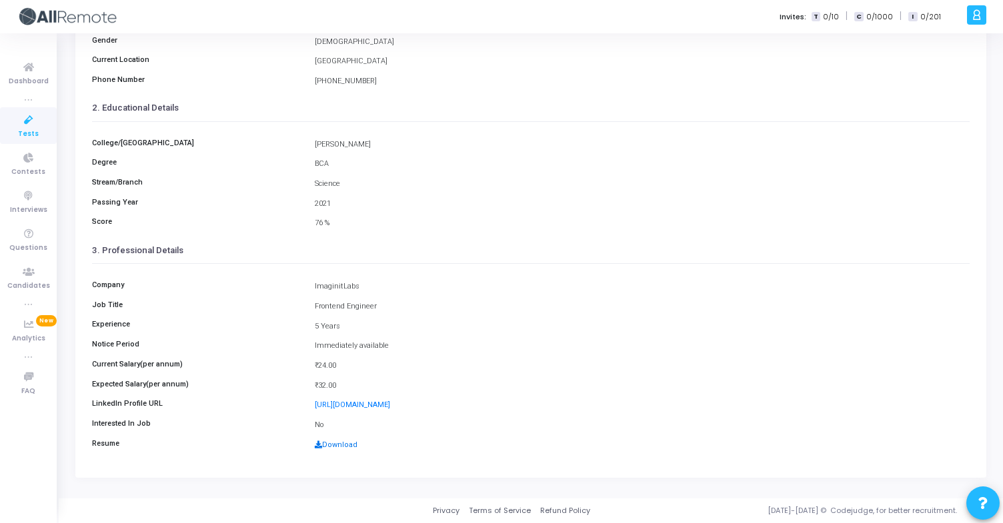
click at [340, 445] on link "Download" at bounding box center [336, 445] width 43 height 9
